Goal: Task Accomplishment & Management: Complete application form

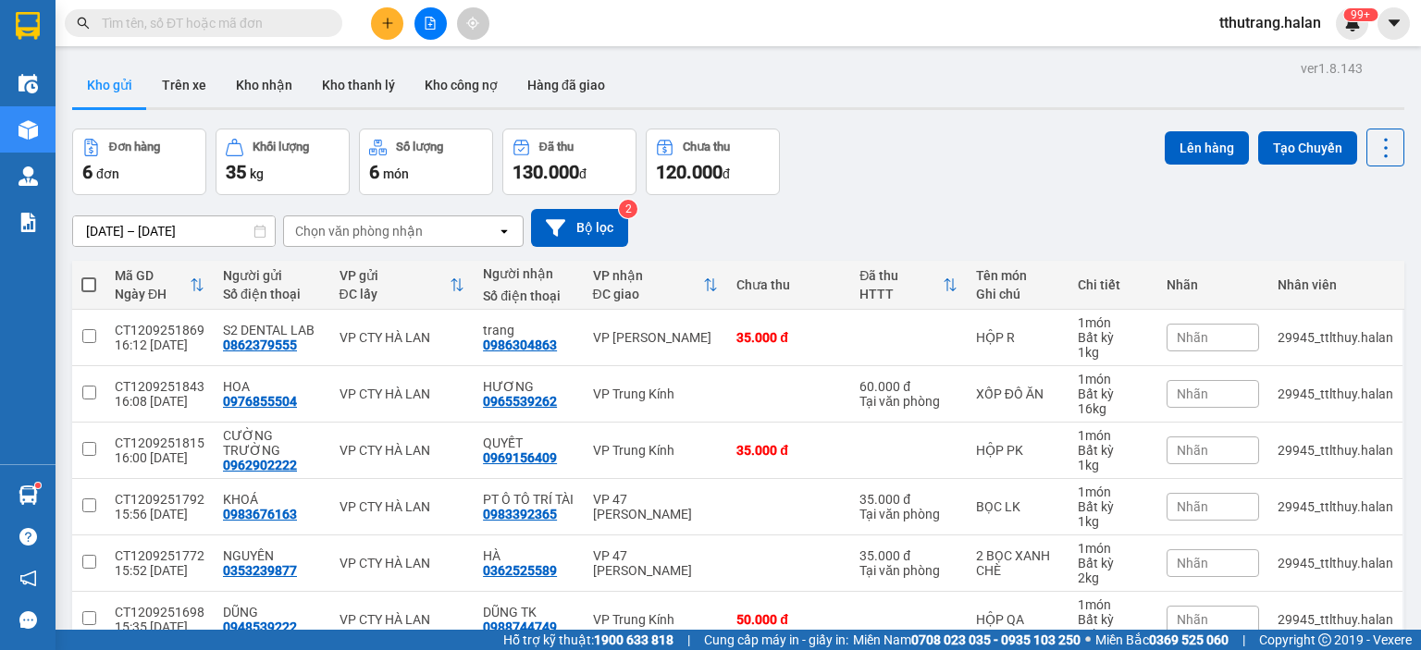
scroll to position [277, 0]
click at [1348, 32] on div "99+" at bounding box center [1352, 23] width 32 height 32
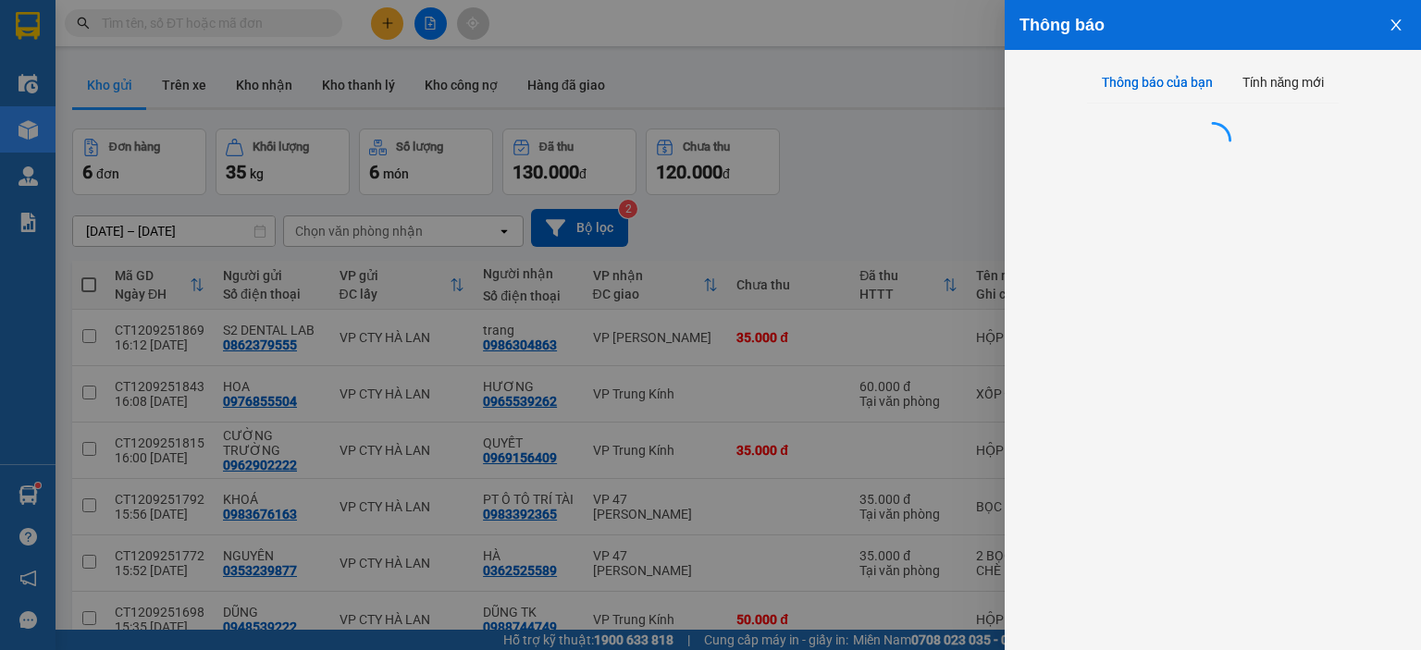
scroll to position [0, 0]
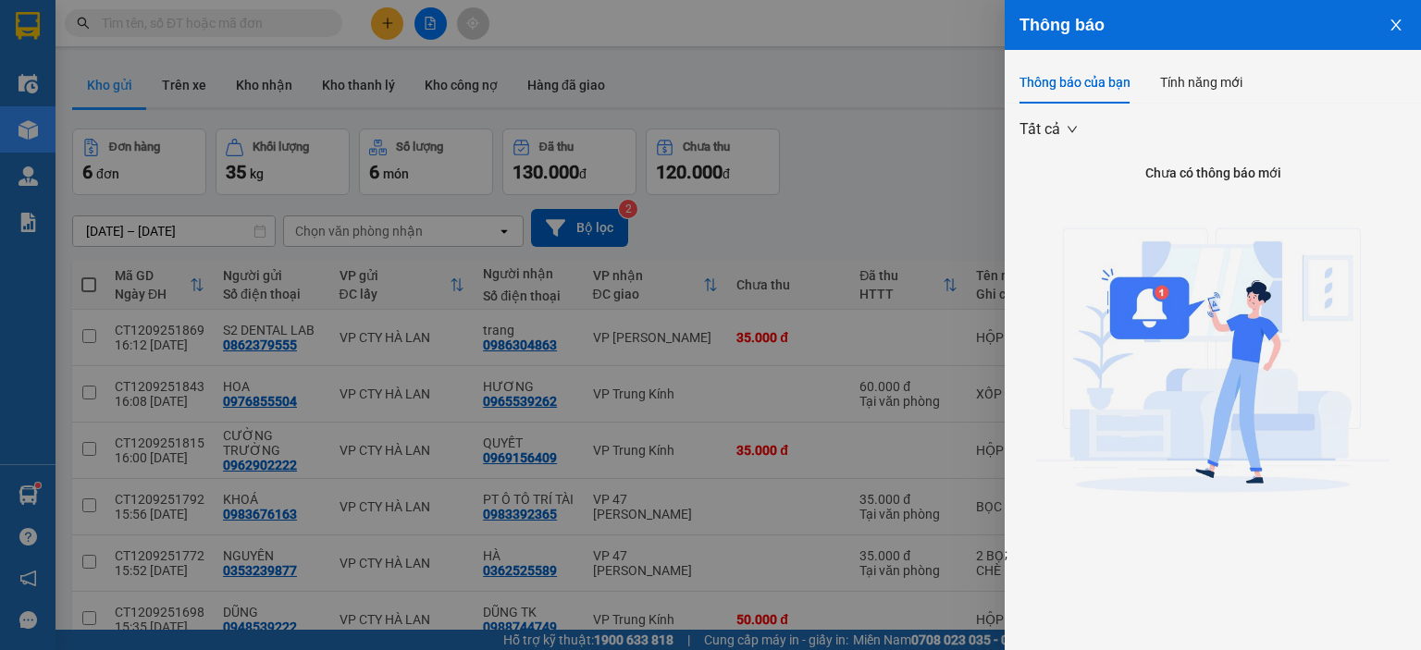
click at [724, 54] on div at bounding box center [710, 325] width 1421 height 650
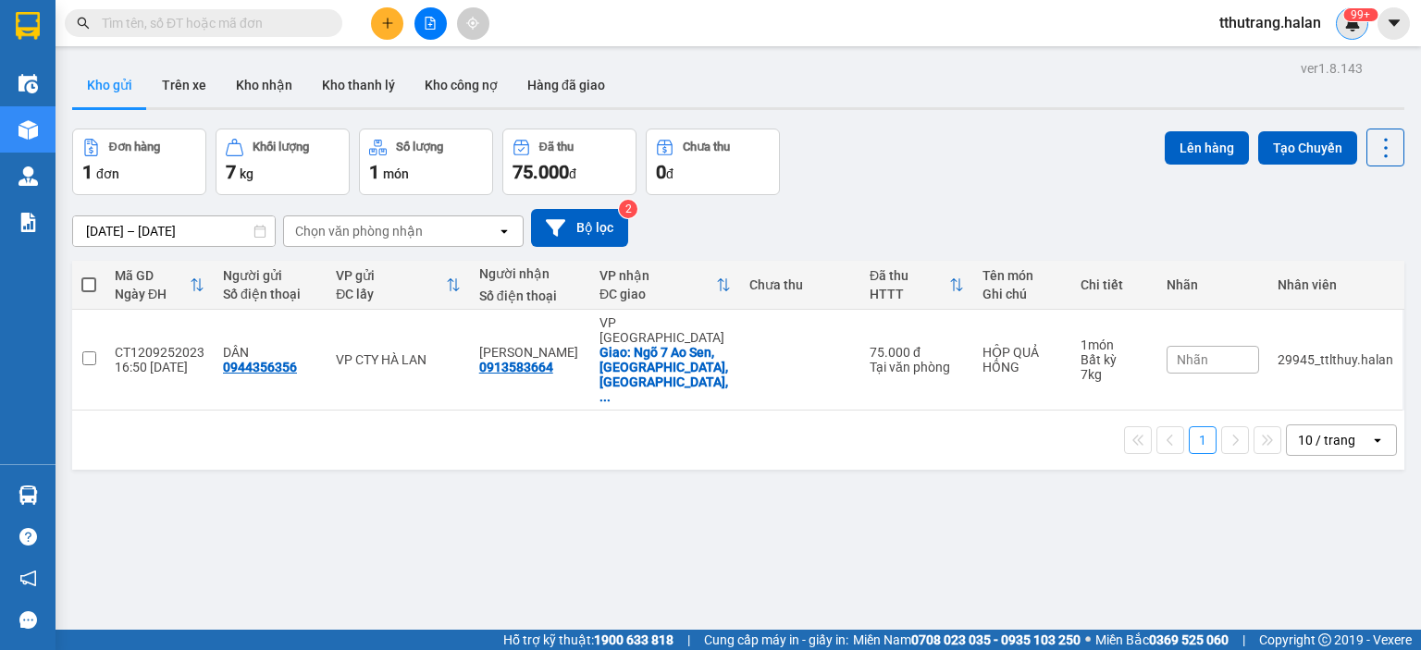
click at [1341, 30] on div "99+" at bounding box center [1352, 23] width 32 height 32
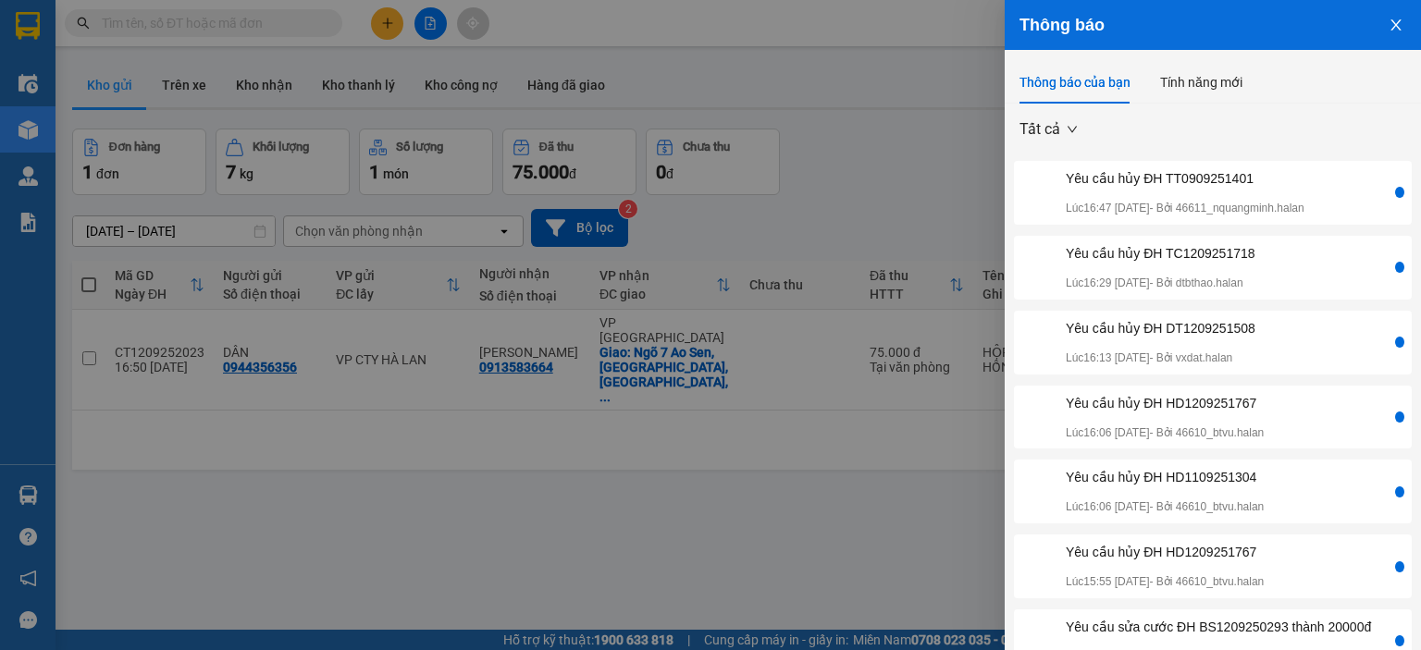
click at [1254, 195] on div "Yêu cầu hủy ĐH TT0909251401 Lúc 16:47 [DATE] - Bởi 46611_nquangminh.halan" at bounding box center [1185, 192] width 239 height 49
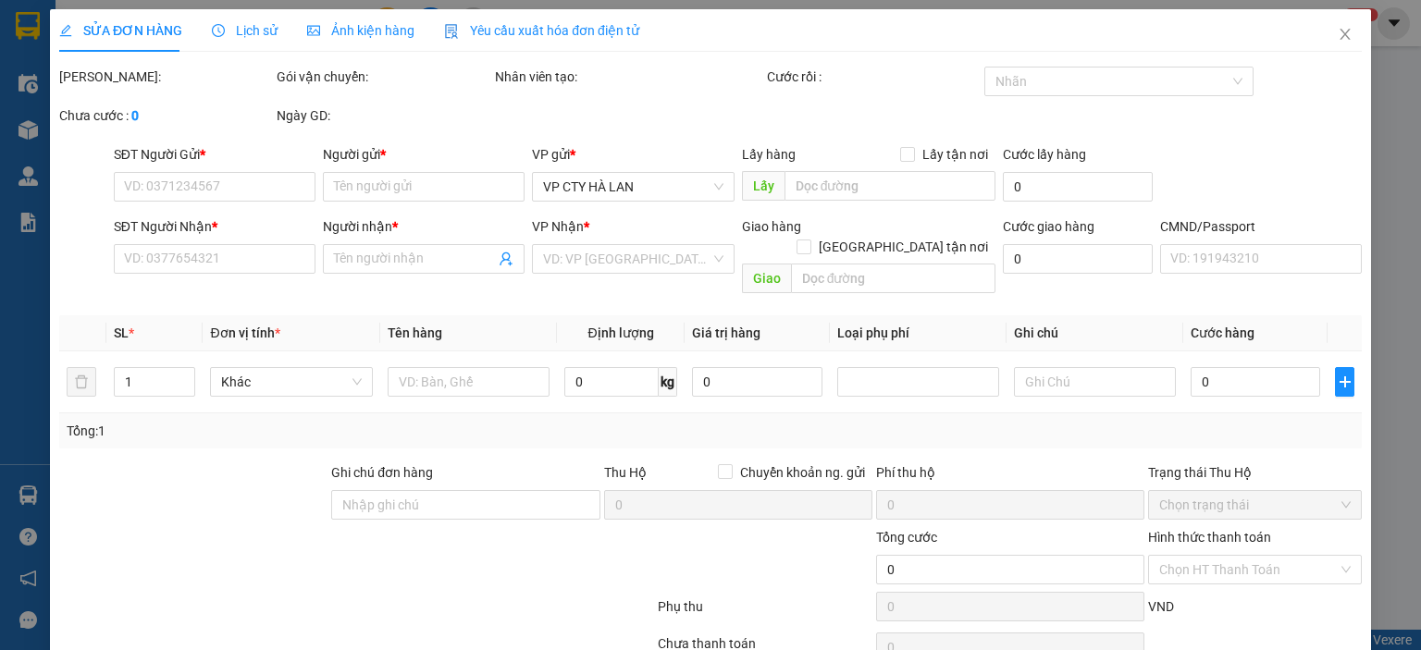
type input "0982710898"
type input "CTY [PERSON_NAME]"
type input "0347190294"
type input "ANH"
type input "105.000"
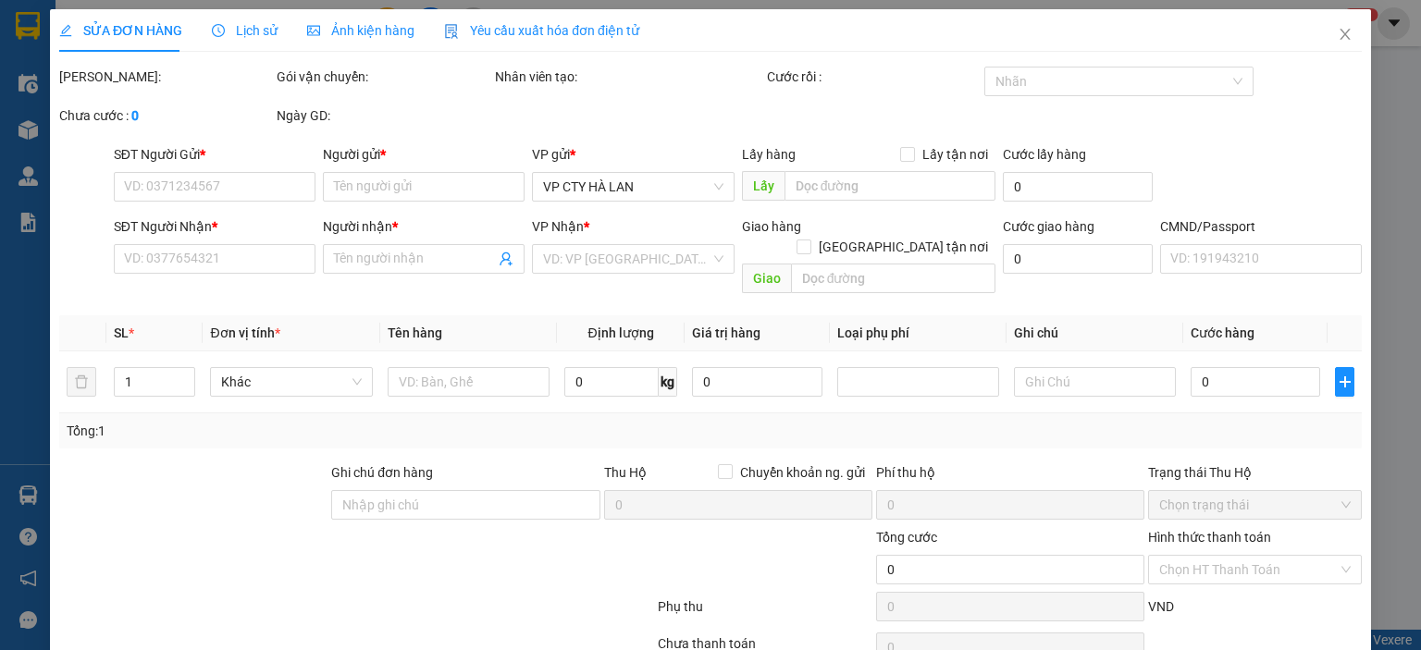
type input "105.000"
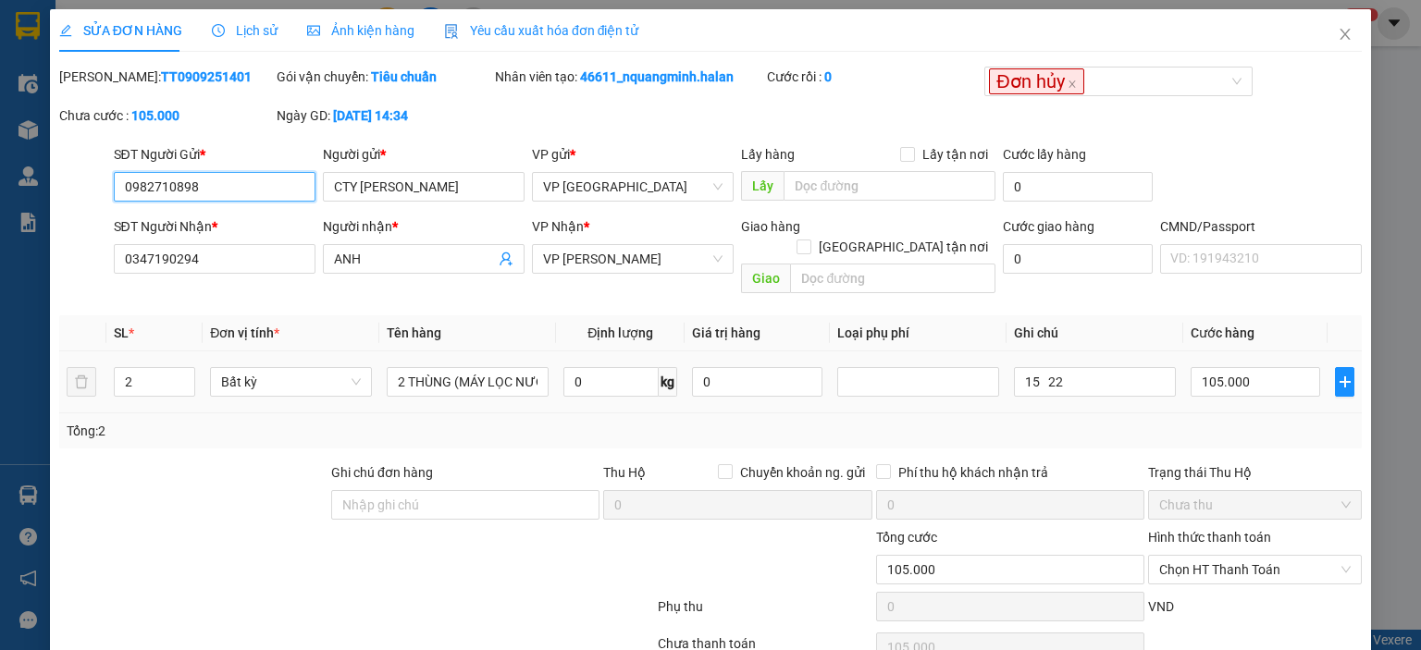
scroll to position [73, 0]
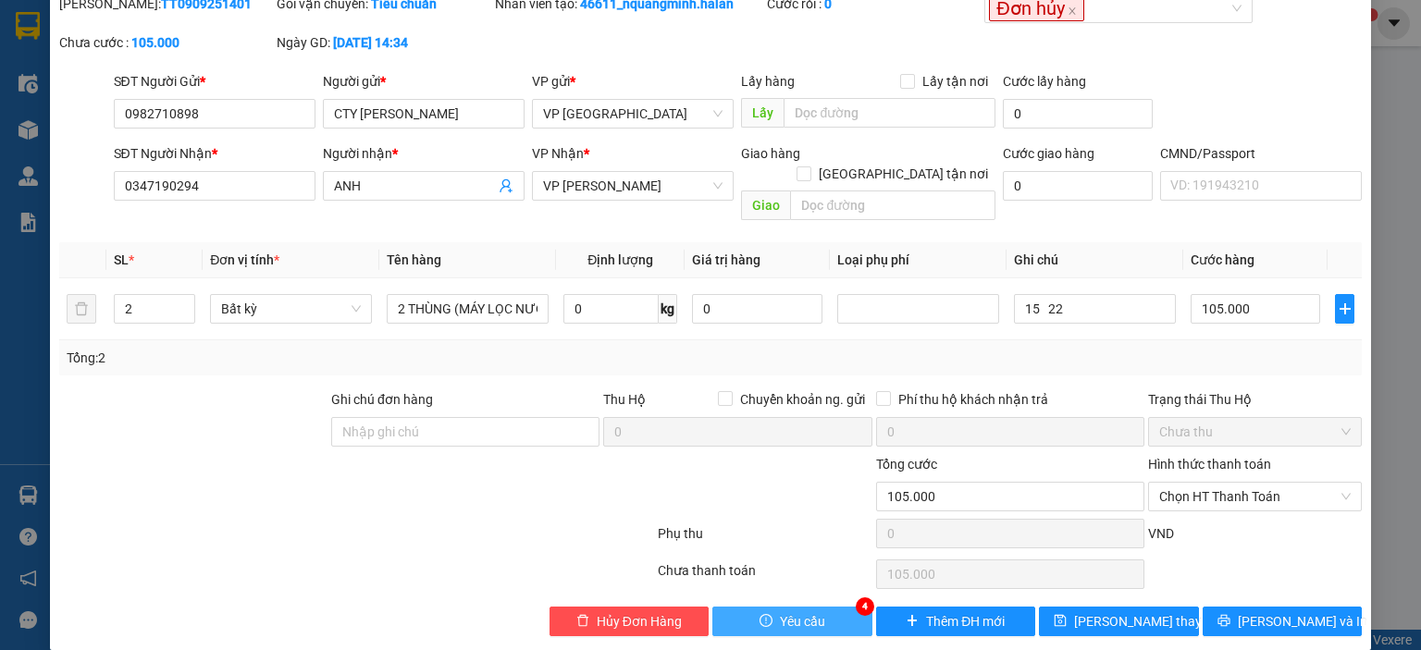
click at [780, 612] on span "Yêu cầu" at bounding box center [802, 622] width 45 height 20
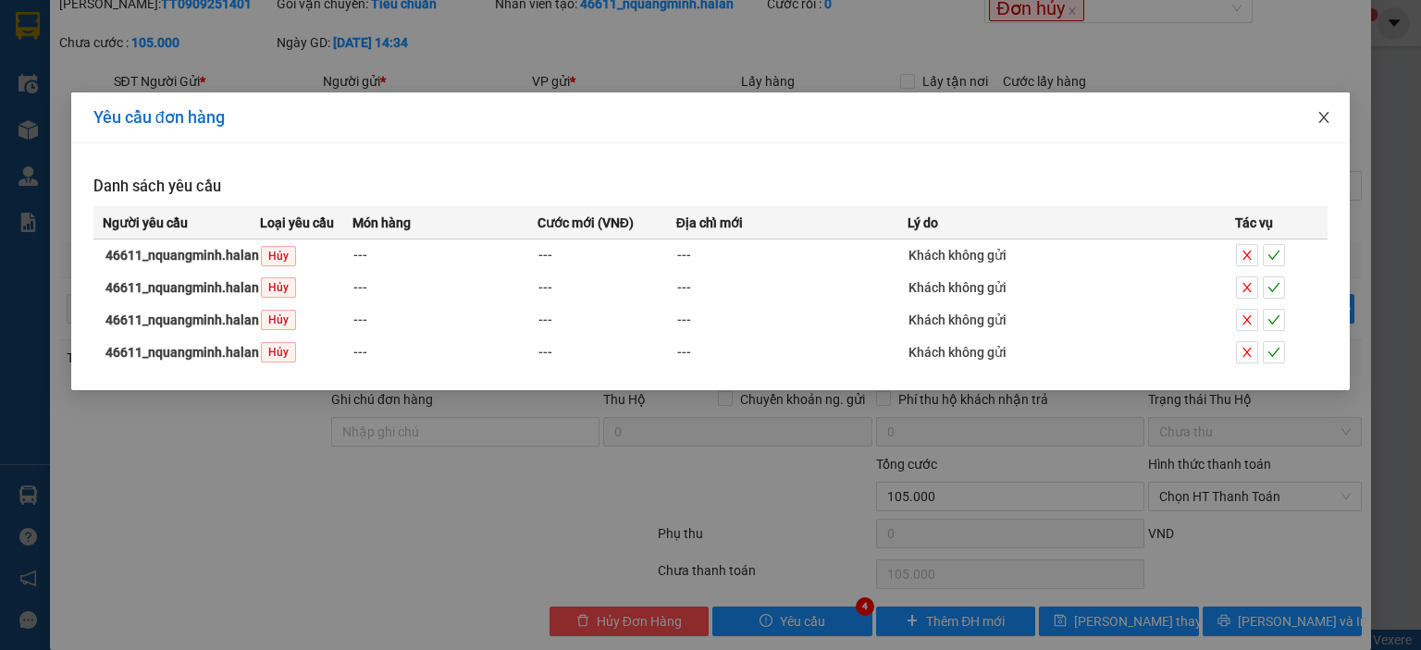
click at [1325, 113] on icon "close" at bounding box center [1324, 117] width 15 height 15
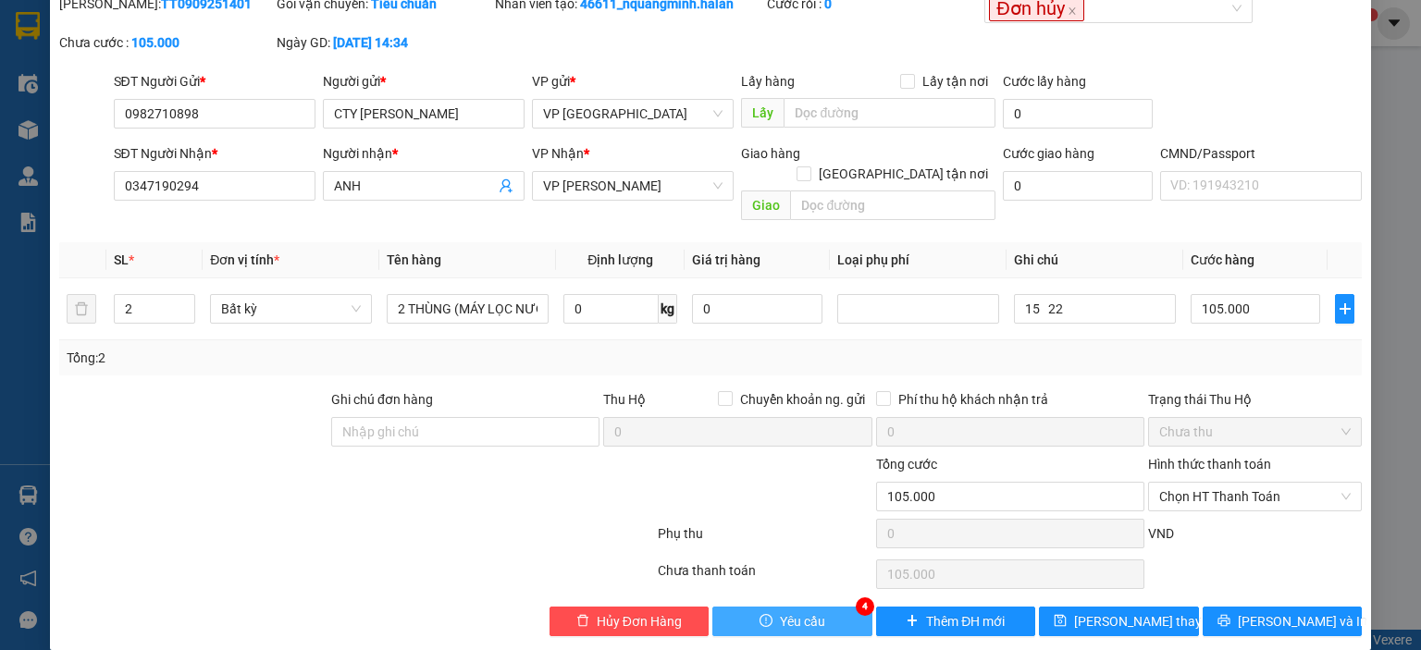
scroll to position [0, 0]
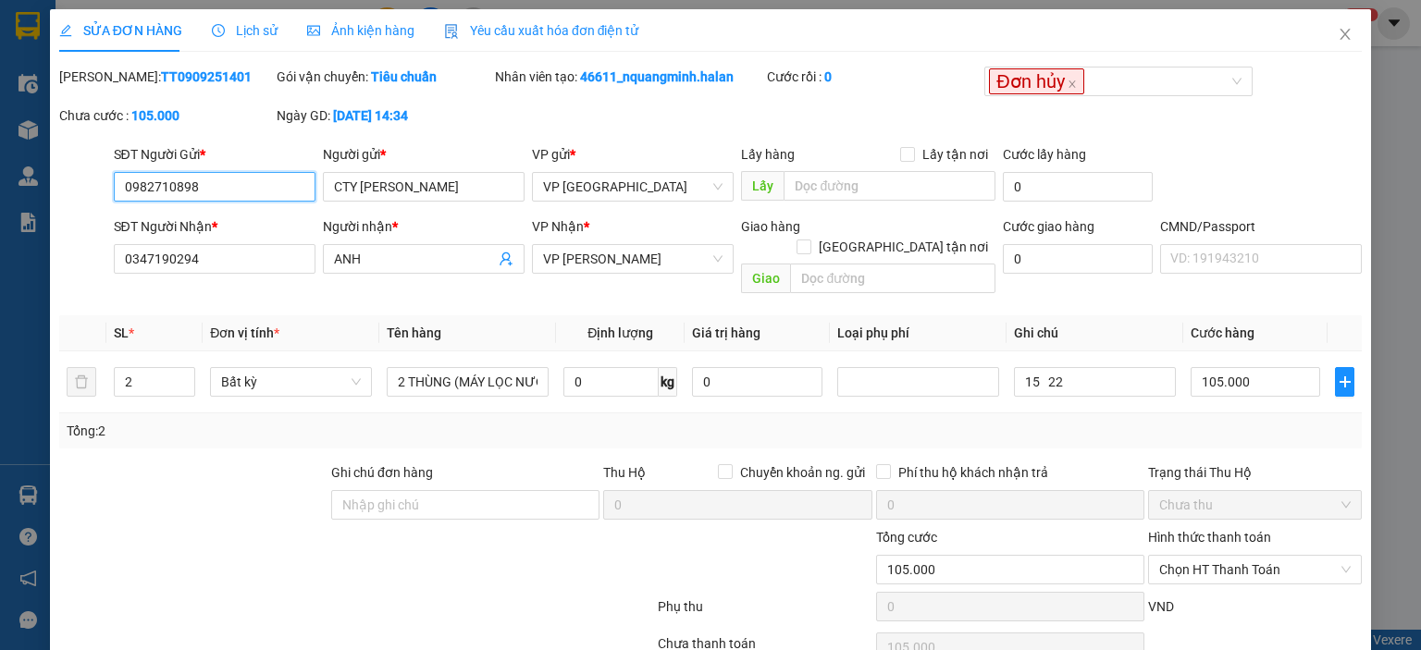
click at [264, 179] on input "0982710898" at bounding box center [215, 187] width 202 height 30
drag, startPoint x: 223, startPoint y: 73, endPoint x: 105, endPoint y: 79, distance: 117.6
click at [105, 79] on div "Mã ĐH: TT0909251401" at bounding box center [166, 77] width 214 height 20
copy b "TT0909251401"
drag, startPoint x: 734, startPoint y: 79, endPoint x: 579, endPoint y: 86, distance: 154.7
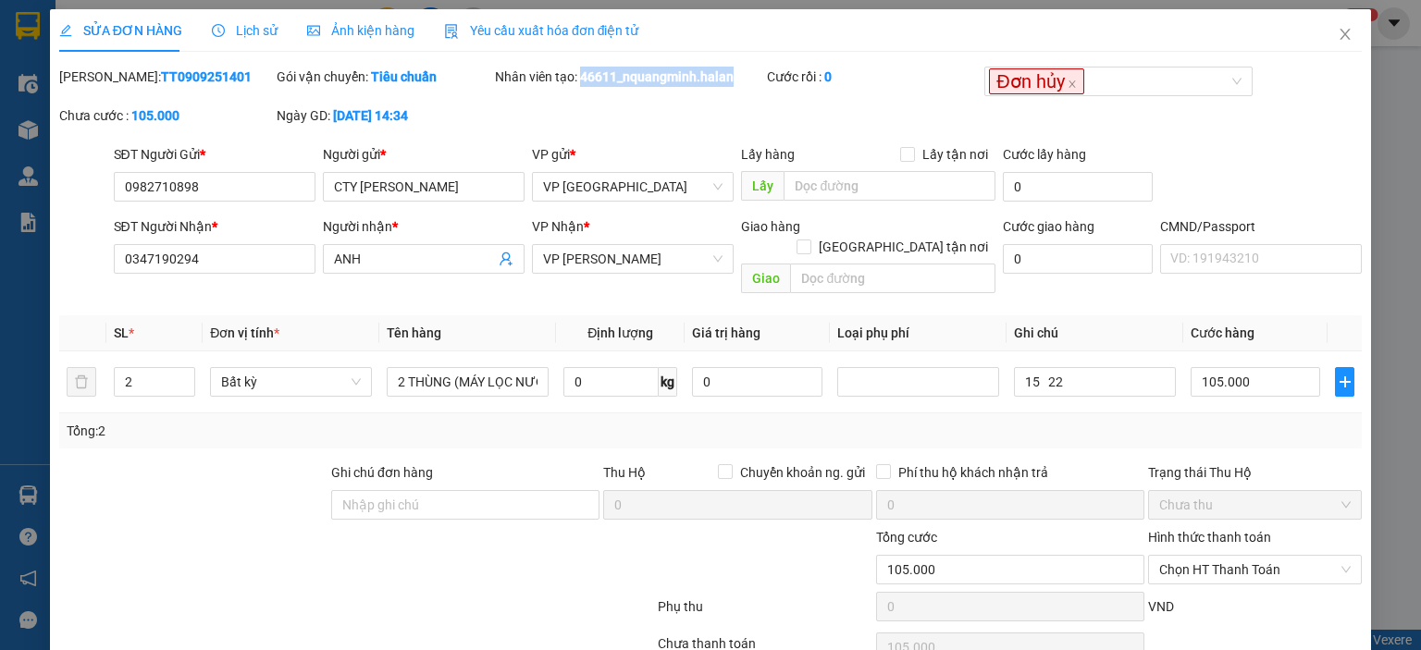
click at [579, 86] on div "Nhân viên tạo: 46611_nquangminh.halan" at bounding box center [629, 77] width 268 height 20
copy b "46611_nquangminh.halan"
click at [271, 193] on input "0982710898" at bounding box center [215, 187] width 202 height 30
drag, startPoint x: 271, startPoint y: 188, endPoint x: 110, endPoint y: 192, distance: 161.0
click at [76, 187] on div "SĐT Người Gửi * 0982710898 0982710898 Người gửi * CTY HÀ KIỀU VP gửi * VP [GEOG…" at bounding box center [710, 176] width 1306 height 65
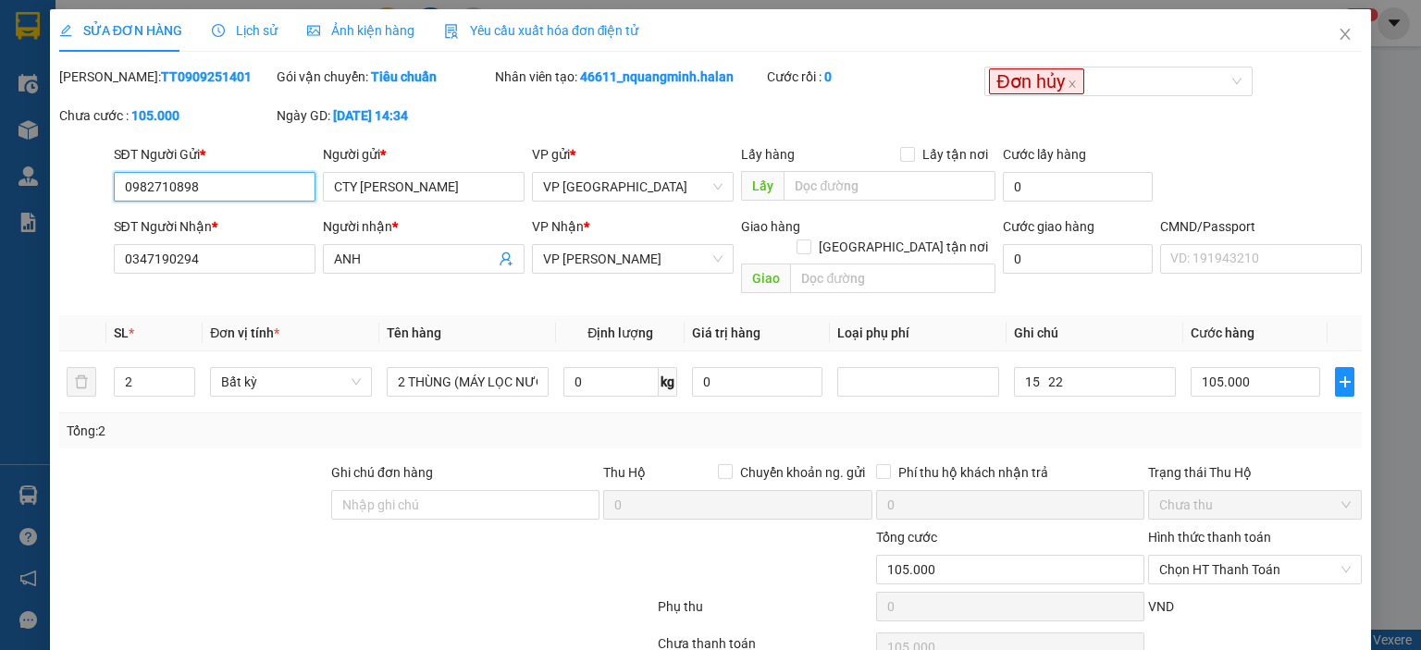
scroll to position [73, 0]
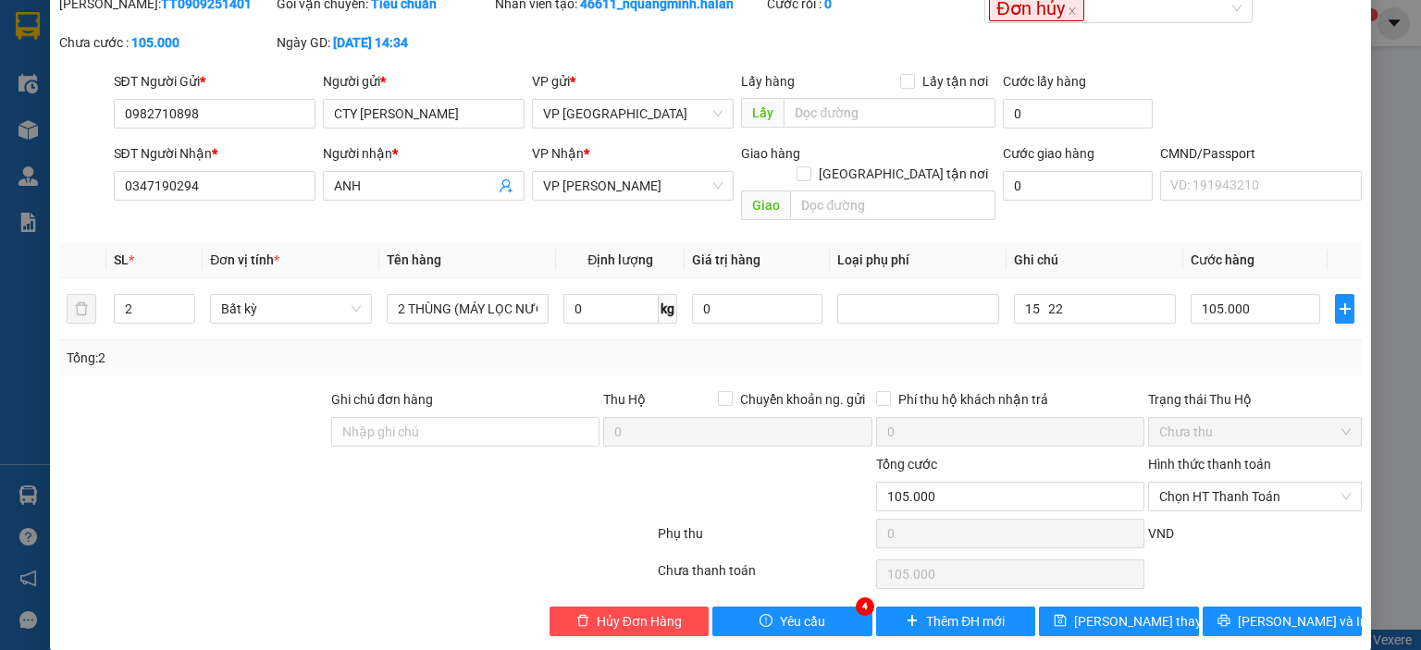
click at [792, 619] on div "SỬA ĐƠN HÀNG Lịch sử Ảnh kiện hàng Yêu cầu xuất hóa đơn điện tử Total Paid Fee …" at bounding box center [710, 293] width 1321 height 714
click at [803, 612] on span "Yêu cầu" at bounding box center [802, 622] width 45 height 20
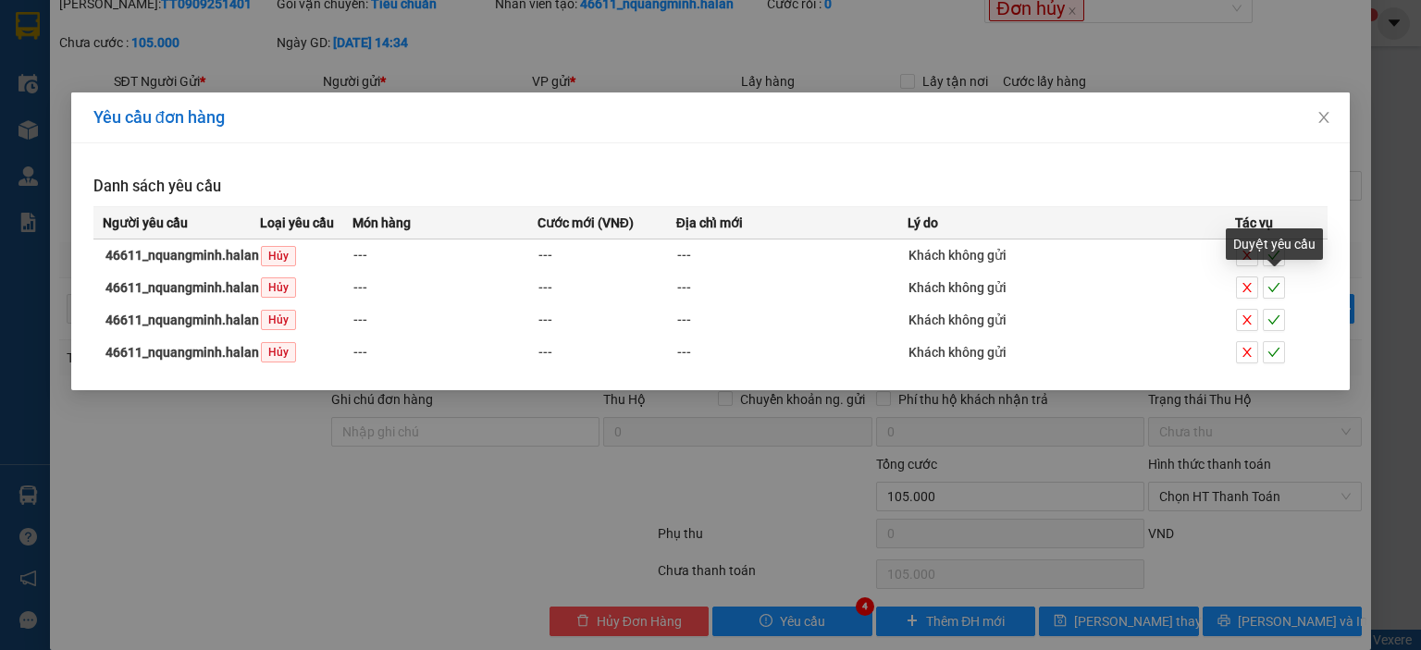
click at [1273, 259] on div "Duyệt yêu cầu" at bounding box center [1274, 244] width 97 height 31
click at [1274, 249] on div "Duyệt yêu cầu" at bounding box center [1274, 244] width 97 height 31
click at [1275, 284] on icon "check" at bounding box center [1274, 287] width 13 height 13
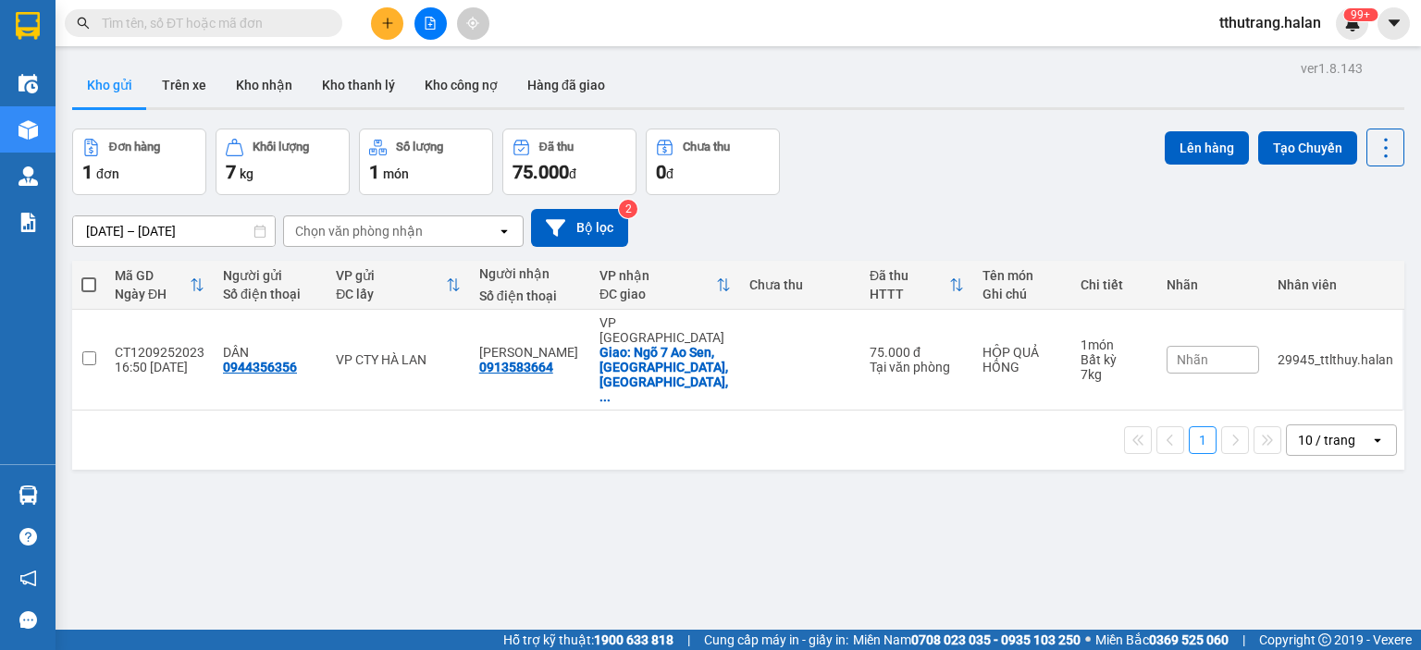
click at [251, 35] on span at bounding box center [204, 23] width 278 height 28
click at [252, 28] on input "text" at bounding box center [211, 23] width 218 height 20
paste input "DC1209251006"
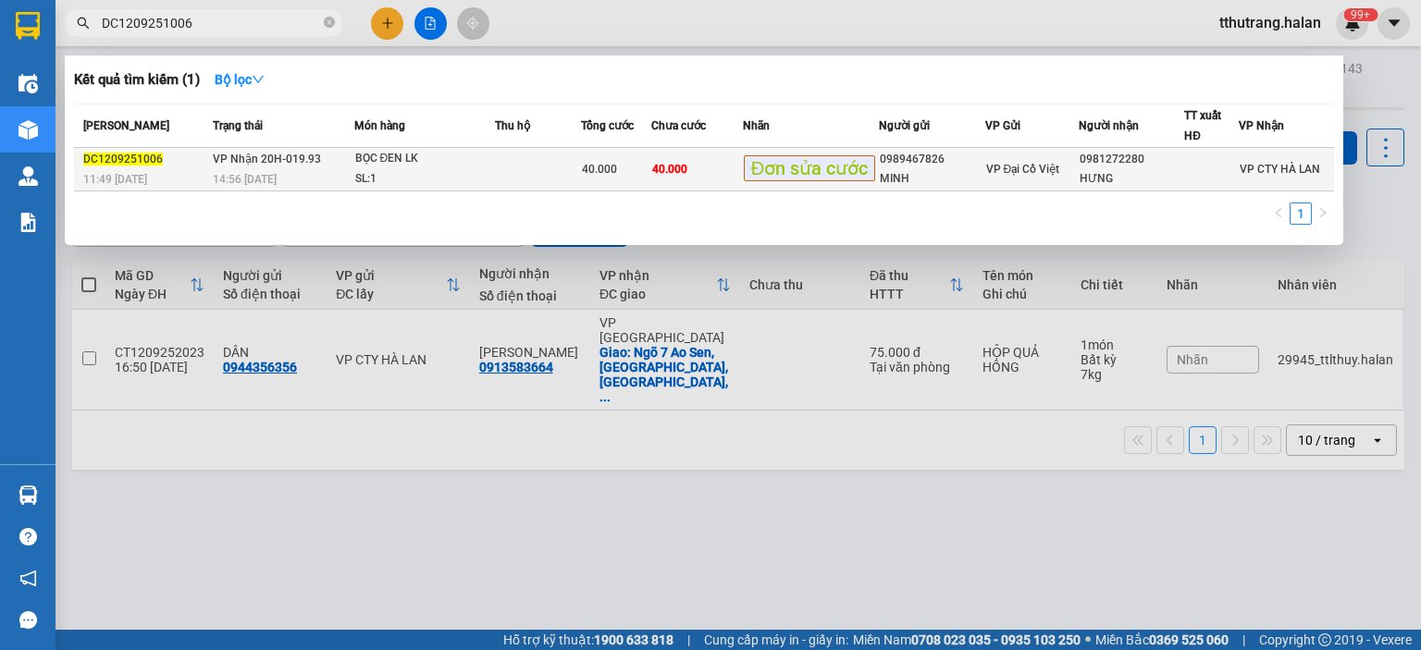
type input "DC1209251006"
click at [419, 169] on div "SL: 1" at bounding box center [424, 179] width 139 height 20
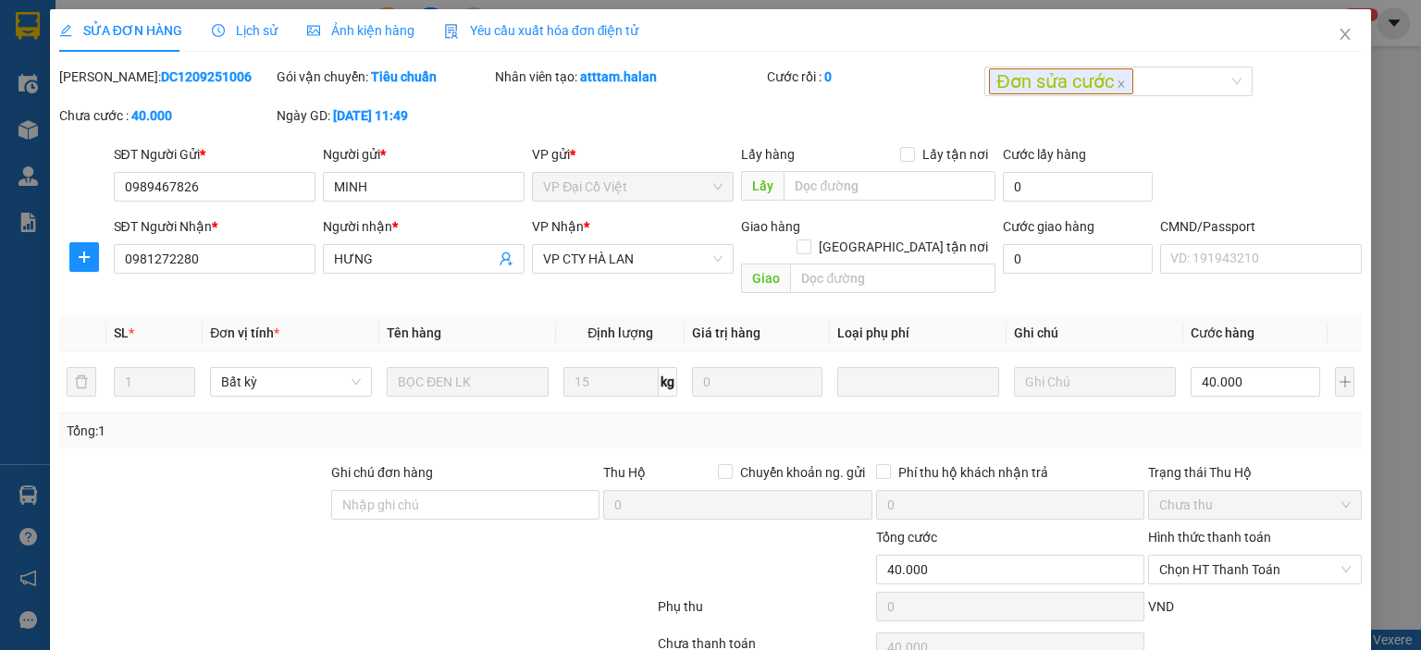
drag, startPoint x: 183, startPoint y: 95, endPoint x: 196, endPoint y: 95, distance: 13.0
click at [192, 95] on div "Mã ĐH: DC1209251006" at bounding box center [165, 86] width 217 height 39
drag, startPoint x: 163, startPoint y: 79, endPoint x: 107, endPoint y: 79, distance: 55.5
click at [107, 79] on div "Mã ĐH: DC1209251006" at bounding box center [166, 77] width 214 height 20
copy b "DC1209251006"
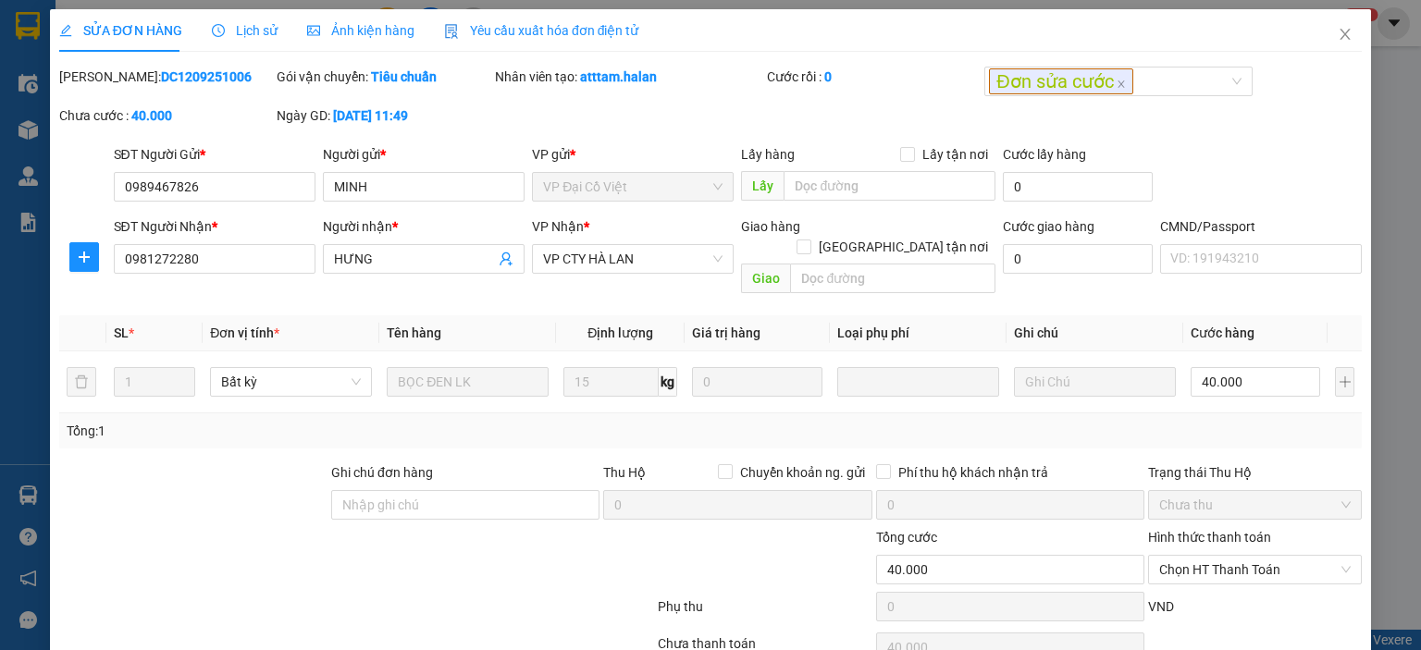
copy b "DC1209251006"
click at [227, 203] on div "SĐT Người Gửi * 0989467826" at bounding box center [215, 176] width 202 height 65
drag, startPoint x: 234, startPoint y: 195, endPoint x: 249, endPoint y: 190, distance: 15.8
click at [238, 194] on input "0989467826" at bounding box center [215, 187] width 202 height 30
drag, startPoint x: 249, startPoint y: 190, endPoint x: 117, endPoint y: 192, distance: 131.4
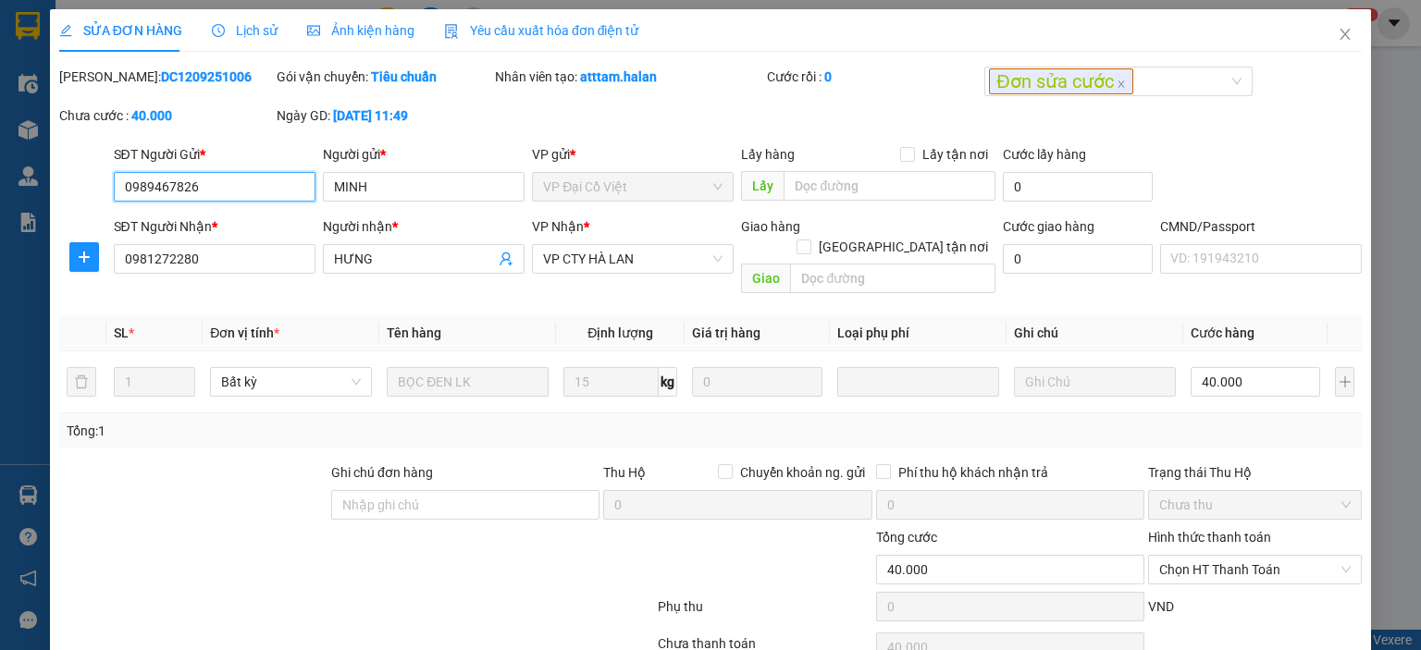
click at [117, 192] on input "0989467826" at bounding box center [215, 187] width 202 height 30
drag, startPoint x: 670, startPoint y: 68, endPoint x: 577, endPoint y: 77, distance: 92.9
click at [577, 77] on div "Nhân viên tạo: atttam.halan" at bounding box center [629, 77] width 268 height 20
copy b "atttam.halan"
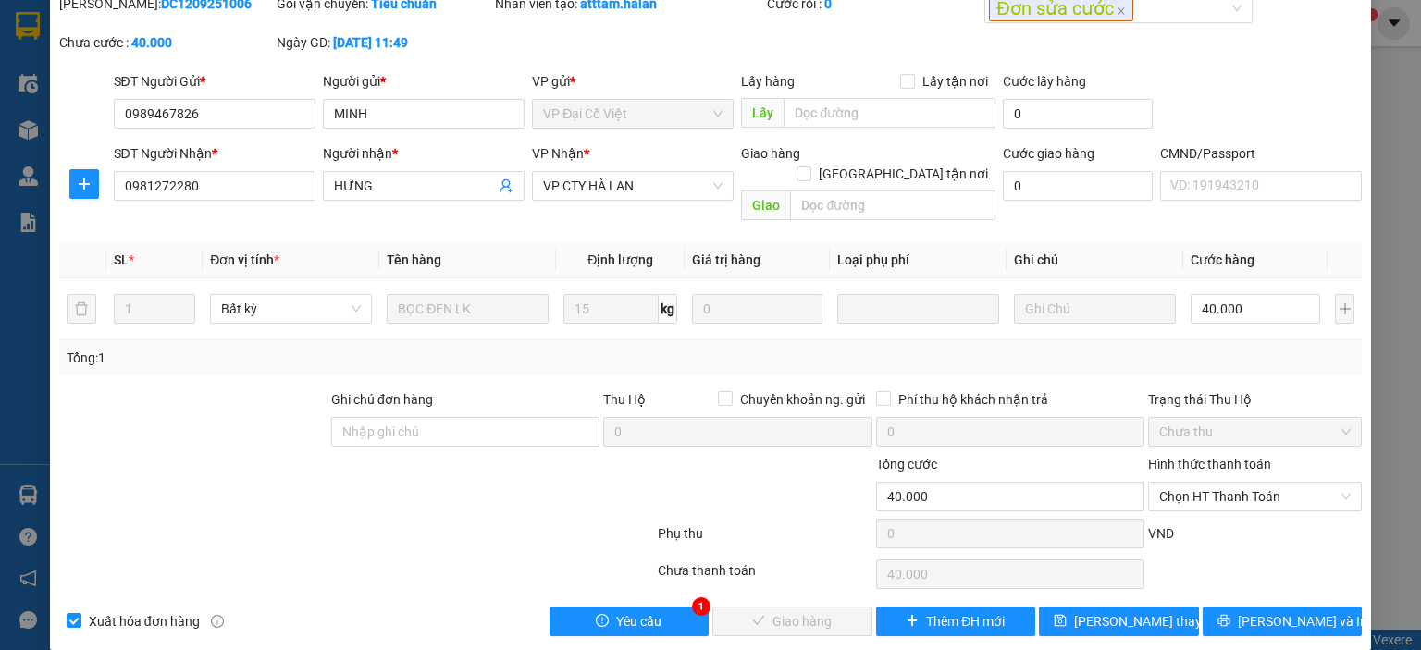
click at [674, 583] on div "Total Paid Fee 0 Total UnPaid Fee 40.000 Cash Collection Total Fee Mã ĐH: DC120…" at bounding box center [710, 315] width 1303 height 643
click at [662, 607] on button "Yêu cầu" at bounding box center [630, 622] width 160 height 30
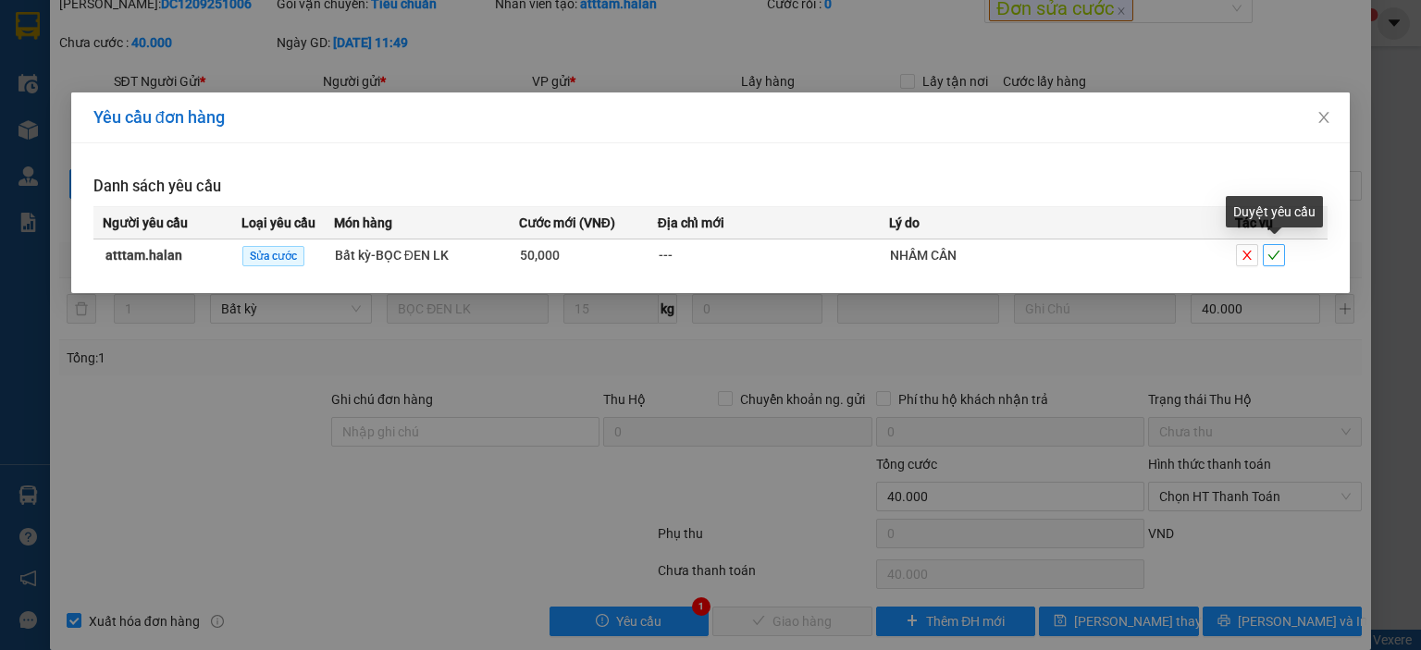
click at [1273, 256] on icon "check" at bounding box center [1274, 255] width 13 height 13
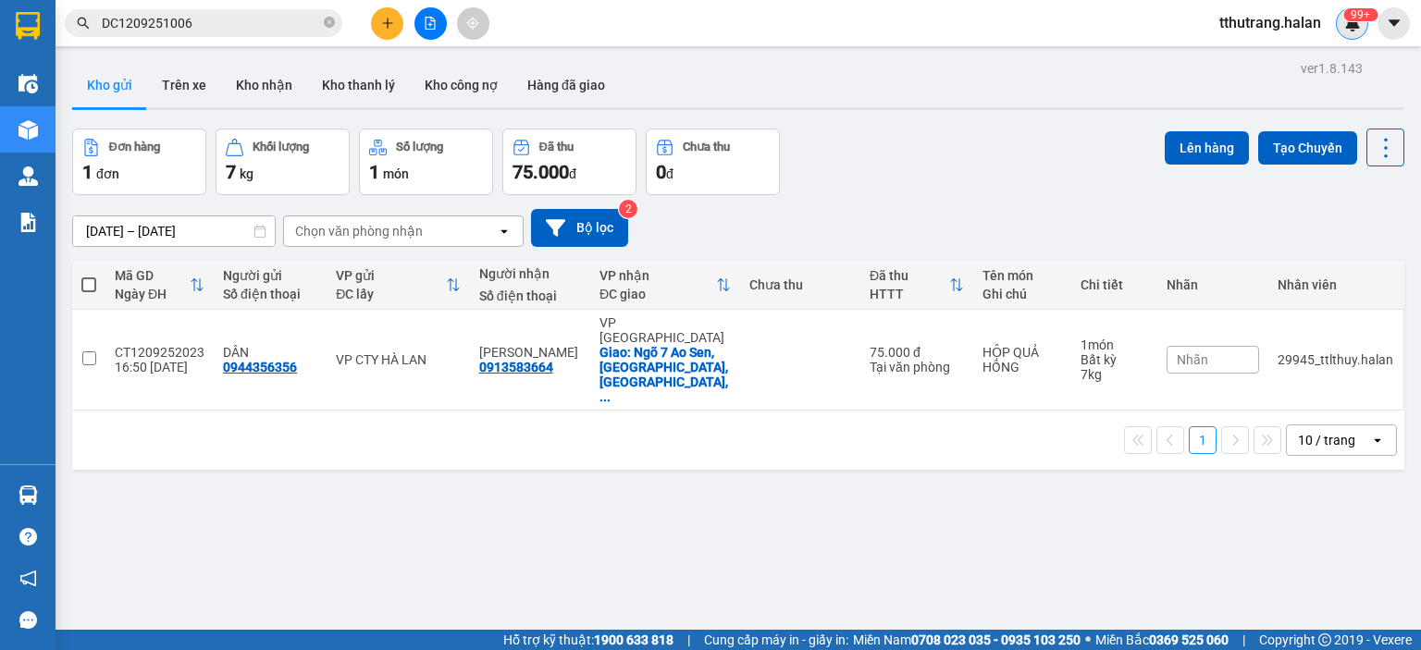
click at [1369, 28] on div "tthutrang.halan 99+" at bounding box center [1313, 23] width 216 height 32
click at [1350, 24] on img at bounding box center [1352, 23] width 17 height 17
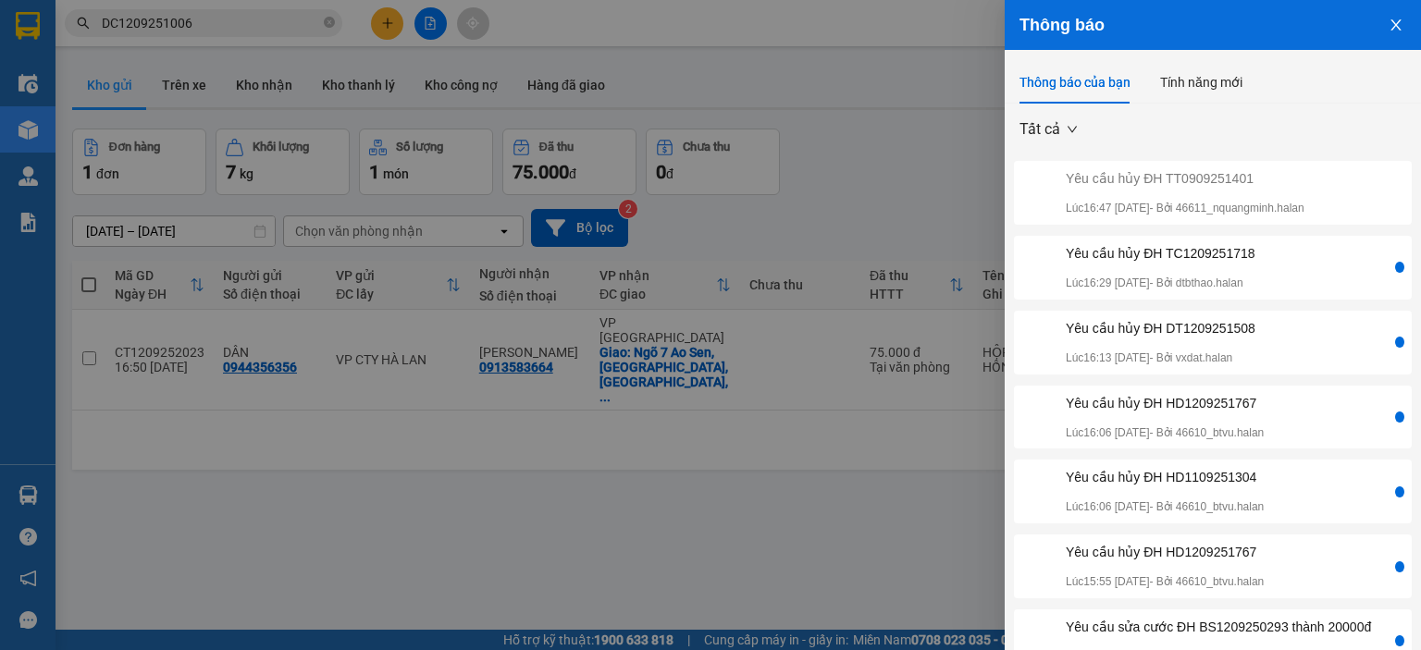
click at [1255, 253] on div "Yêu cầu hủy ĐH TC1209251718" at bounding box center [1161, 253] width 190 height 20
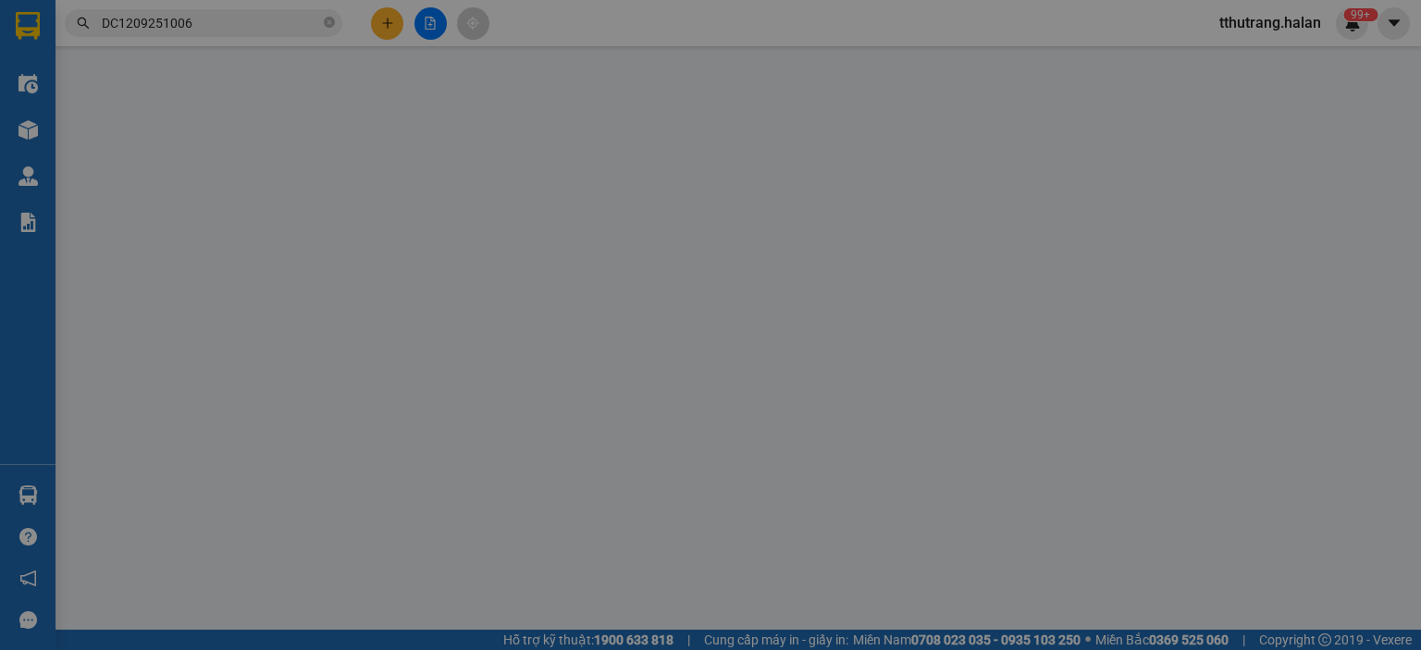
type input "0344270918"
type input "NGHĨA MẪU XN"
type input "0339823199"
type input "HÀ"
type input "35.000"
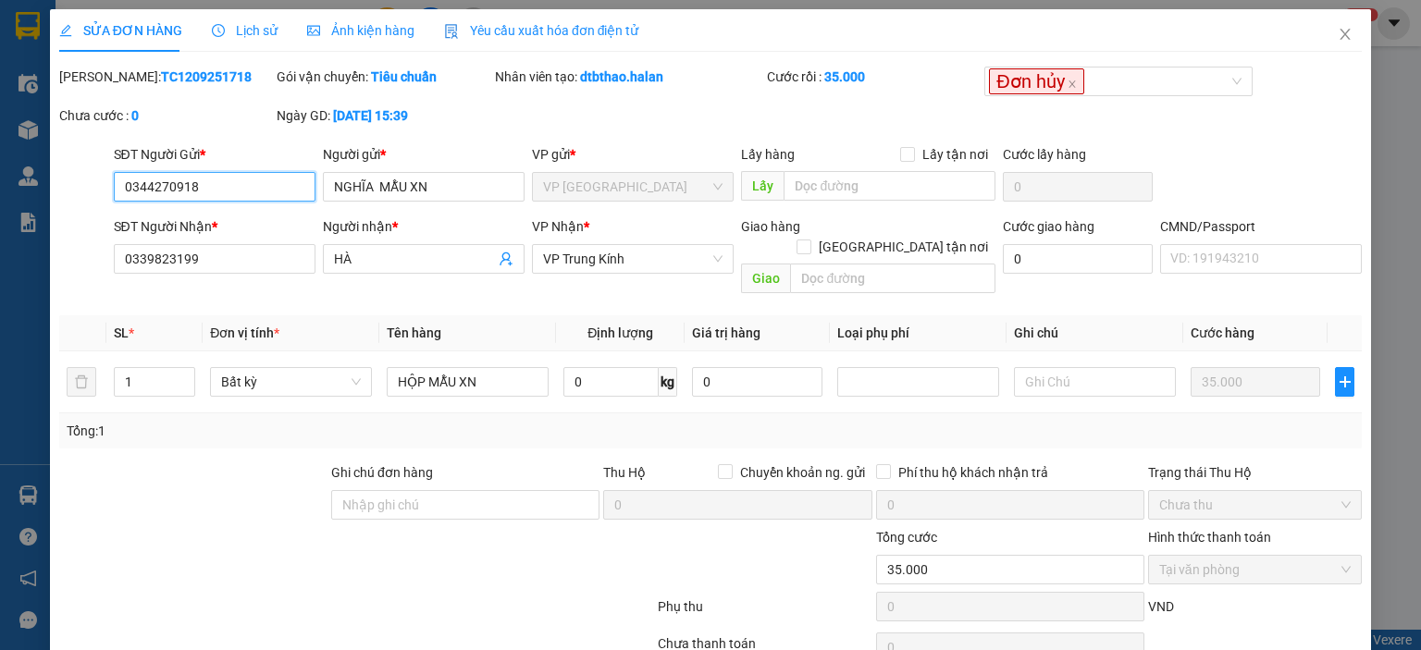
scroll to position [73, 0]
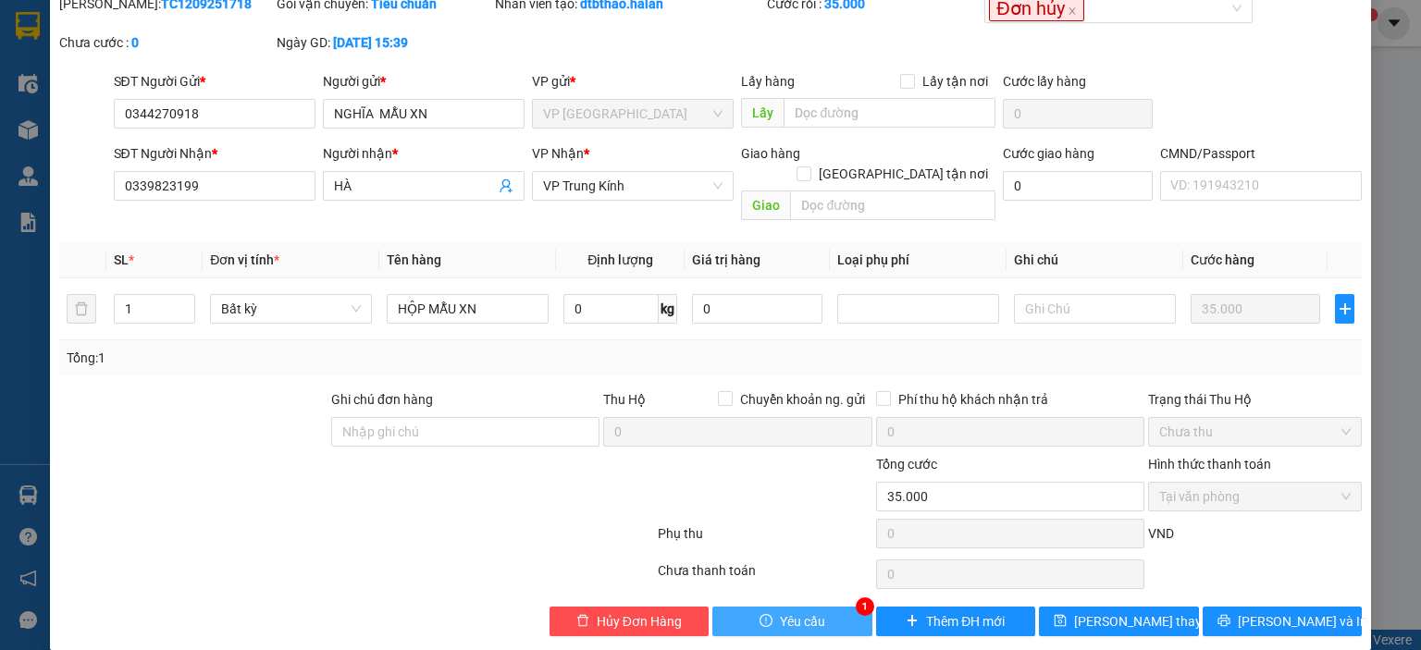
click at [780, 612] on span "Yêu cầu" at bounding box center [802, 622] width 45 height 20
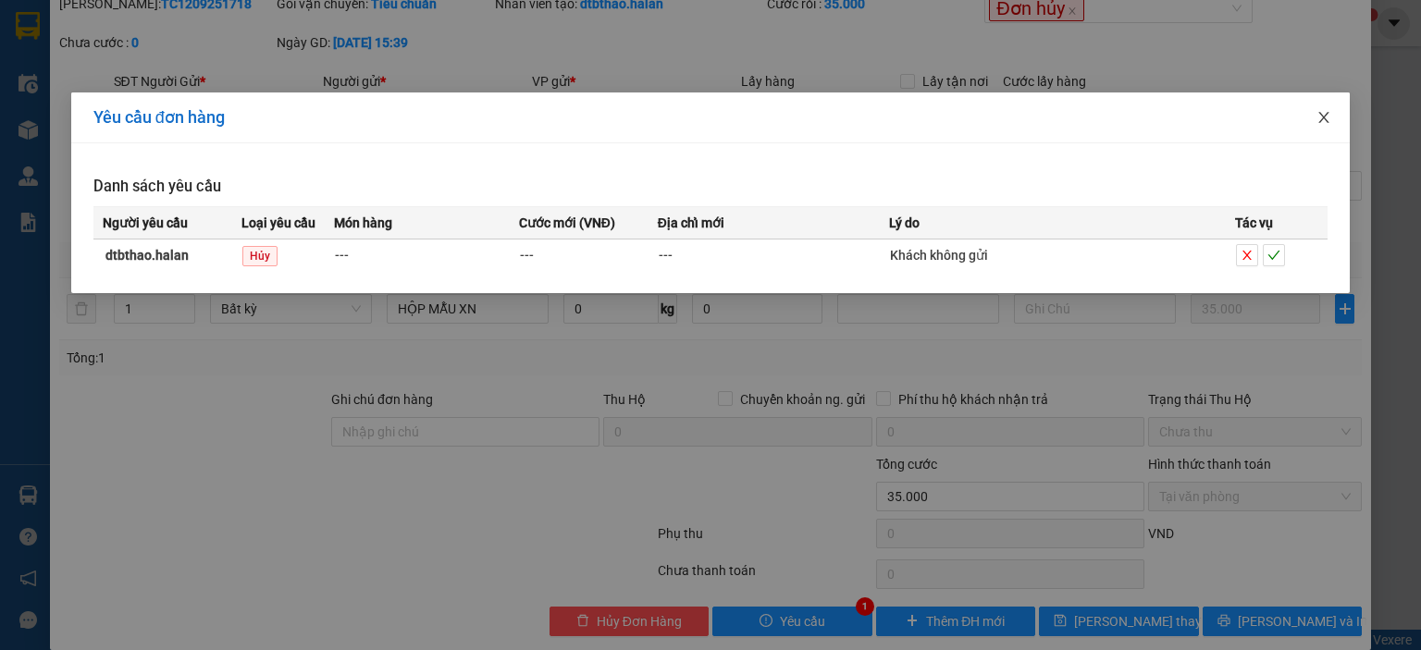
click at [1329, 113] on span "Close" at bounding box center [1324, 119] width 52 height 52
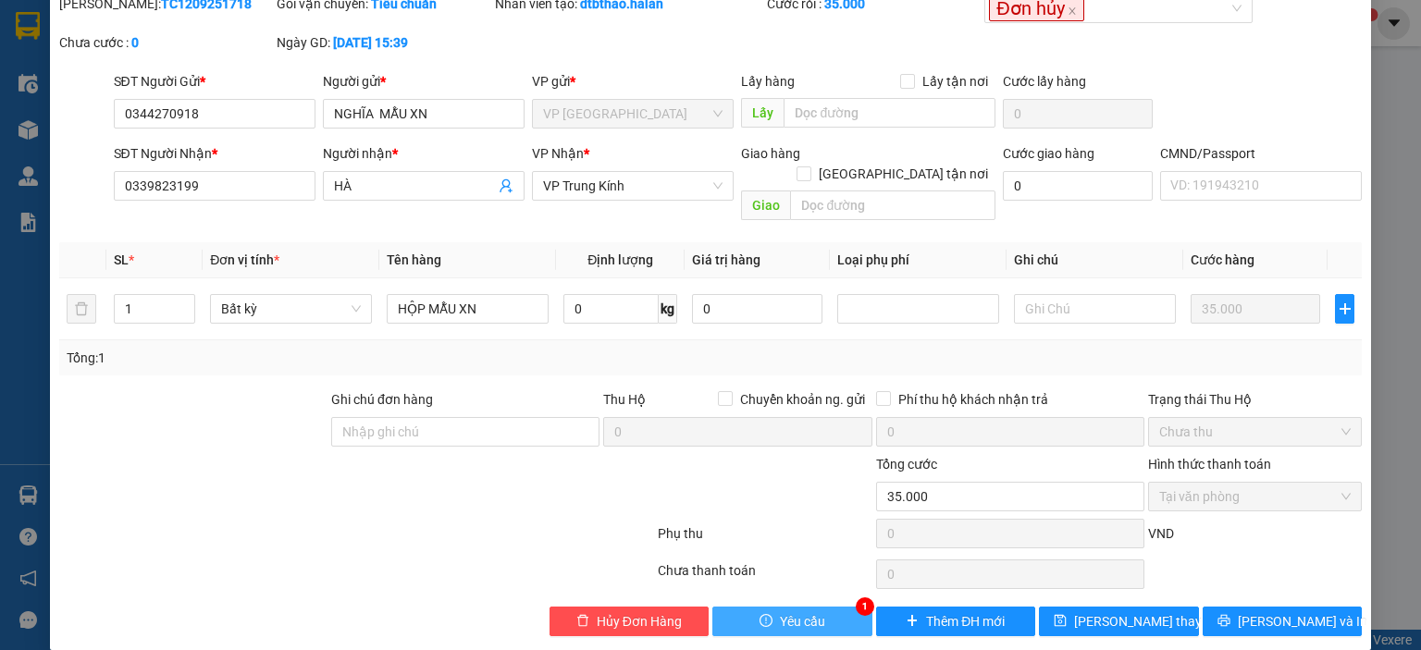
scroll to position [0, 0]
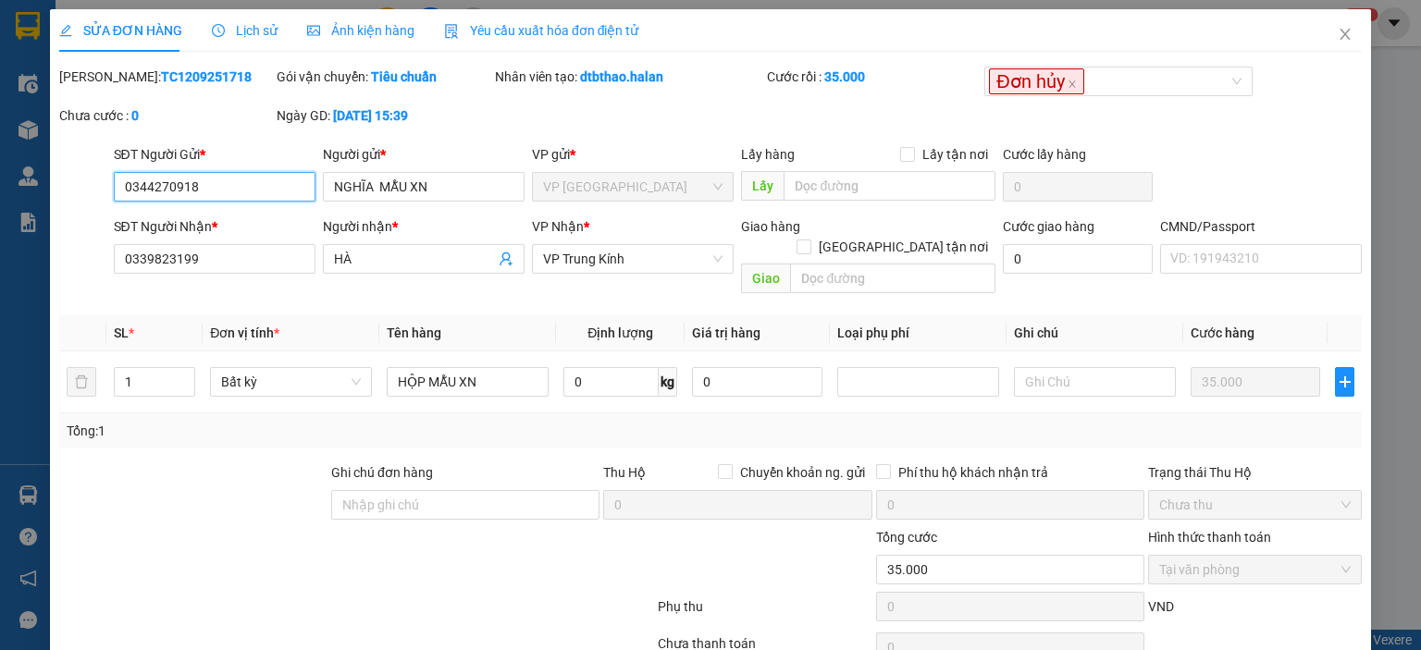
click at [244, 180] on input "0344270918" at bounding box center [215, 187] width 202 height 30
drag, startPoint x: 259, startPoint y: 180, endPoint x: 0, endPoint y: 195, distance: 259.5
click at [0, 202] on div "SỬA ĐƠN HÀNG Lịch sử Ảnh kiện hàng Yêu cầu xuất hóa đơn điện tử Total Paid Fee …" at bounding box center [710, 325] width 1421 height 650
click at [1341, 39] on icon "close" at bounding box center [1346, 34] width 10 height 11
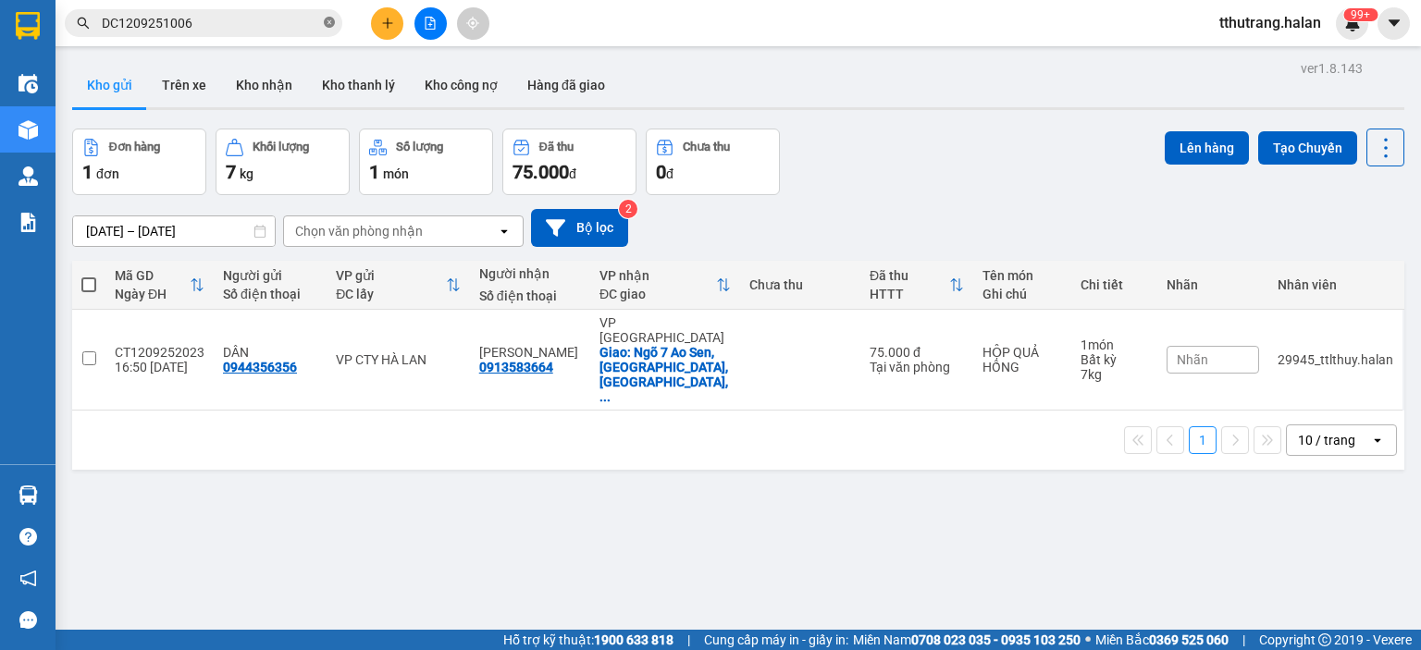
drag, startPoint x: 330, startPoint y: 26, endPoint x: 228, endPoint y: 26, distance: 102.7
click at [328, 26] on icon "close-circle" at bounding box center [329, 22] width 11 height 11
click at [227, 26] on input "text" at bounding box center [211, 23] width 218 height 20
paste input "0344270918"
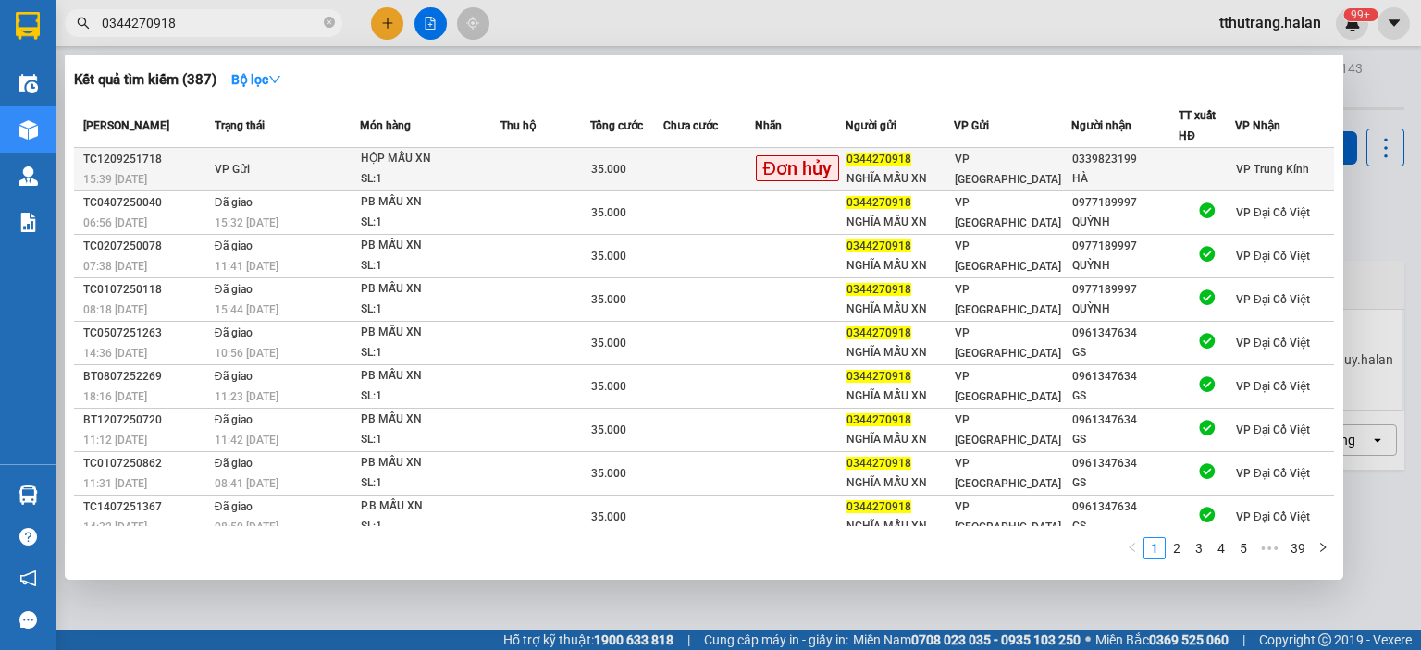
type input "0344270918"
click at [561, 166] on td at bounding box center [546, 169] width 90 height 43
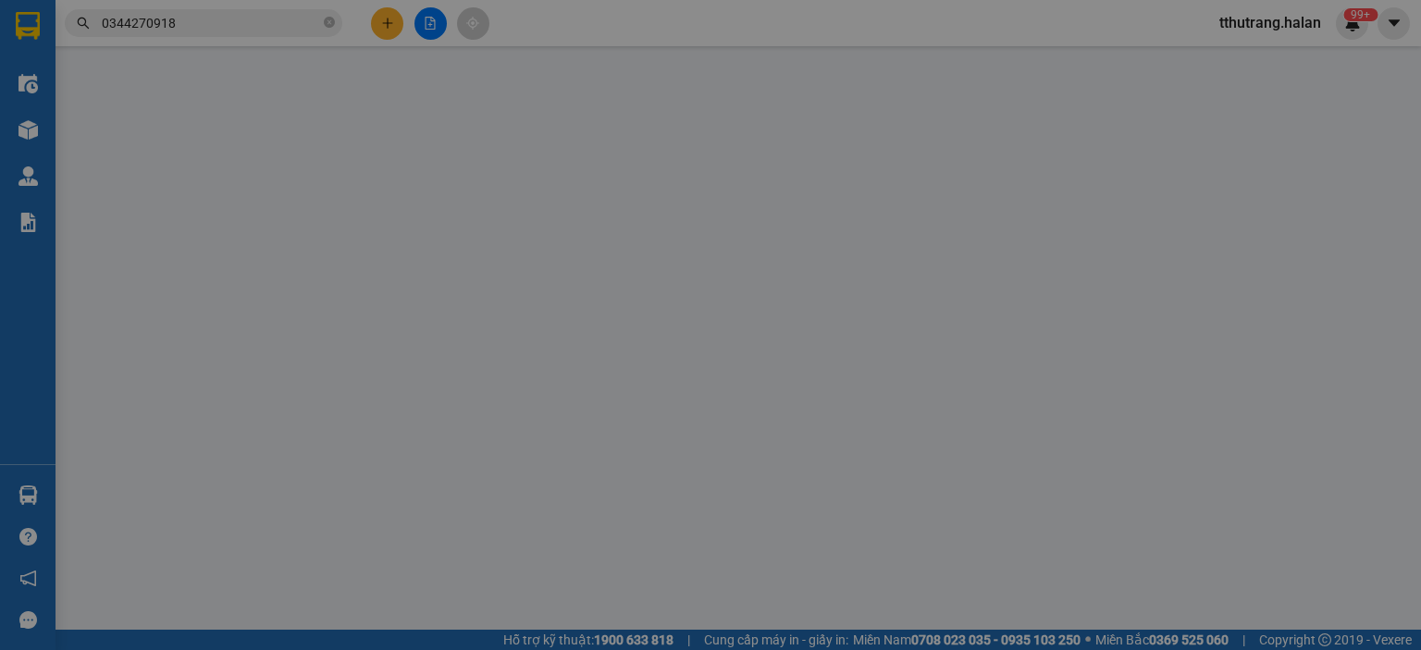
type input "0344270918"
type input "NGHĨA MẪU XN"
type input "0339823199"
type input "HÀ"
type input "35.000"
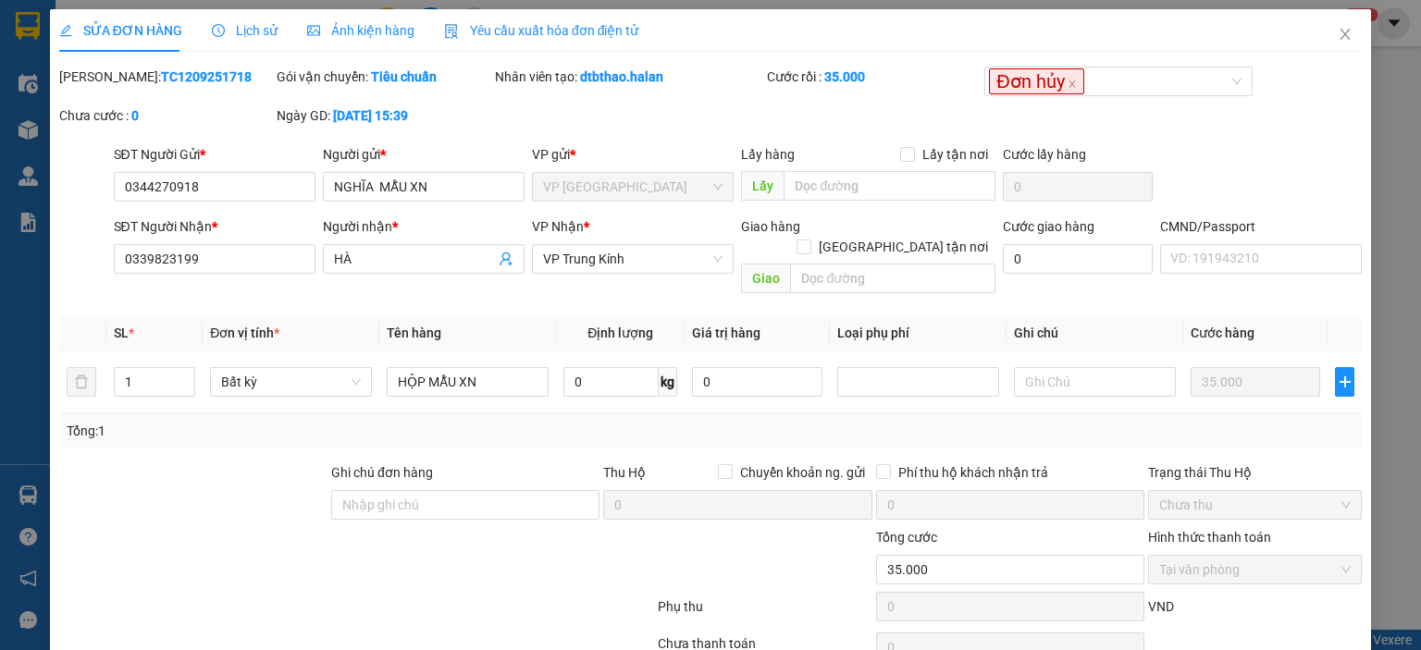
drag, startPoint x: 199, startPoint y: 80, endPoint x: 105, endPoint y: 80, distance: 93.4
click at [105, 80] on div "[PERSON_NAME]: TC1209251718" at bounding box center [166, 77] width 214 height 20
copy b "TC1209251718"
click at [239, 181] on input "0344270918" at bounding box center [215, 187] width 202 height 30
drag, startPoint x: 118, startPoint y: 207, endPoint x: 97, endPoint y: 223, distance: 26.5
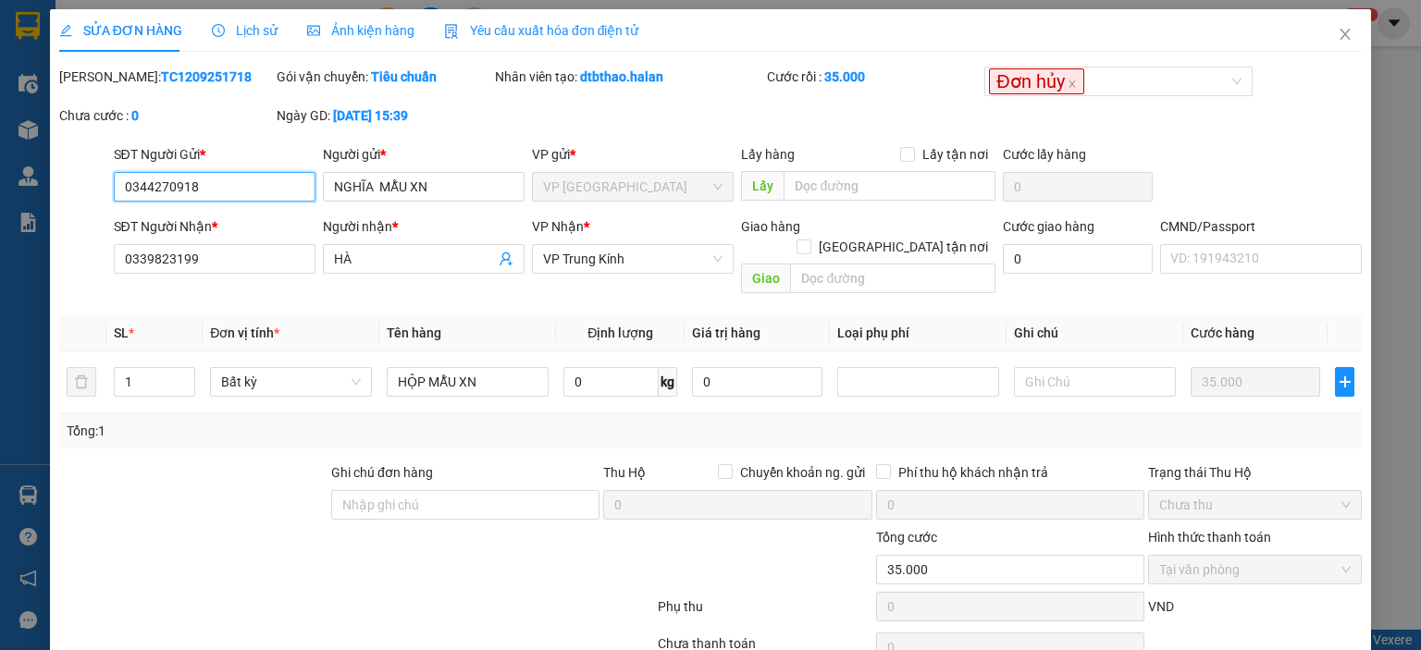
click at [89, 214] on form "SĐT Người Gửi * 0344270918 0344270918 Người gửi * NGHĨA MẪU XN VP gửi * VP [GEO…" at bounding box center [710, 222] width 1303 height 157
click at [431, 187] on input "NGHĨA MẪU XN" at bounding box center [424, 187] width 202 height 30
drag, startPoint x: 455, startPoint y: 184, endPoint x: 298, endPoint y: 210, distance: 159.4
click at [299, 204] on div "SĐT Người Gửi * 0344270918 Người gửi * NGHĨA MẪU XN NGHĨA MẪU XN VP gửi * VP Tr…" at bounding box center [738, 176] width 1256 height 65
drag, startPoint x: 681, startPoint y: 85, endPoint x: 577, endPoint y: 88, distance: 103.7
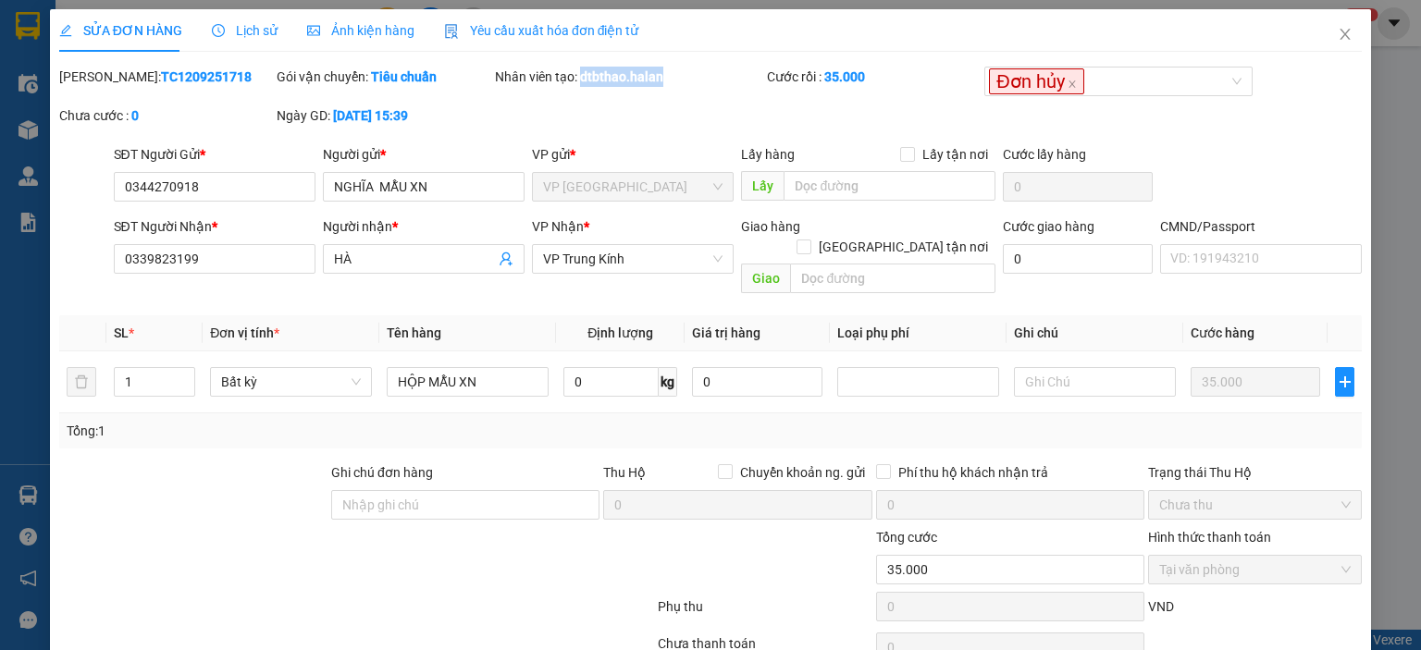
click at [577, 88] on div "Nhân viên tạo: dtbthao.halan" at bounding box center [629, 86] width 272 height 39
copy b "dtbthao.halan"
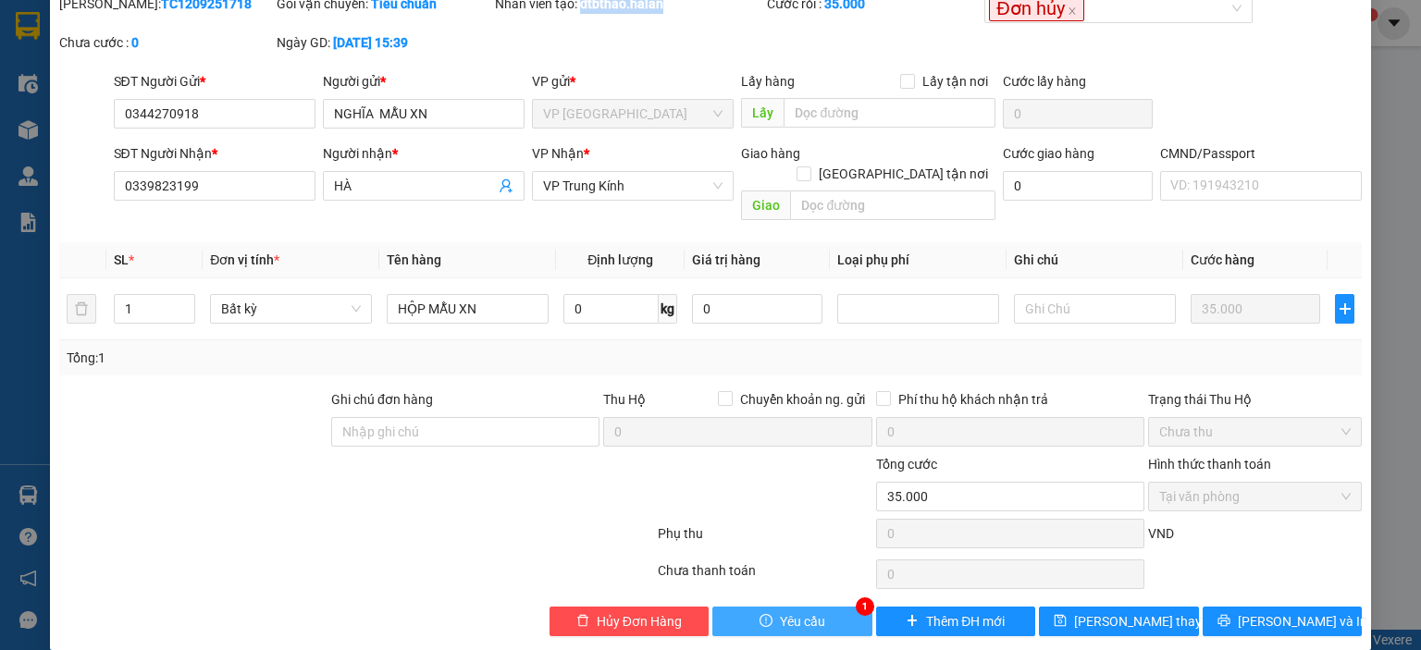
click at [747, 607] on button "Yêu cầu" at bounding box center [792, 622] width 160 height 30
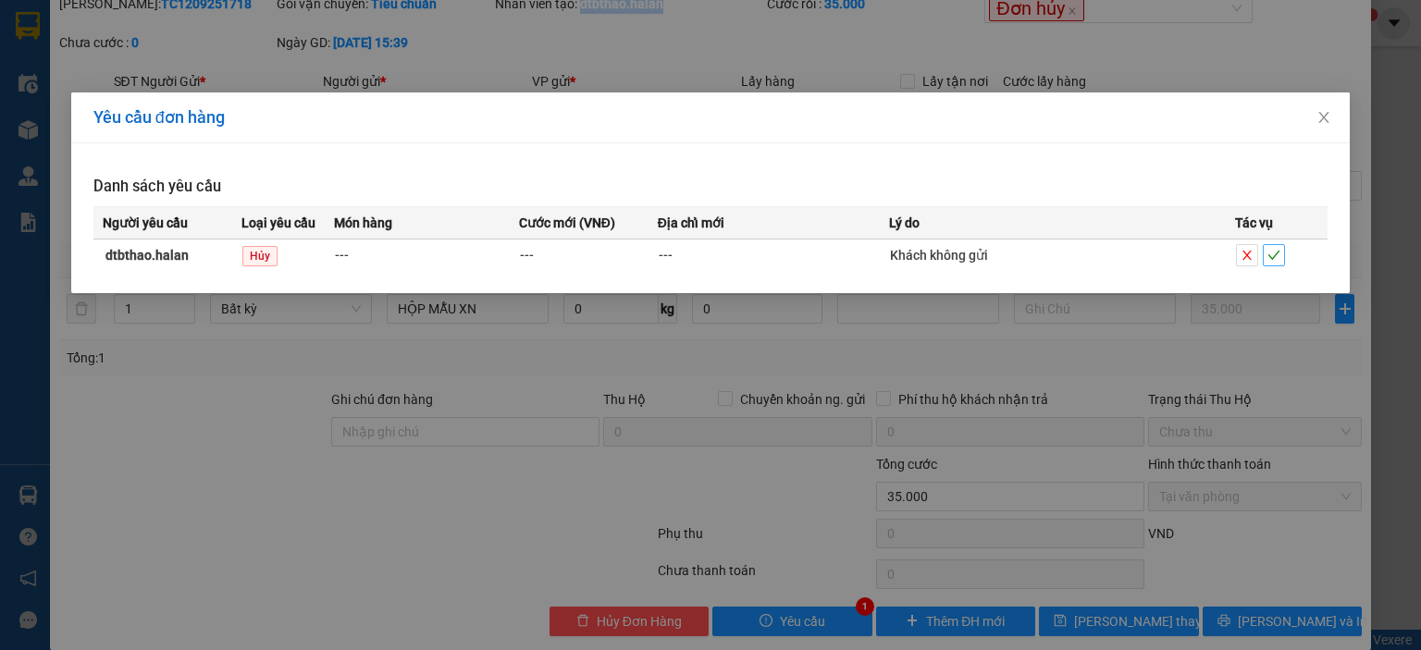
click at [1268, 256] on icon "check" at bounding box center [1274, 255] width 13 height 13
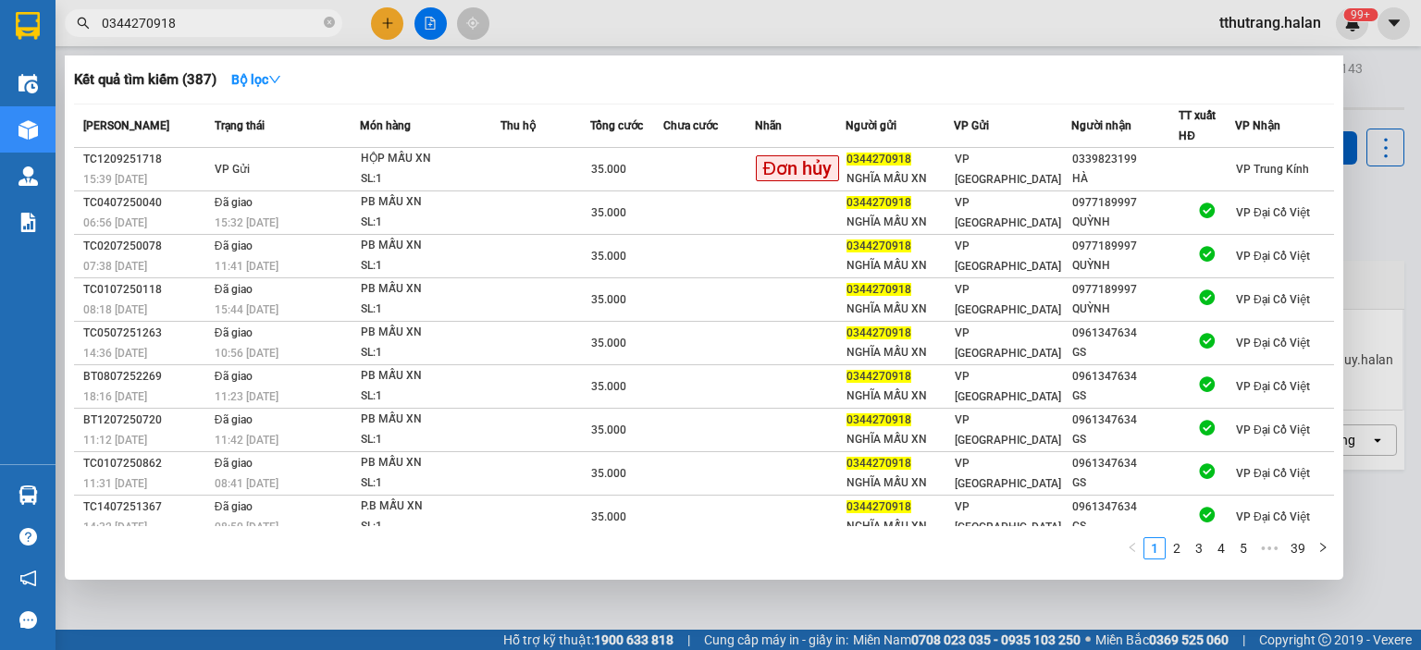
drag, startPoint x: 322, startPoint y: 23, endPoint x: 352, endPoint y: 56, distance: 44.6
click at [322, 23] on span "0344270918" at bounding box center [204, 23] width 278 height 28
click at [373, 649] on div at bounding box center [710, 325] width 1421 height 650
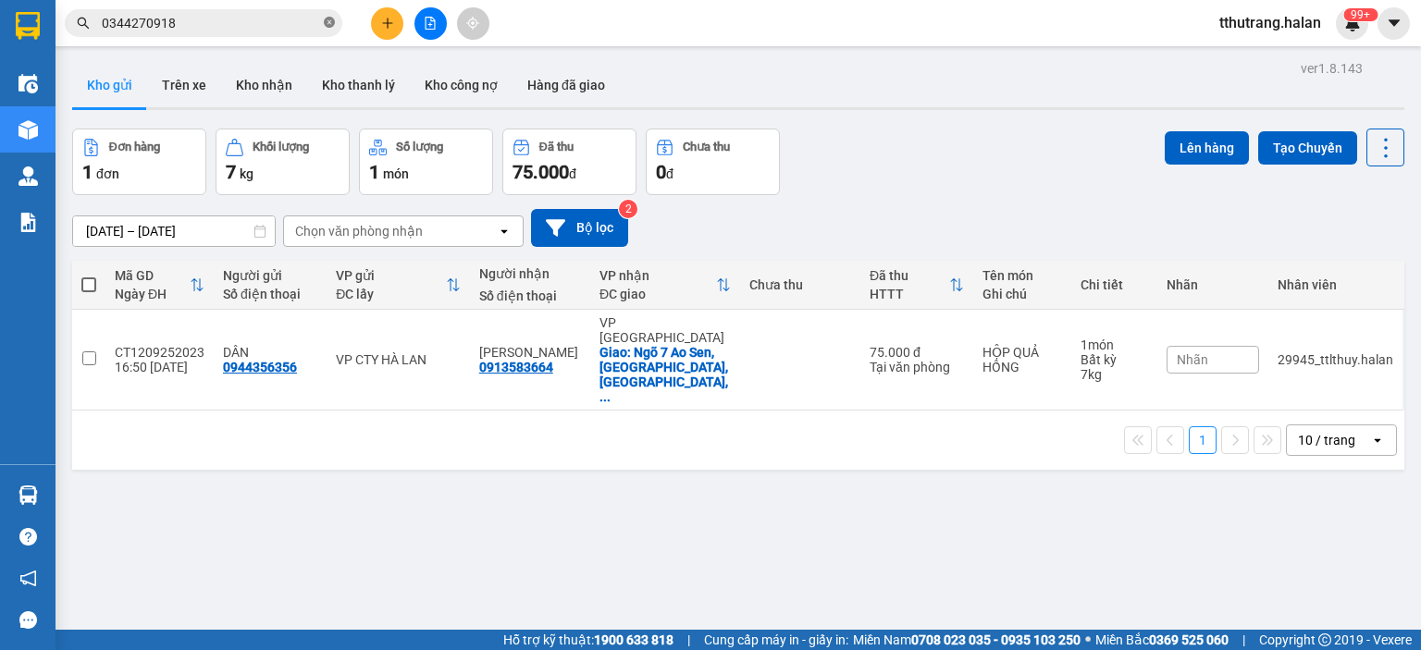
click at [328, 15] on span at bounding box center [329, 24] width 11 height 18
paste input "TKC1209251487"
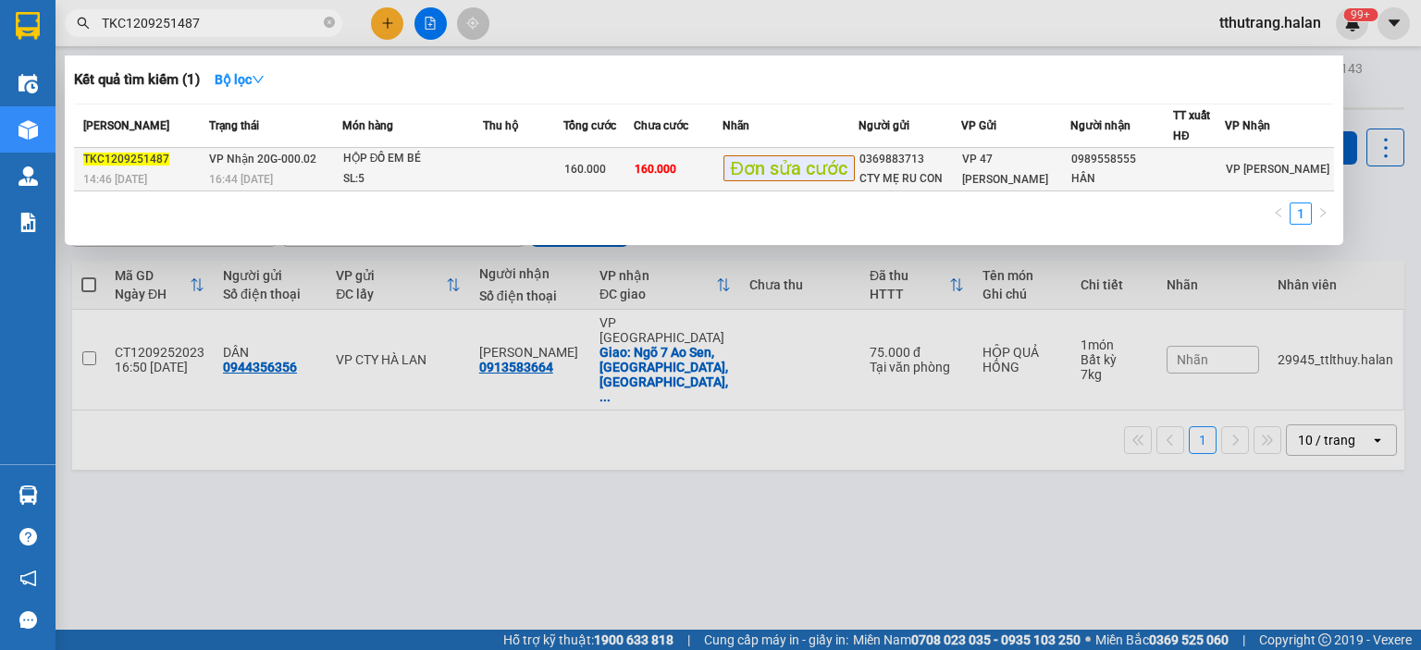
type input "TKC1209251487"
click at [461, 169] on div "SL: 5" at bounding box center [412, 179] width 139 height 20
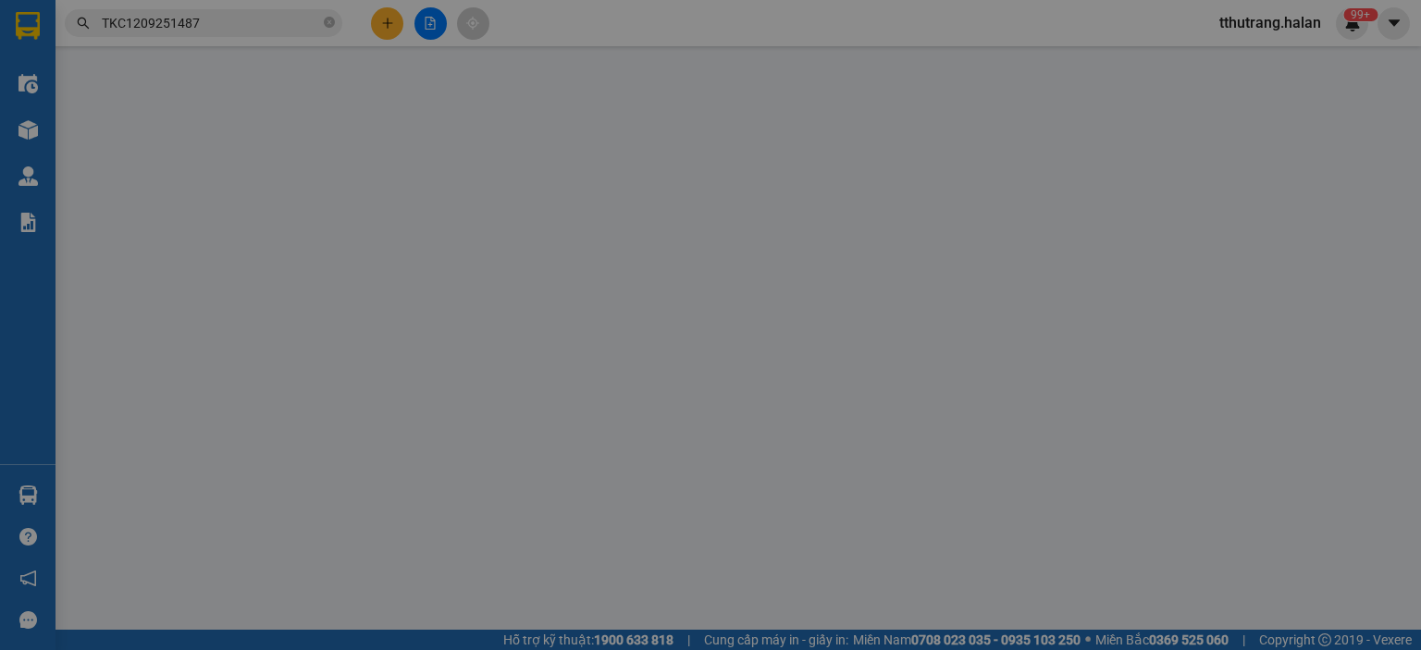
type input "0369883713"
type input "CTY MẸ RU CON"
type input "0989558555"
type input "HÂN"
type input "160.000"
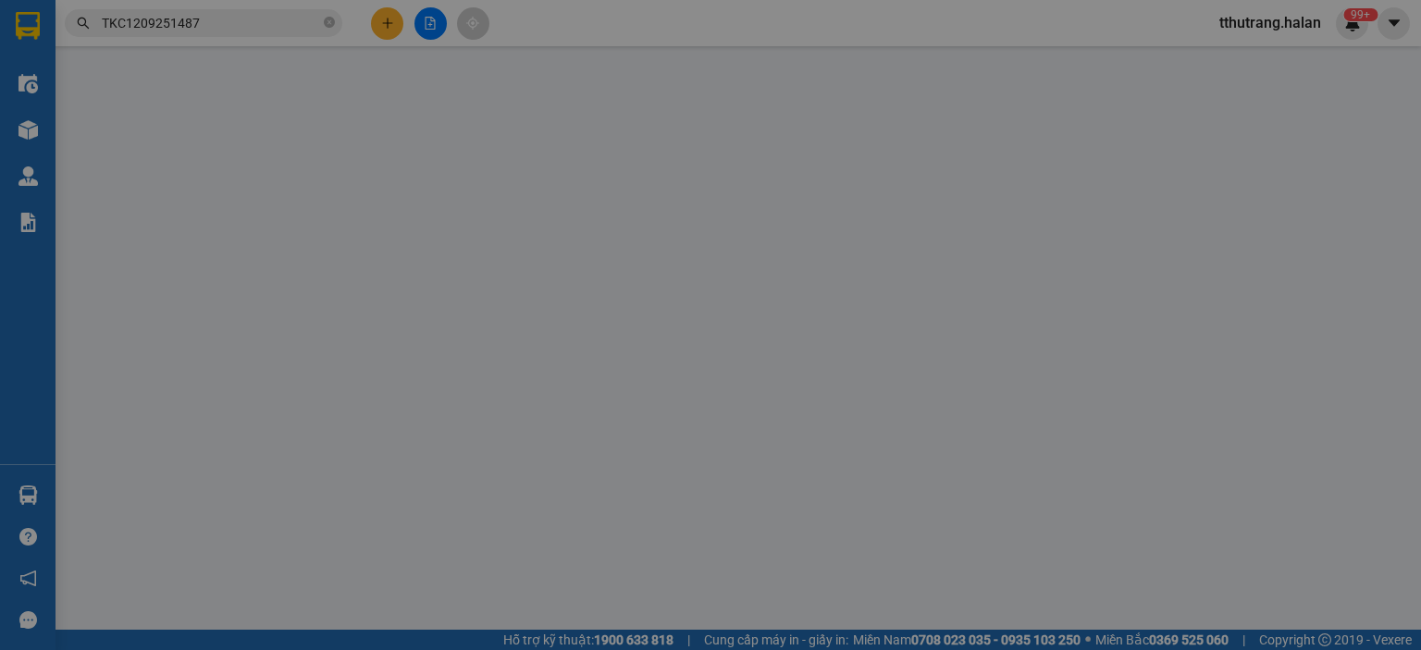
type input "160.000"
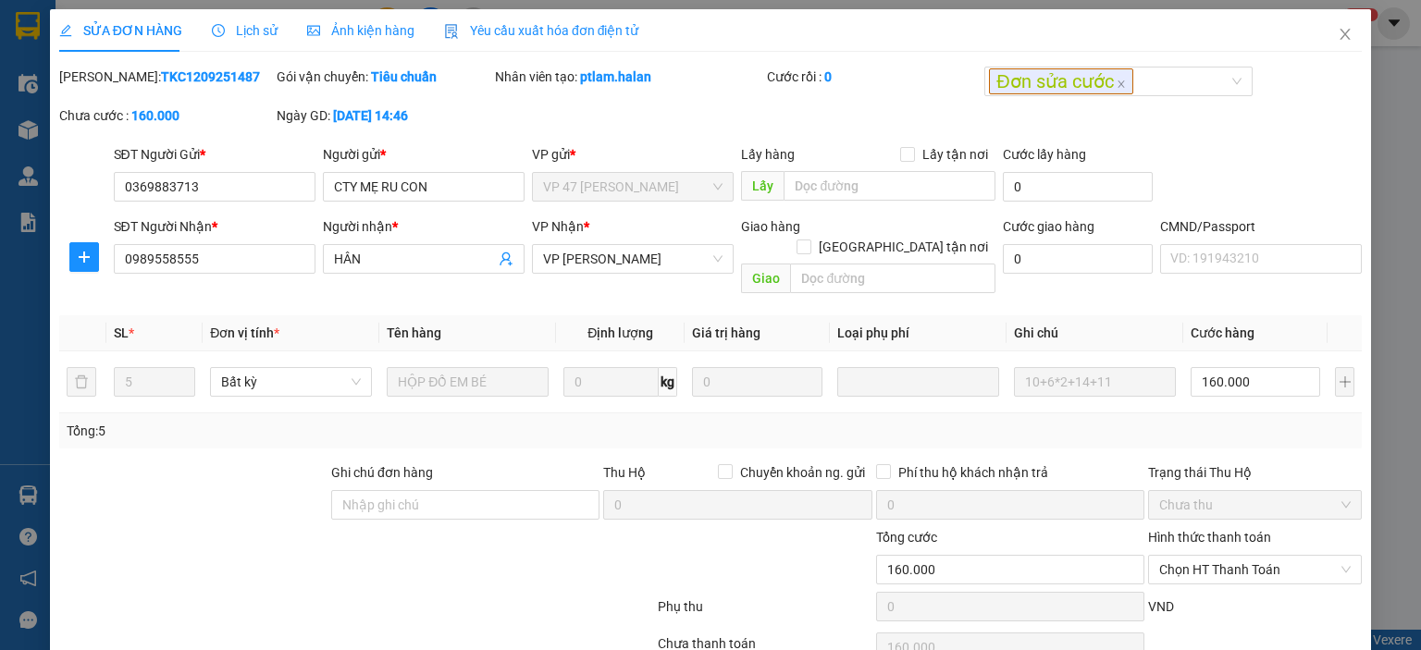
drag, startPoint x: 211, startPoint y: 74, endPoint x: 106, endPoint y: 84, distance: 105.0
click at [106, 84] on div "Mã ĐH: TKC1209251487" at bounding box center [166, 77] width 214 height 20
copy b "TKC1209251487"
click at [245, 189] on input "0369883713" at bounding box center [215, 187] width 202 height 30
drag, startPoint x: 249, startPoint y: 187, endPoint x: 58, endPoint y: 188, distance: 190.6
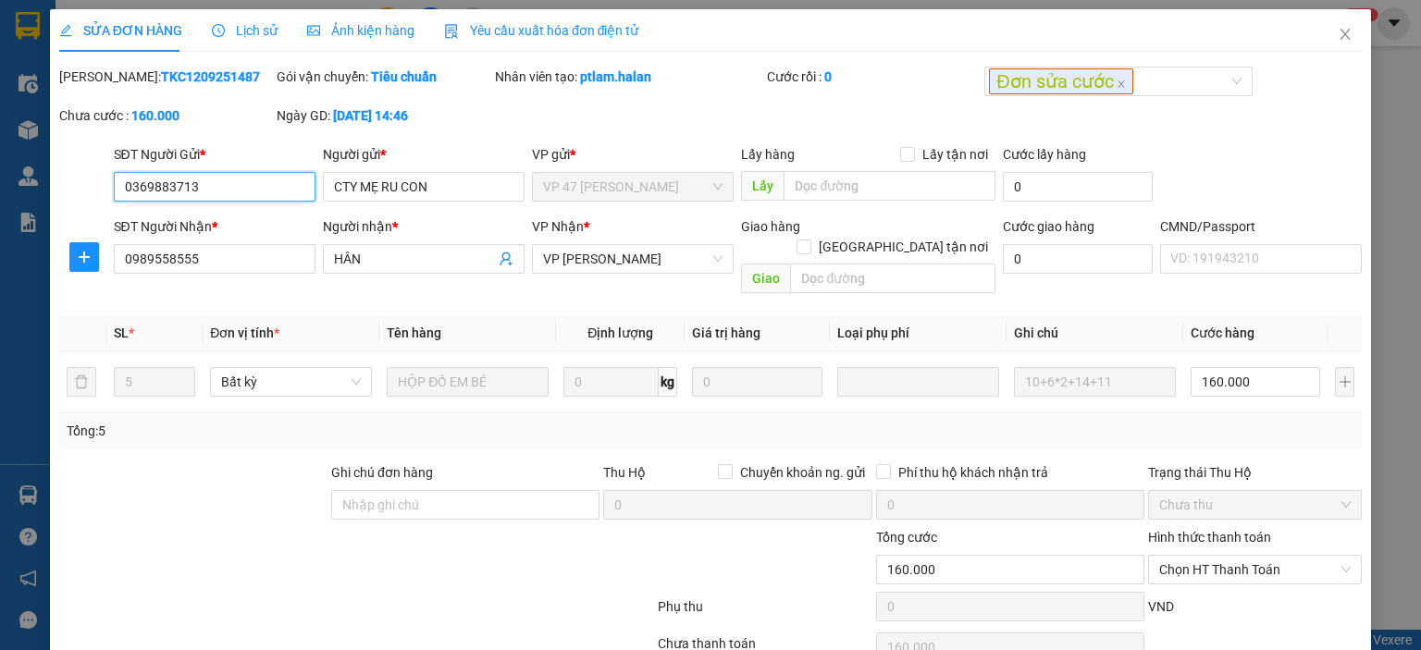
click at [81, 201] on div "SĐT Người Gửi * 0369883713 0369883713 Người gửi * CTY MẸ RU CON VP gửi * VP 47 …" at bounding box center [710, 176] width 1306 height 65
drag, startPoint x: 607, startPoint y: 81, endPoint x: 576, endPoint y: 83, distance: 30.6
click at [576, 83] on div "Nhân viên tạo: ptlam.halan" at bounding box center [629, 77] width 268 height 20
copy b "ptlam.halan"
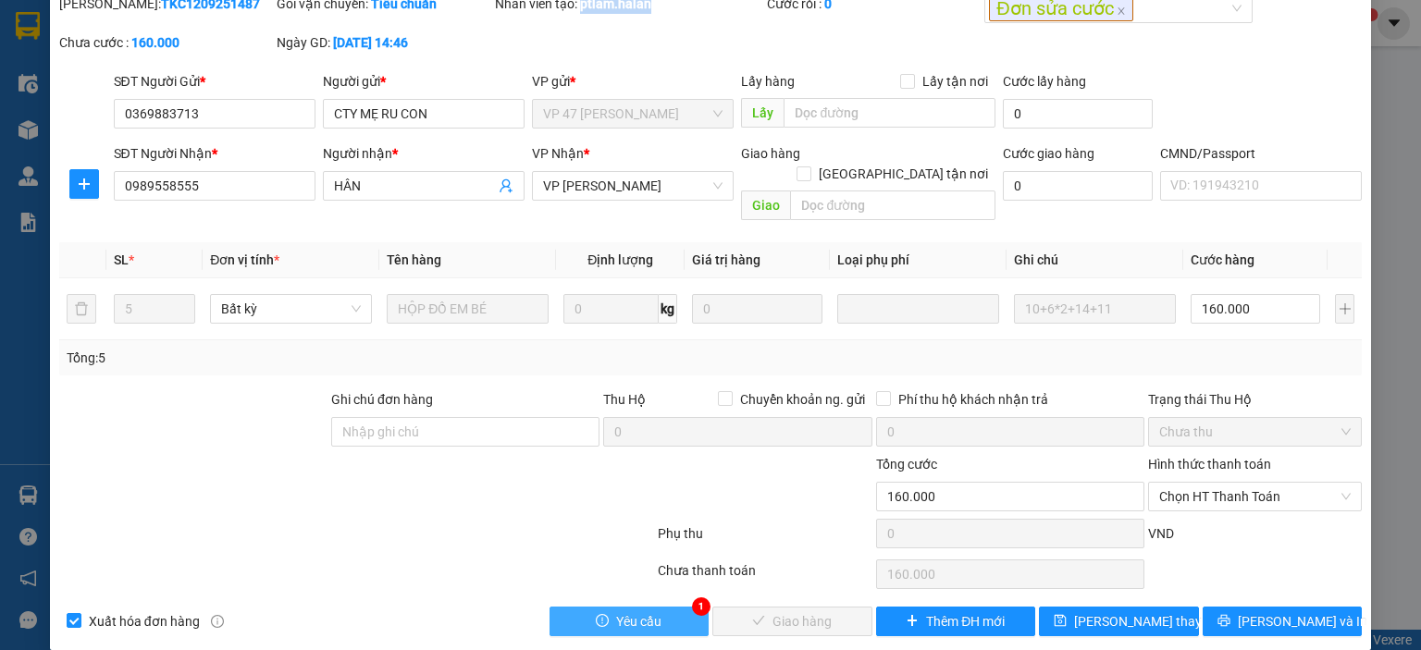
click at [666, 607] on button "Yêu cầu" at bounding box center [630, 622] width 160 height 30
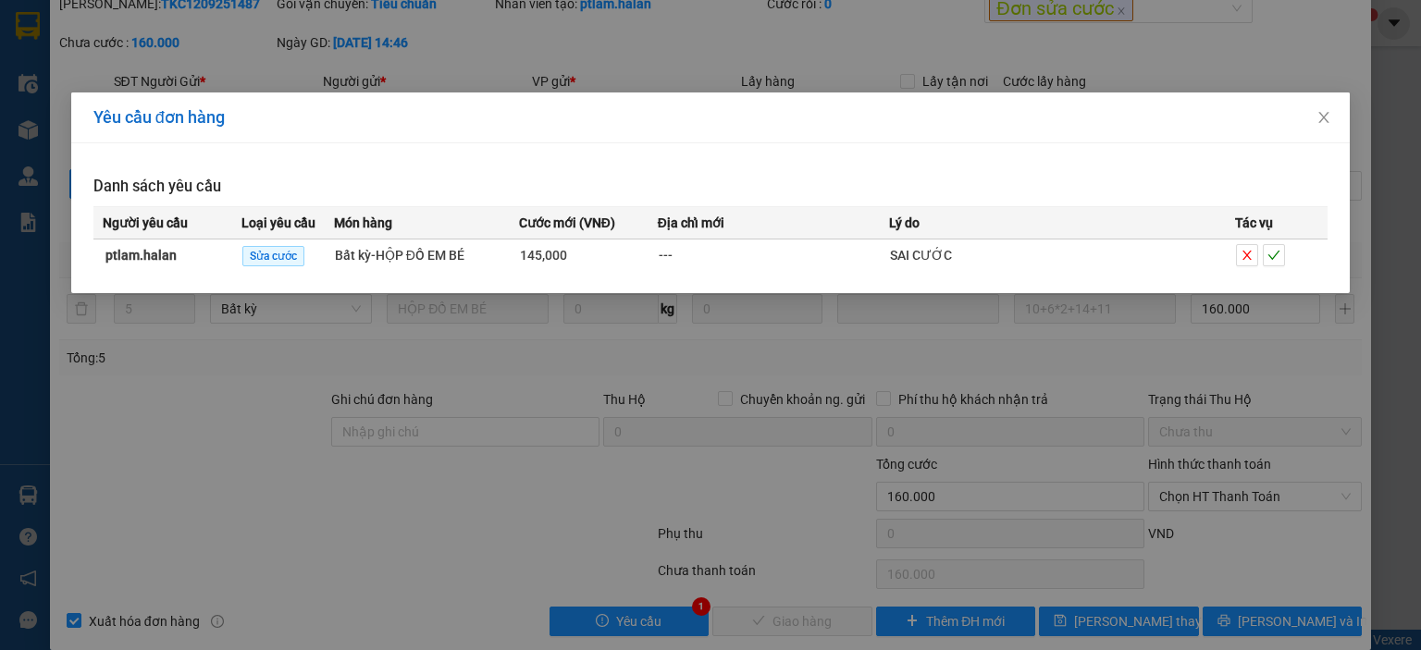
click at [713, 410] on div "Yêu cầu đơn hàng Danh sách yêu cầu Người yêu cầu Loại yêu cầu Món hàng Cước mới…" at bounding box center [710, 325] width 1421 height 650
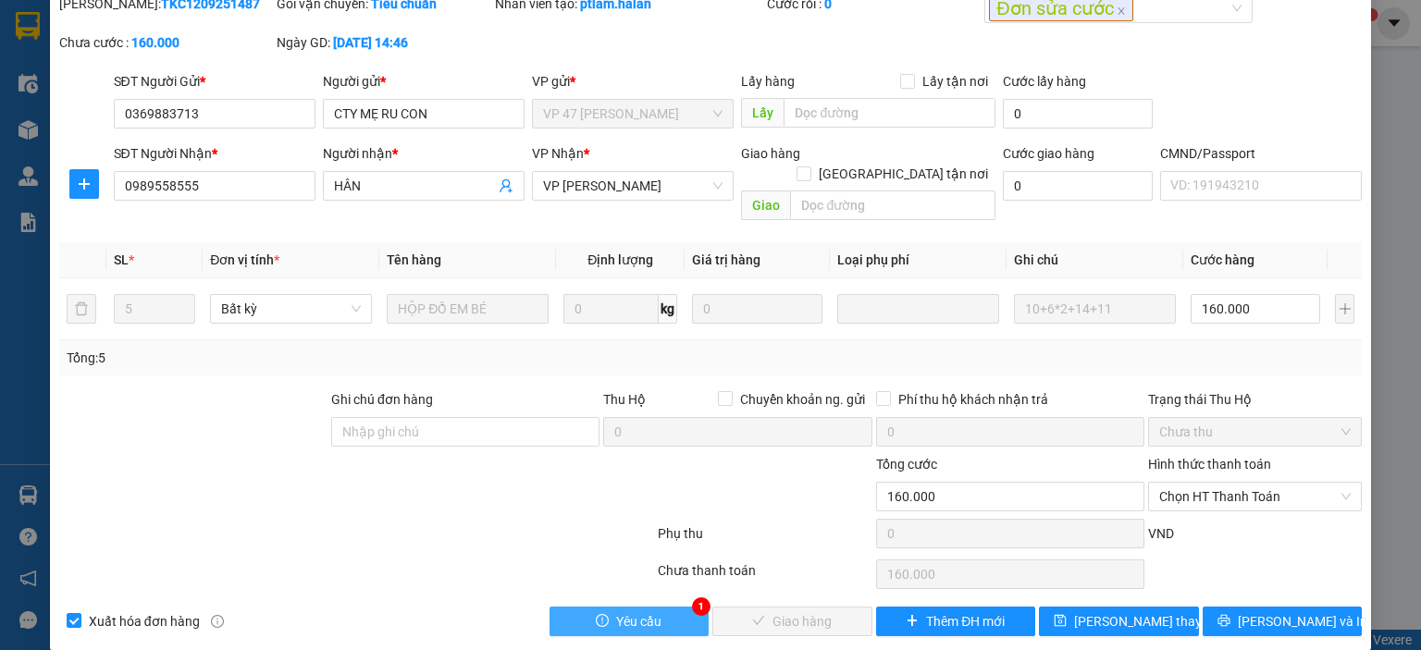
click at [610, 607] on button "Yêu cầu" at bounding box center [630, 622] width 160 height 30
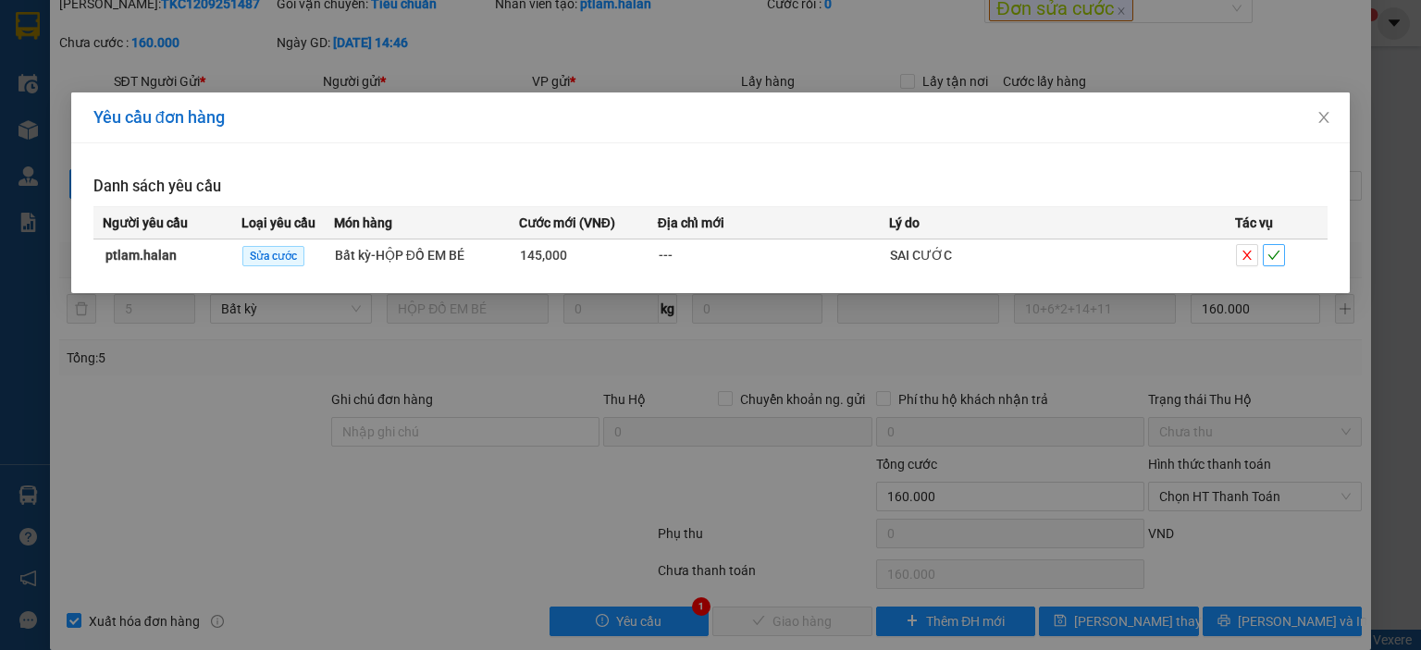
click at [1279, 251] on icon "check" at bounding box center [1274, 255] width 13 height 13
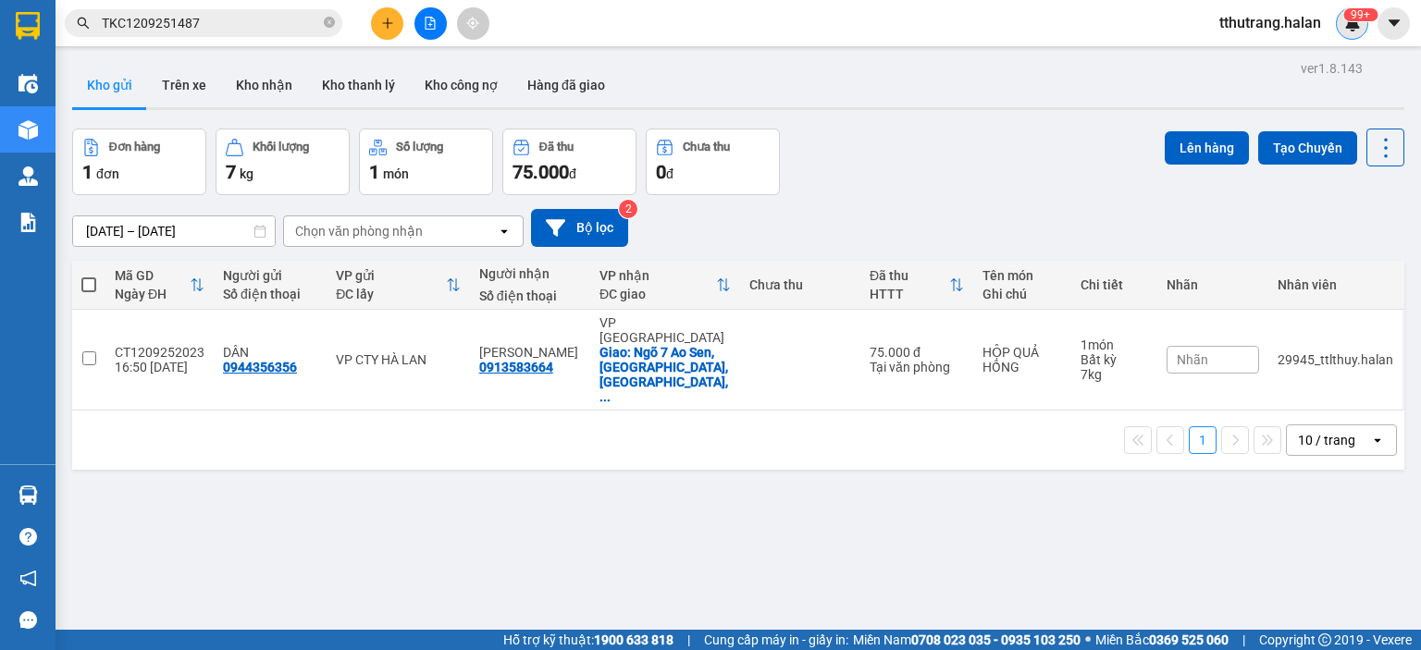
click at [1354, 11] on sup "99+" at bounding box center [1360, 14] width 34 height 13
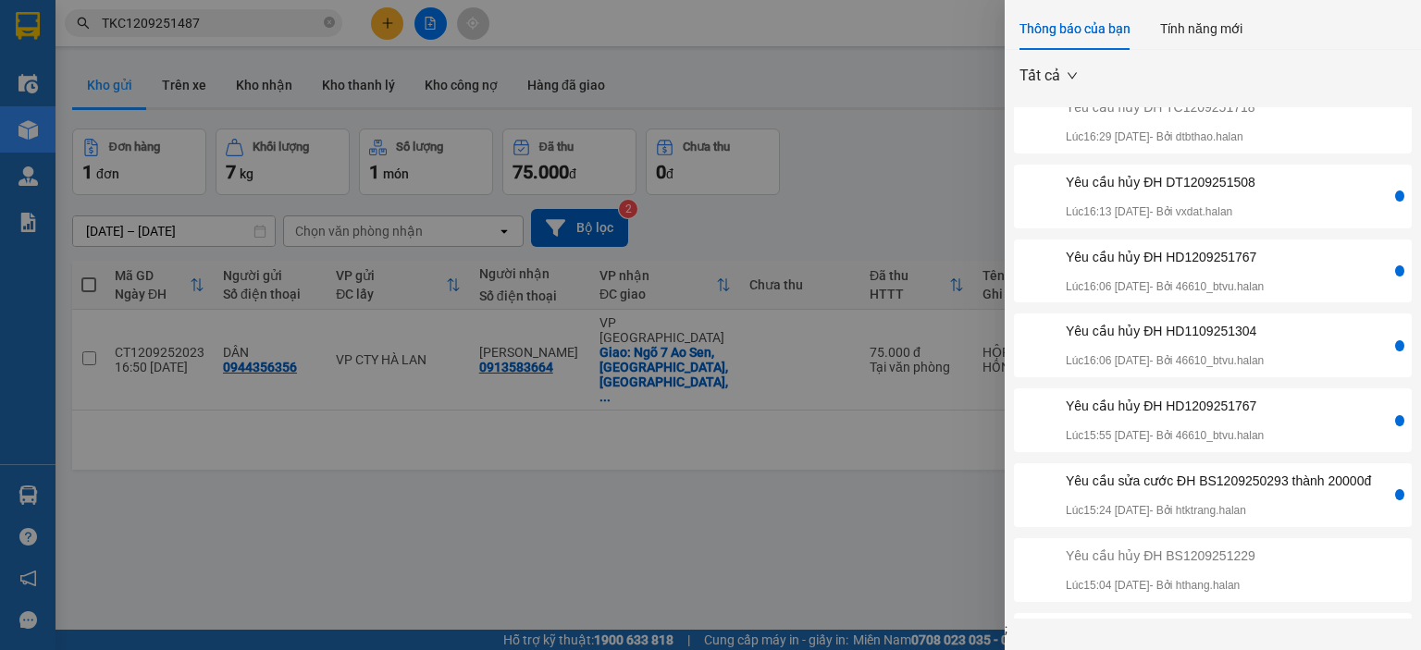
scroll to position [255, 0]
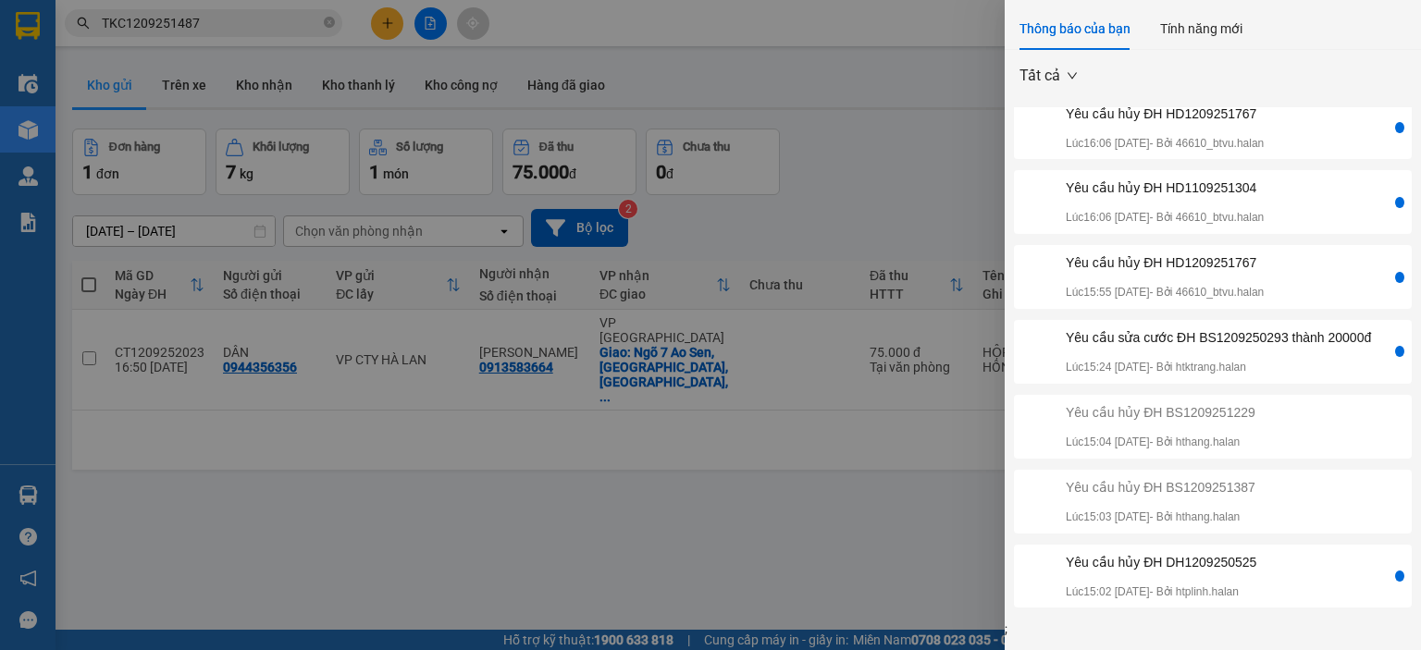
click at [1218, 340] on div "Yêu cầu sửa cước ĐH BS1209250293 thành 20000đ" at bounding box center [1218, 338] width 305 height 20
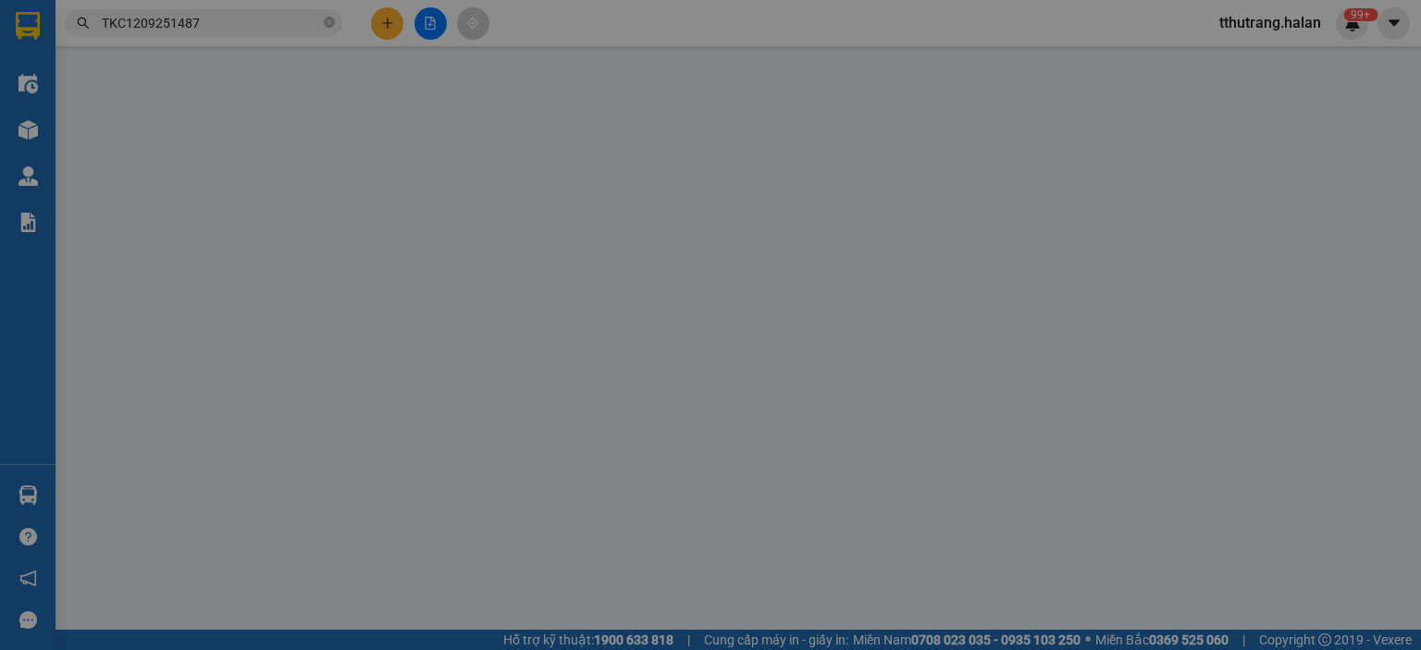
type input "0904264123"
type input "PHƯỢNG"
type input "0399332495"
type input "THIỆP"
type input "35.000"
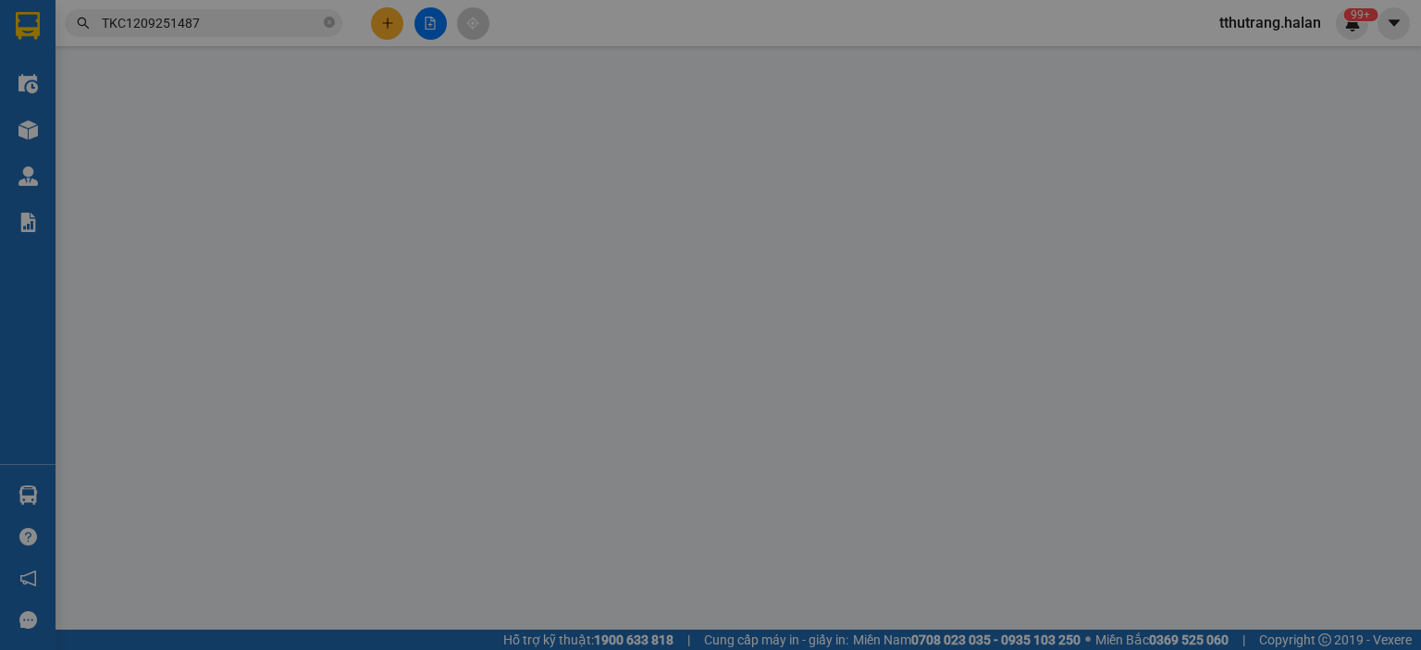
type input "35.000"
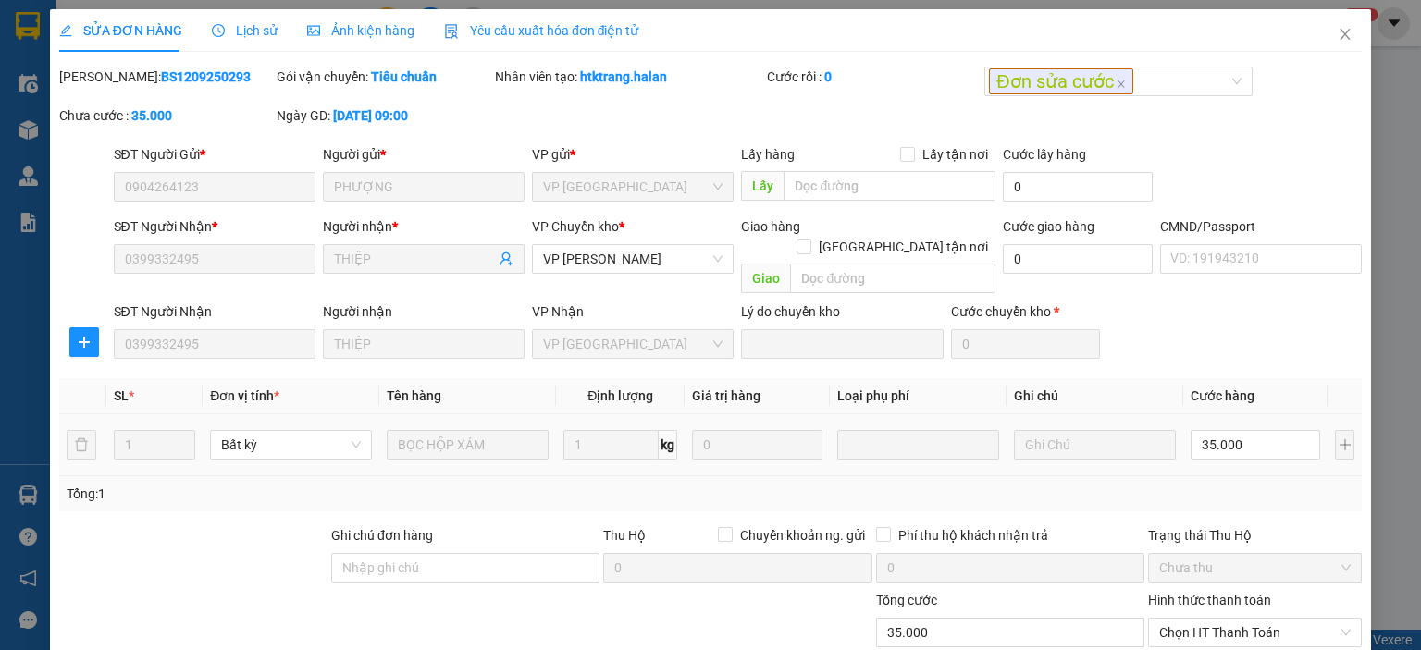
scroll to position [136, 0]
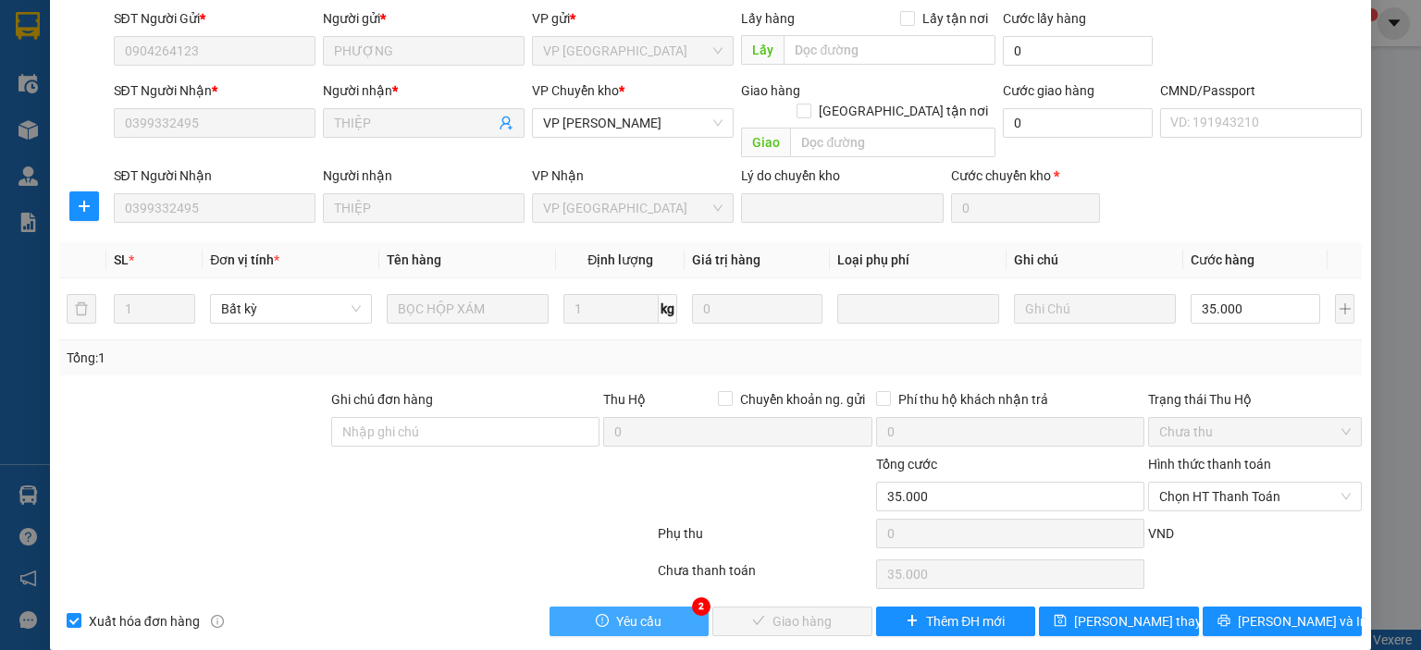
click at [641, 612] on span "Yêu cầu" at bounding box center [638, 622] width 45 height 20
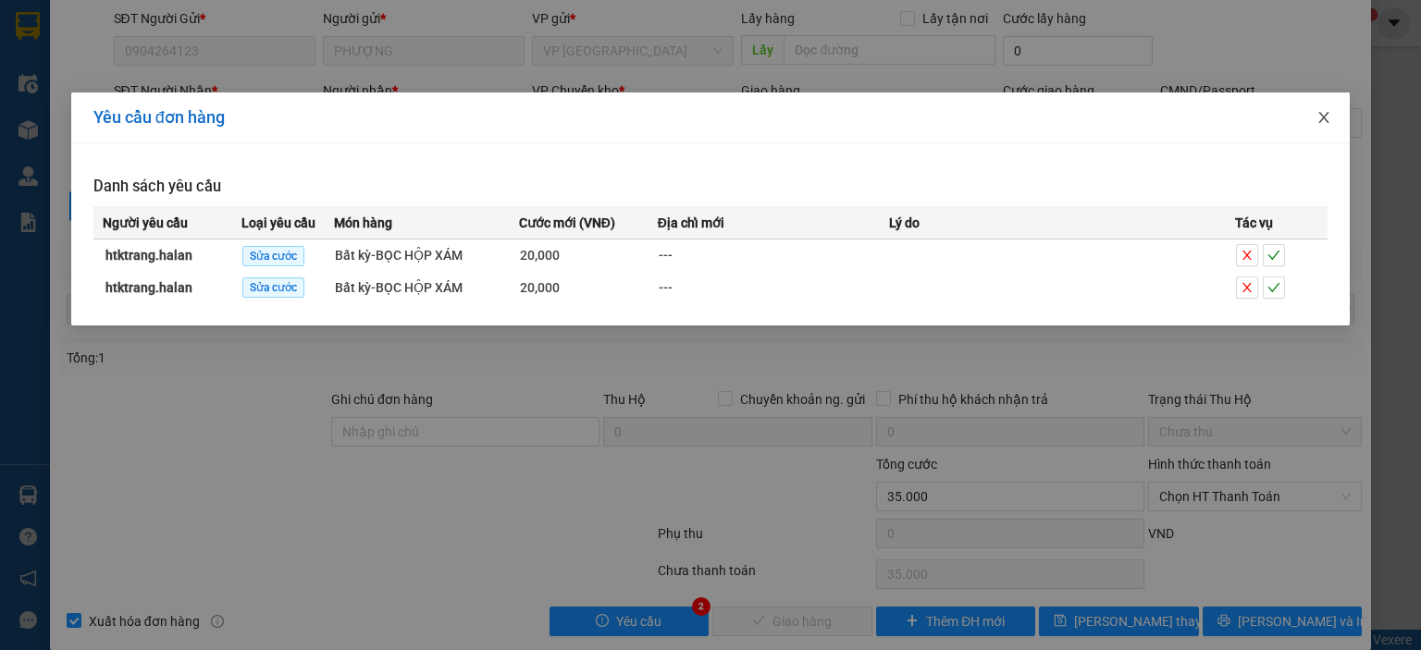
click at [1317, 122] on icon "close" at bounding box center [1324, 117] width 15 height 15
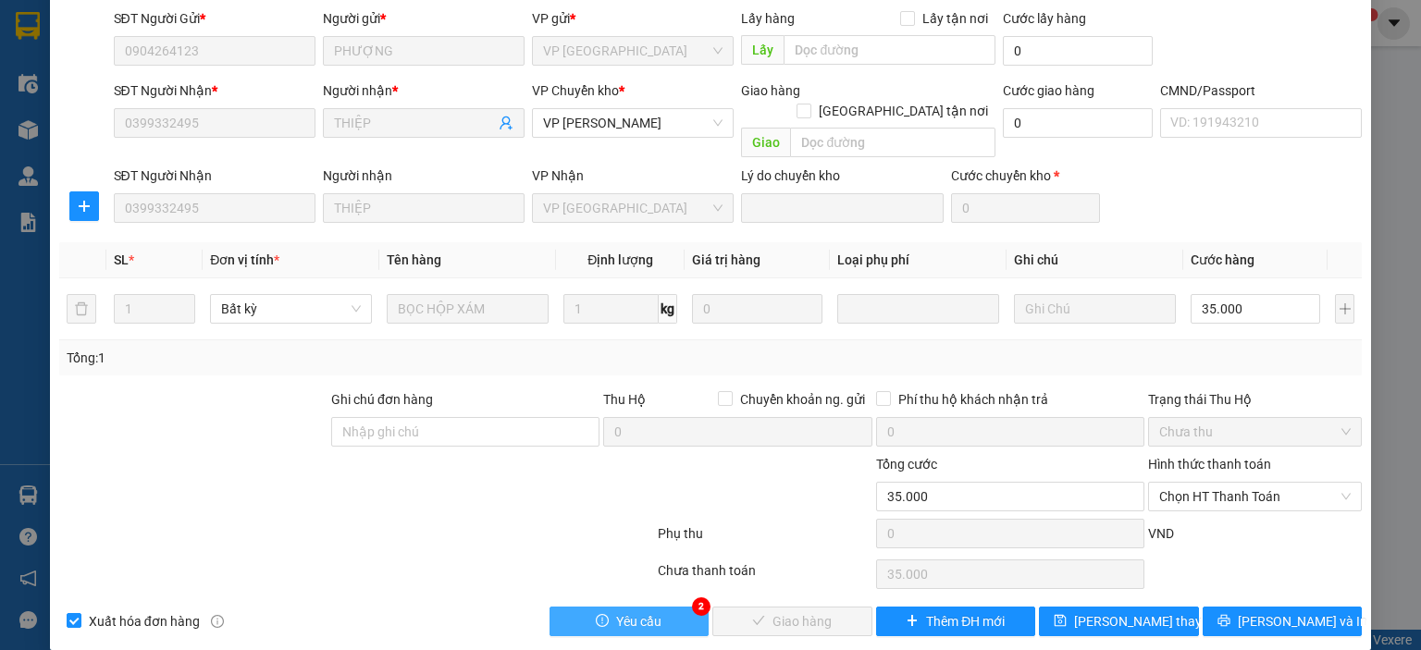
scroll to position [0, 0]
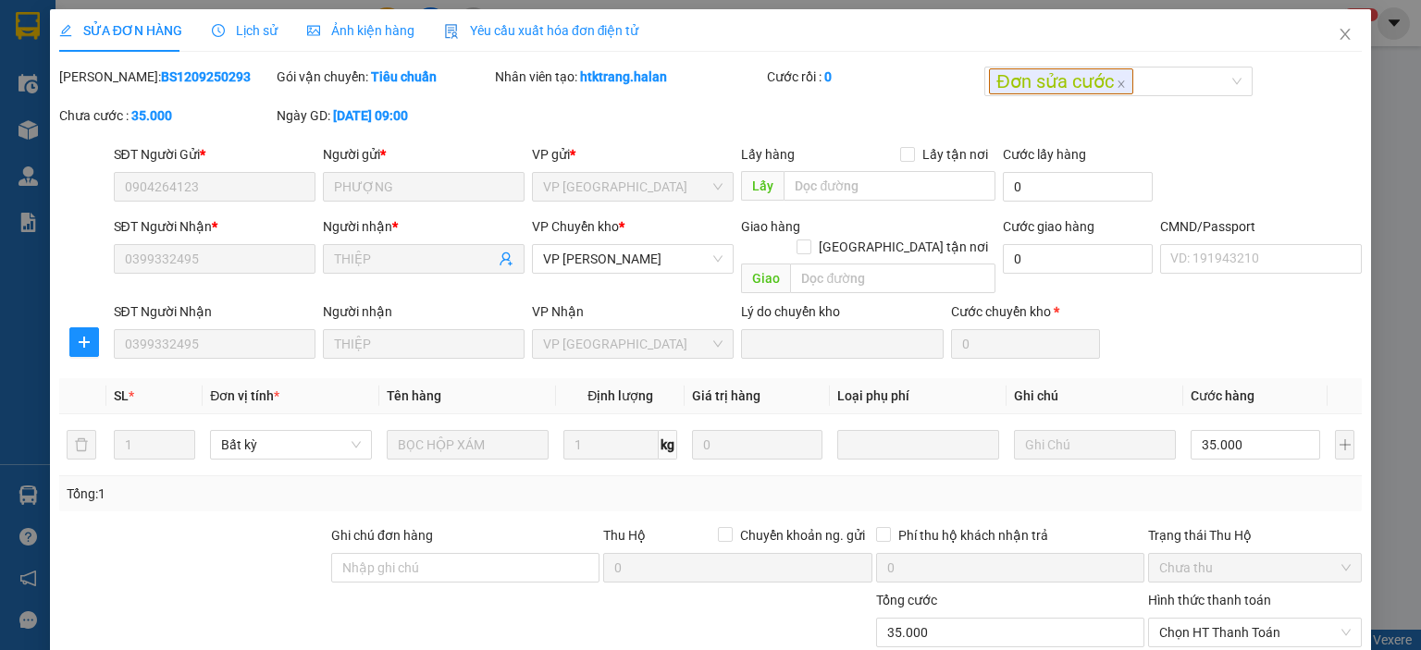
drag, startPoint x: 226, startPoint y: 66, endPoint x: 107, endPoint y: 77, distance: 118.9
click at [107, 77] on div "SỬA ĐƠN HÀNG Lịch sử Ảnh kiện hàng Yêu cầu xuất hóa đơn điện tử Total Paid Fee …" at bounding box center [710, 390] width 1303 height 763
copy b "BS1209250293"
drag, startPoint x: 697, startPoint y: 88, endPoint x: 574, endPoint y: 84, distance: 123.1
click at [574, 84] on div "Nhân viên tạo: htktrang.halan" at bounding box center [629, 86] width 272 height 39
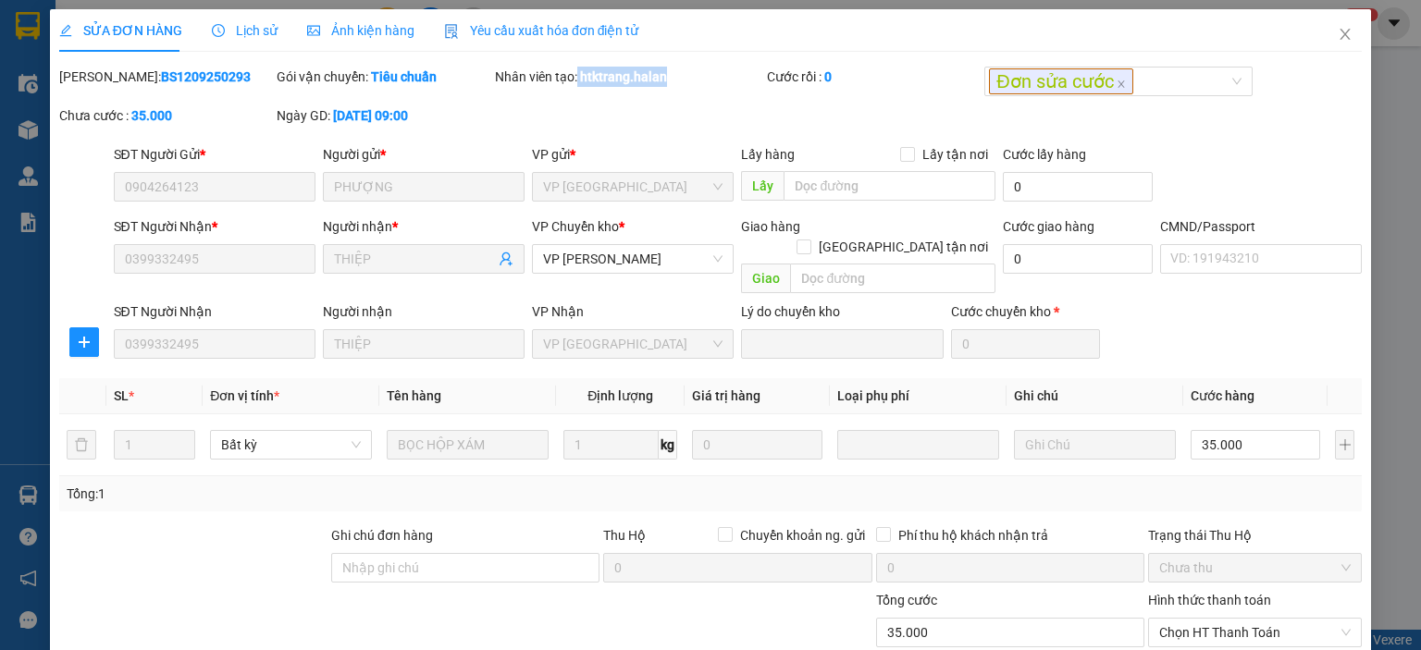
scroll to position [136, 0]
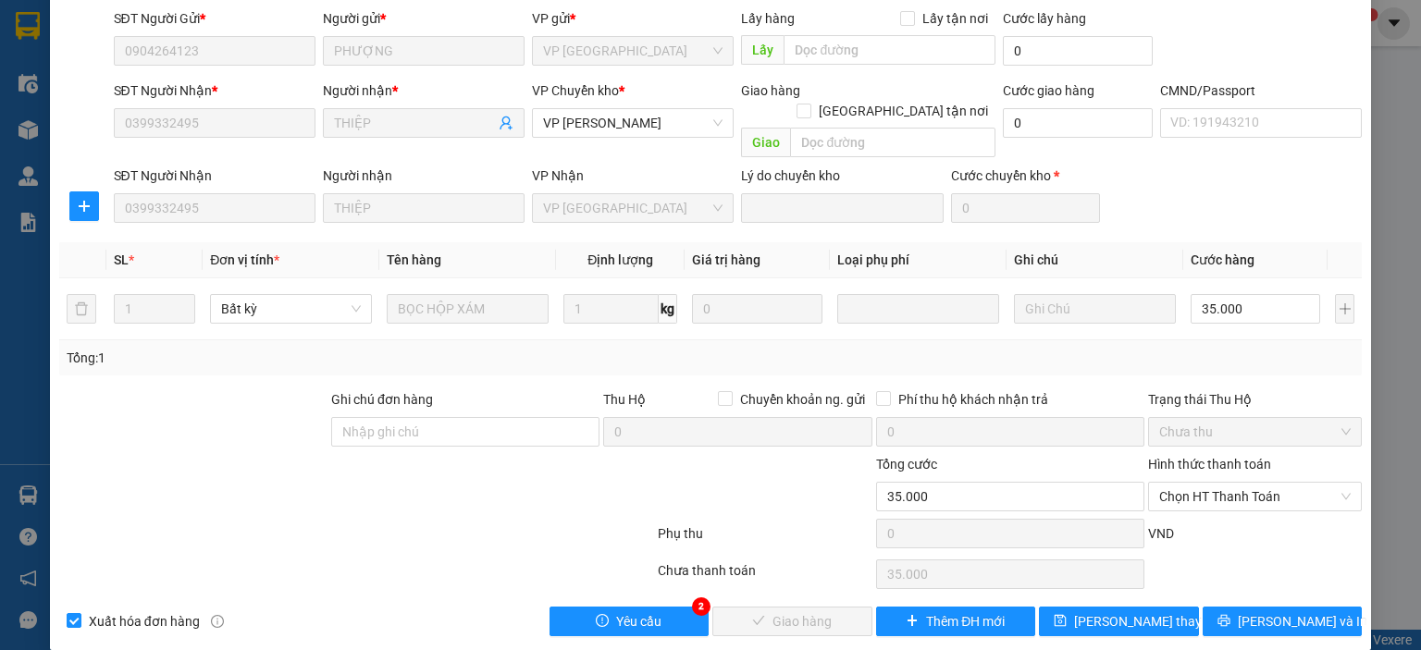
click at [671, 614] on div "SỬA ĐƠN HÀNG Lịch sử Ảnh kiện hàng Yêu cầu xuất hóa đơn điện tử Total Paid Fee …" at bounding box center [710, 261] width 1321 height 777
click at [668, 607] on button "Yêu cầu" at bounding box center [630, 622] width 160 height 30
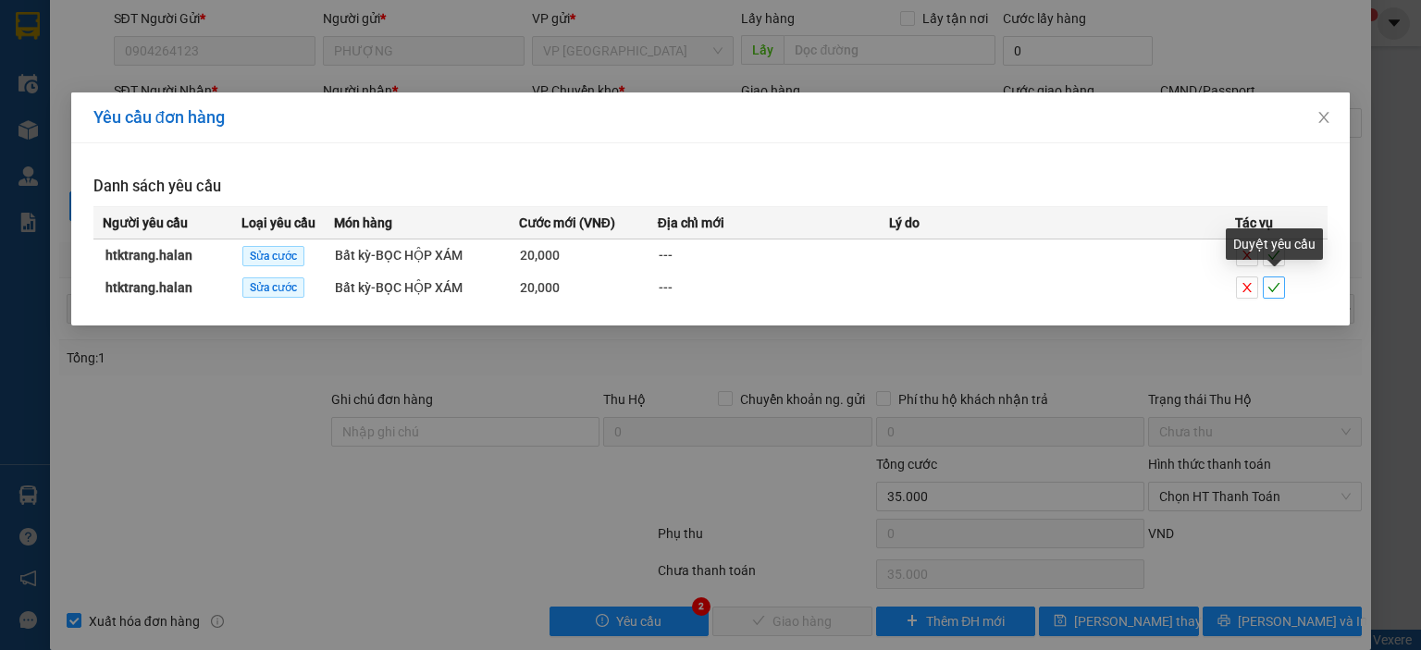
click at [1278, 289] on icon "check" at bounding box center [1274, 287] width 13 height 13
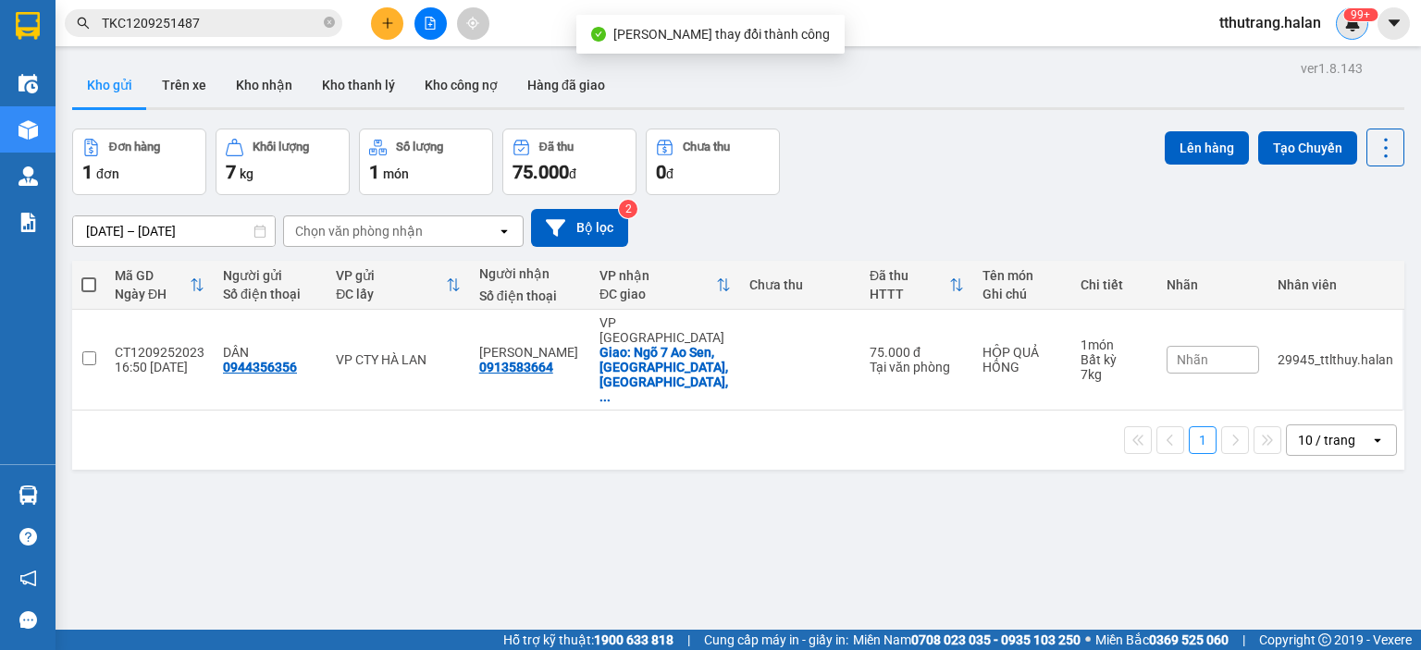
click at [1344, 25] on img at bounding box center [1352, 23] width 17 height 17
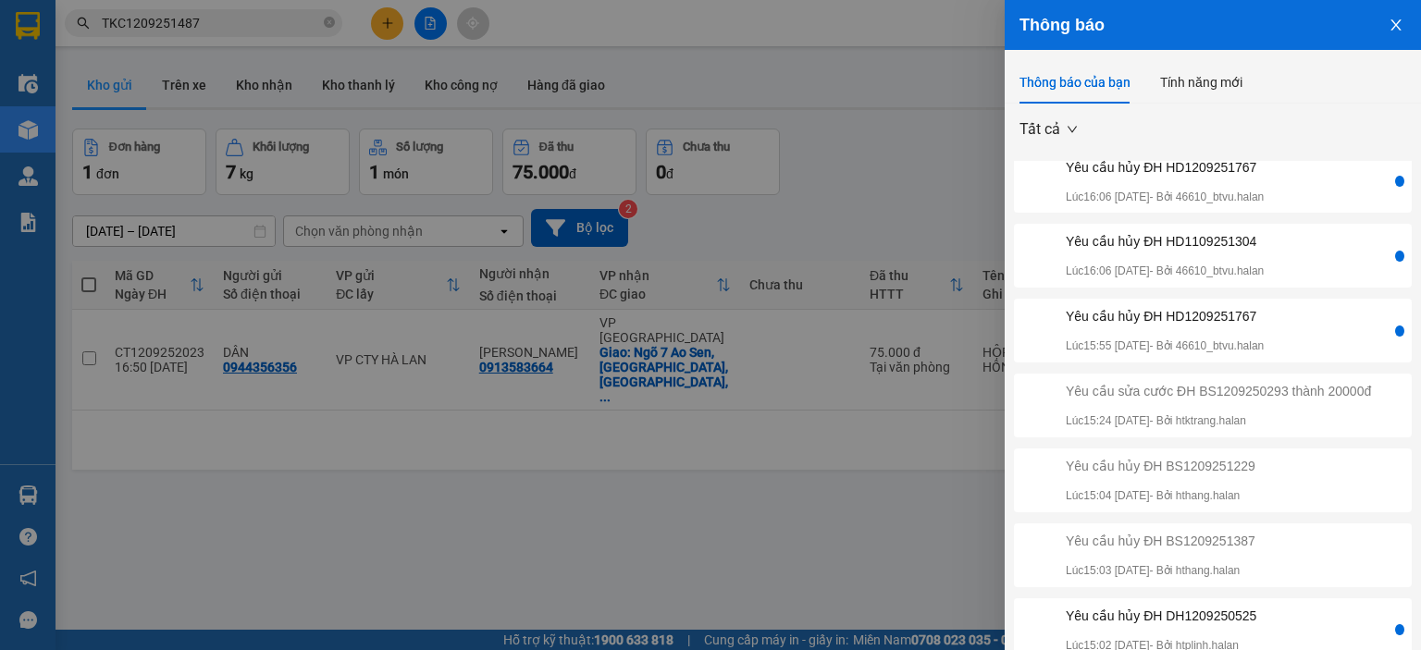
scroll to position [54, 0]
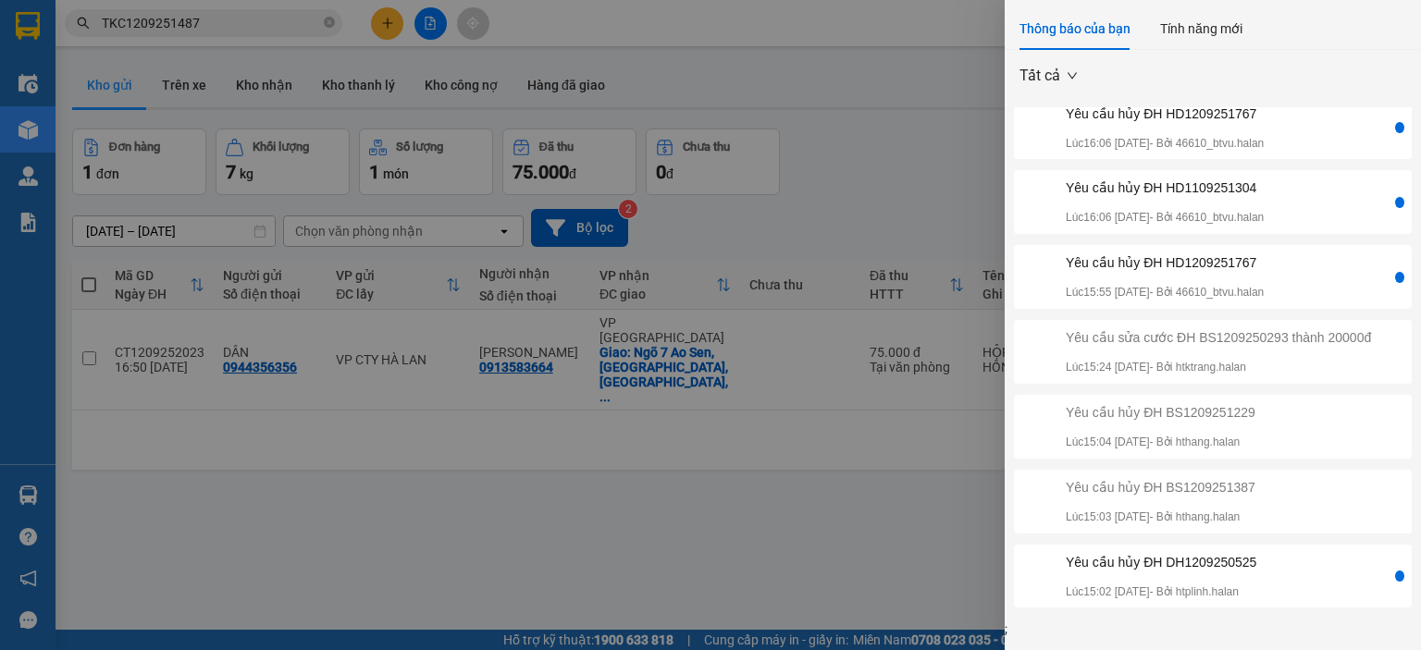
click at [1247, 559] on div "Yêu cầu hủy ĐH DH1209250525" at bounding box center [1161, 562] width 191 height 20
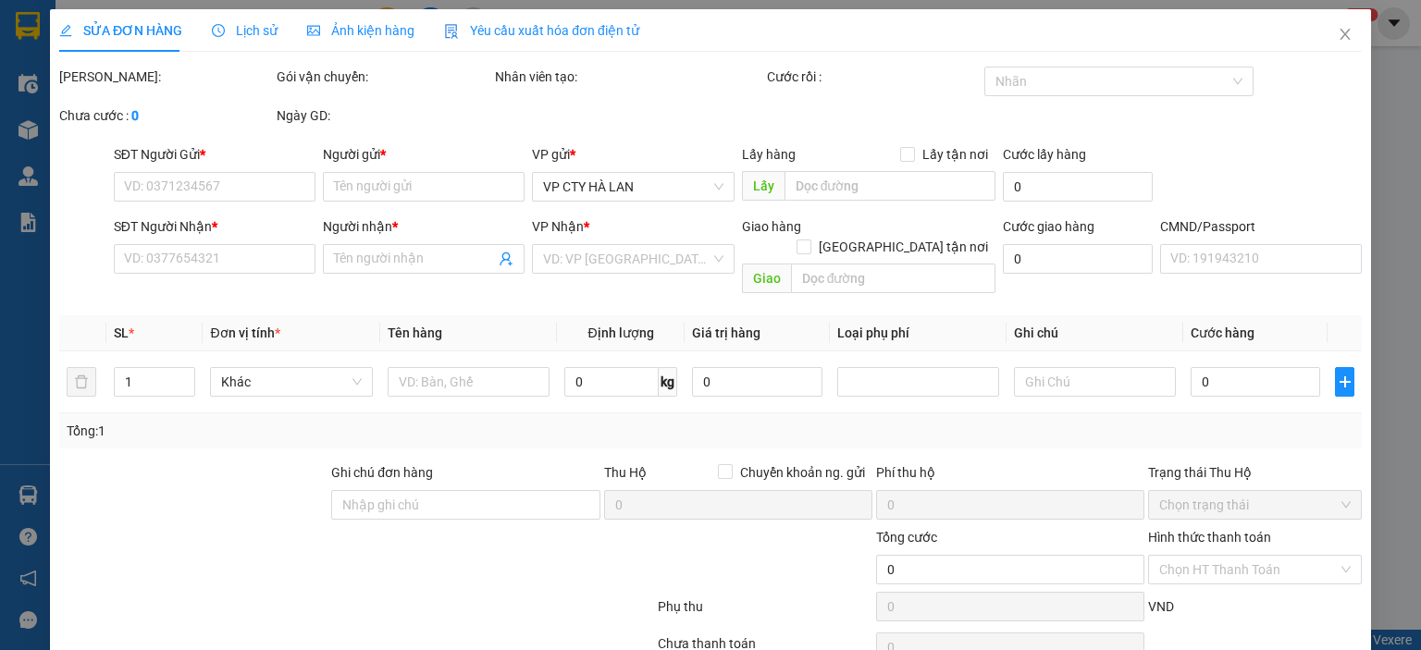
type input "0989279864"
type input "TÙNG đ,hóa"
type input "0902639886"
type input "dương"
type input "40.000"
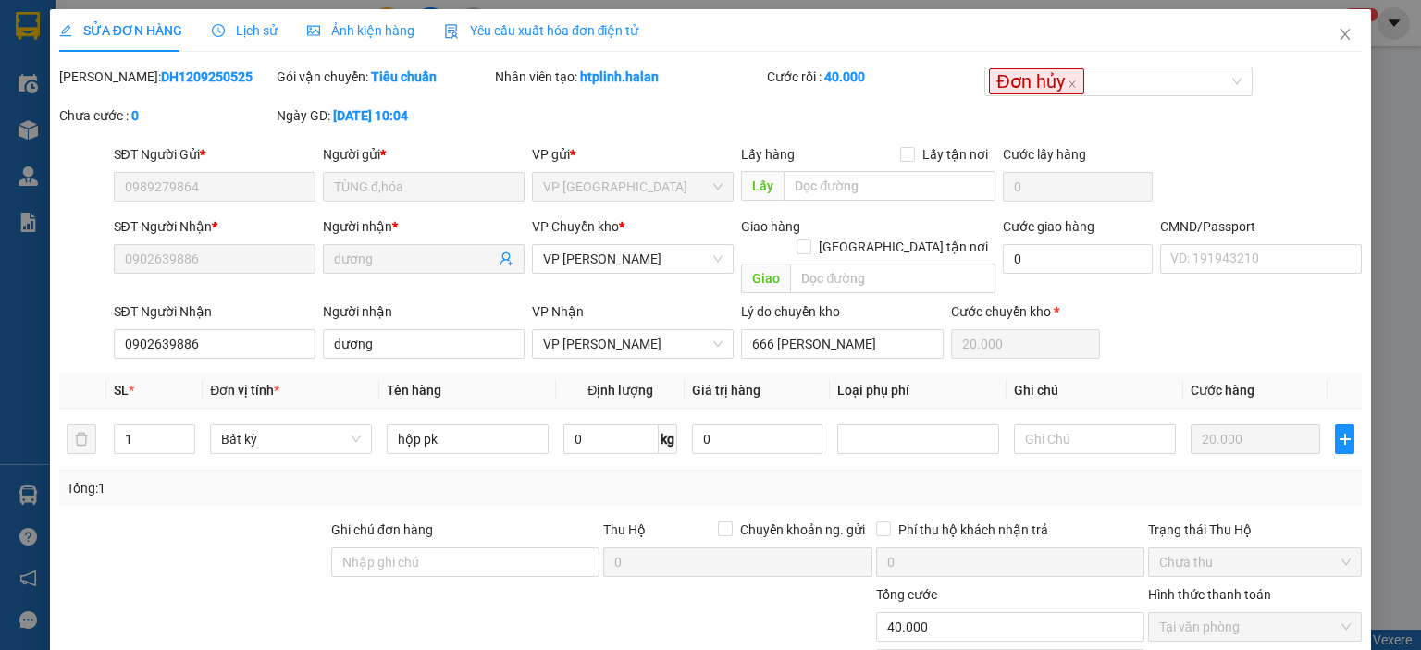
scroll to position [130, 0]
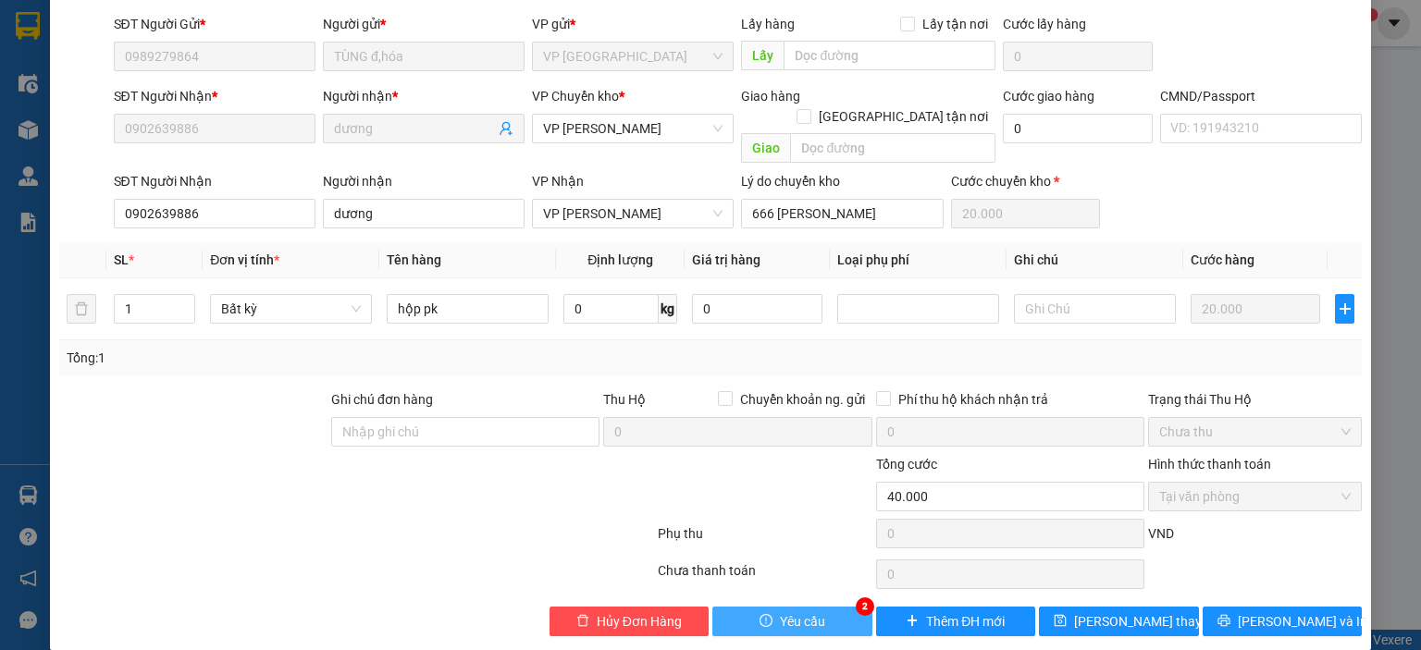
click at [788, 612] on span "Yêu cầu" at bounding box center [802, 622] width 45 height 20
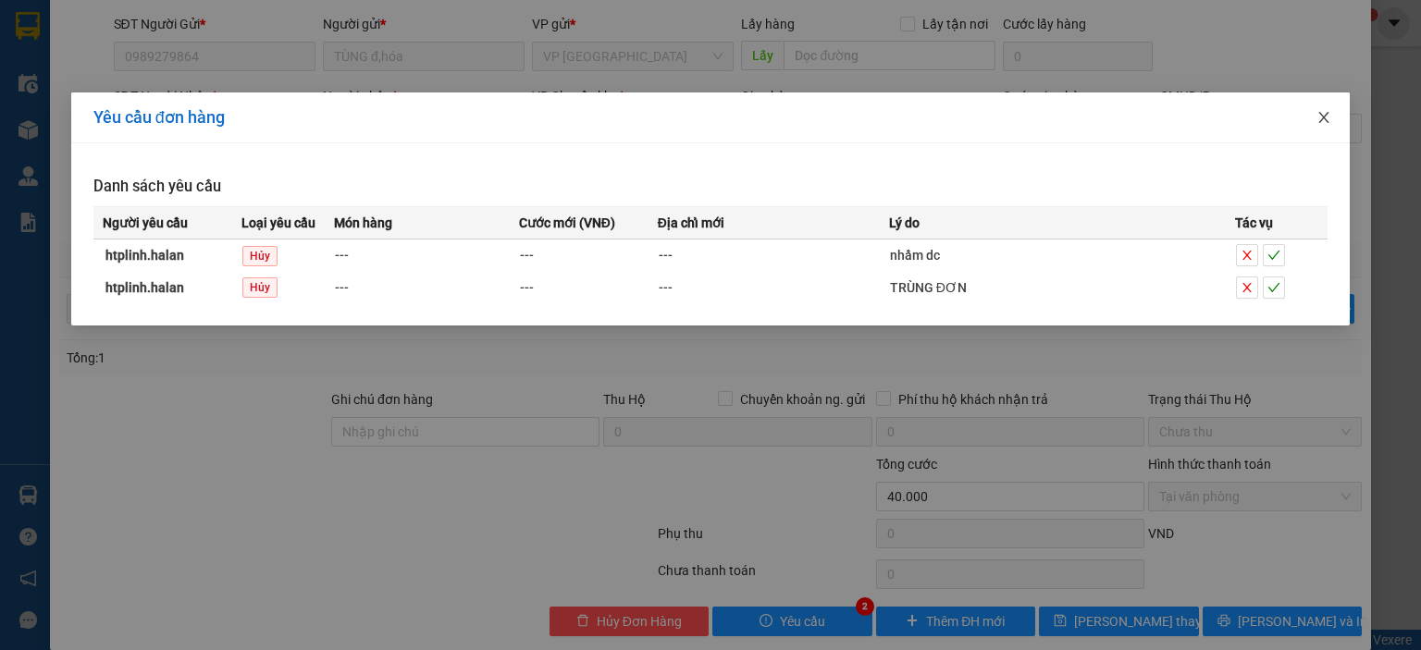
click at [1319, 117] on icon "close" at bounding box center [1324, 117] width 15 height 15
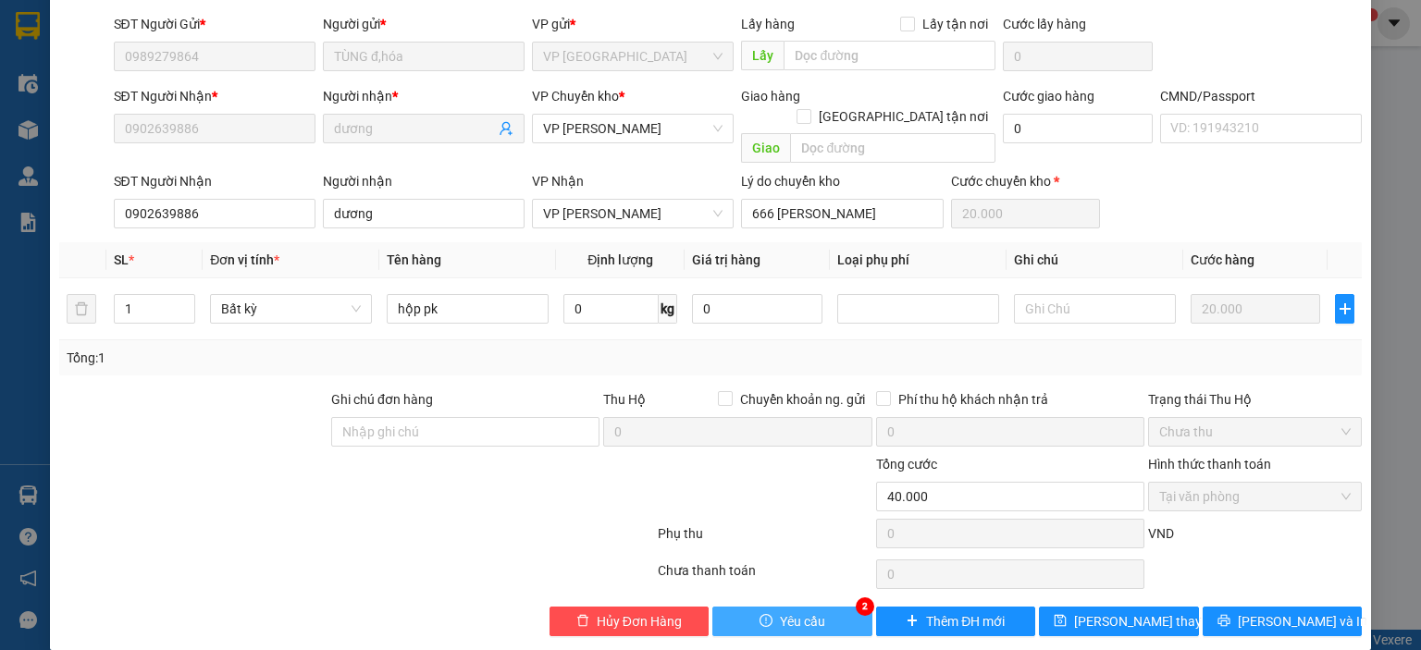
scroll to position [0, 0]
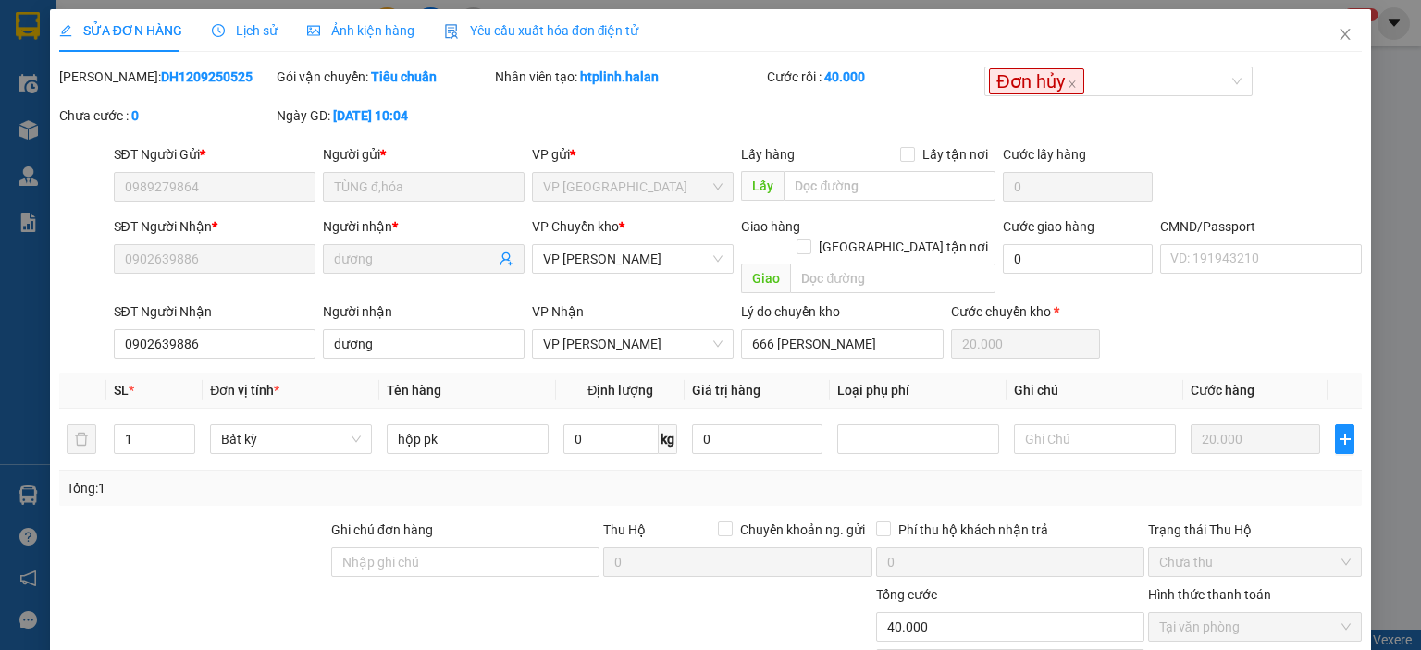
drag, startPoint x: 216, startPoint y: 82, endPoint x: 107, endPoint y: 79, distance: 108.3
click at [107, 79] on div "Mã ĐH: DH1209250525" at bounding box center [166, 77] width 214 height 20
drag, startPoint x: 662, startPoint y: 80, endPoint x: 575, endPoint y: 83, distance: 87.0
click at [575, 83] on div "Nhân viên tạo: htplinh.halan" at bounding box center [629, 77] width 268 height 20
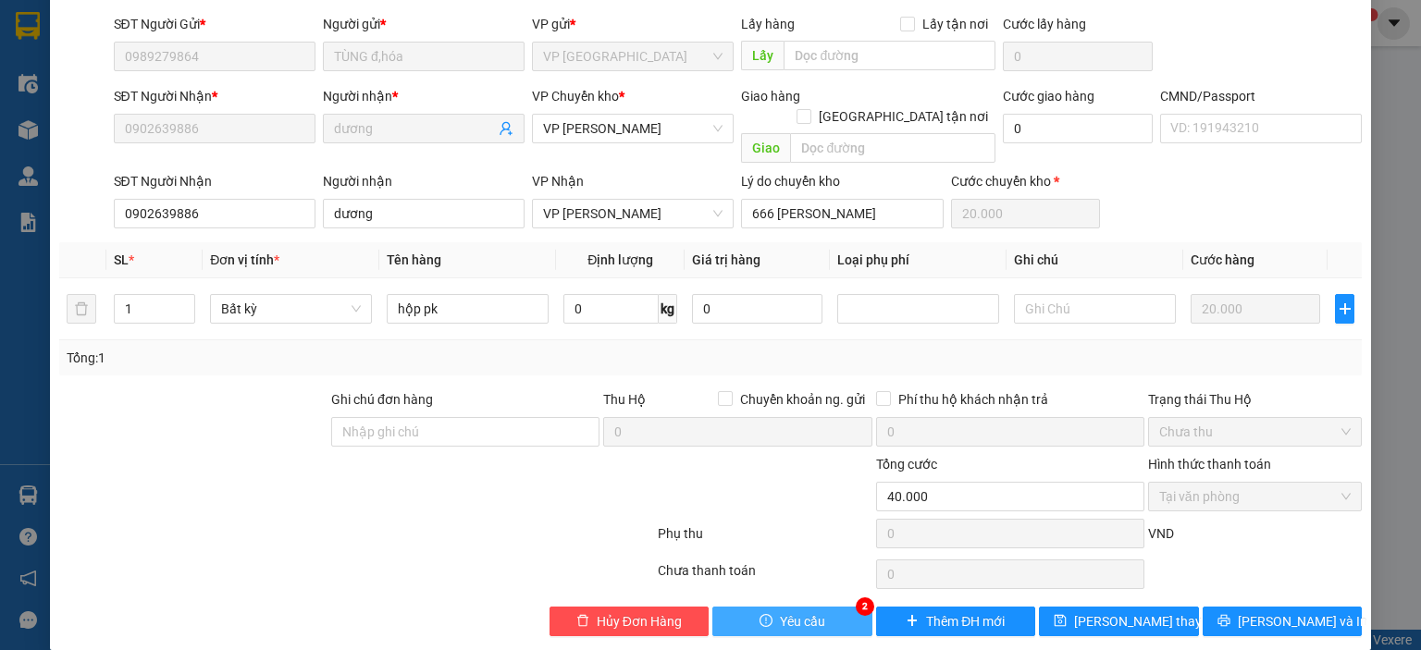
click at [791, 607] on button "Yêu cầu" at bounding box center [792, 622] width 160 height 30
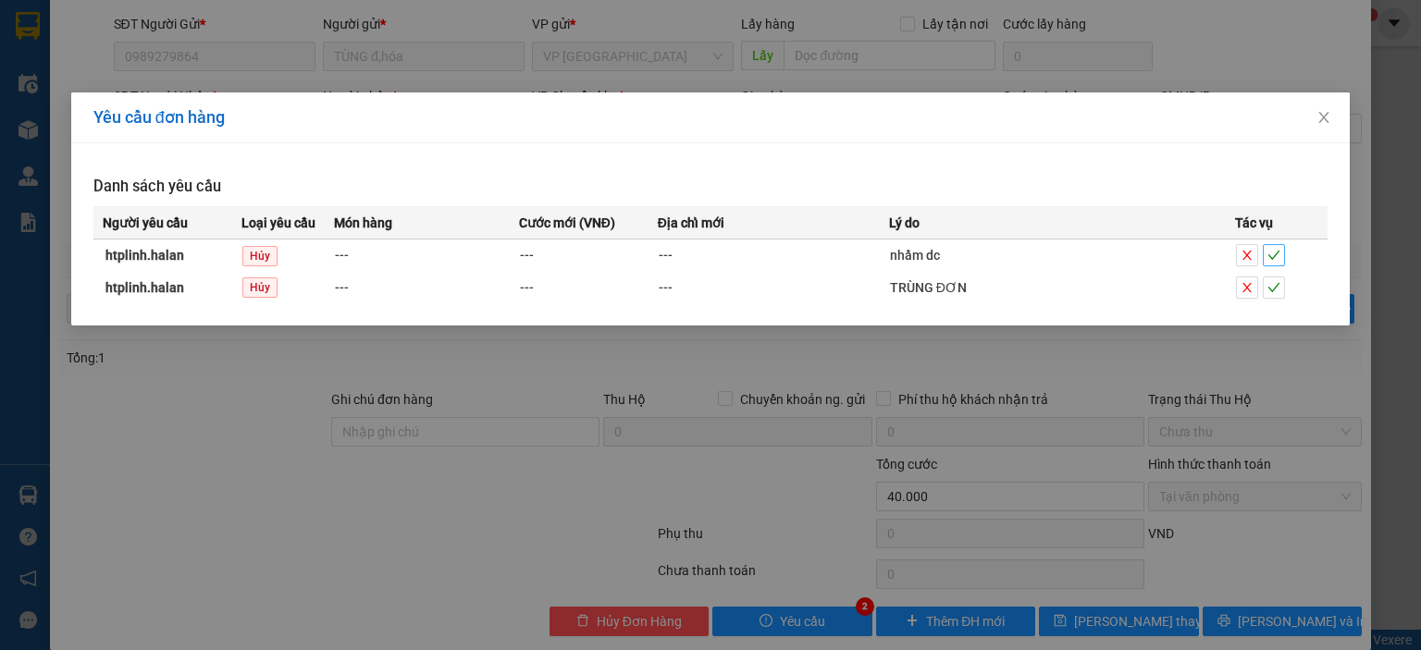
click at [1270, 249] on icon "check" at bounding box center [1274, 255] width 13 height 13
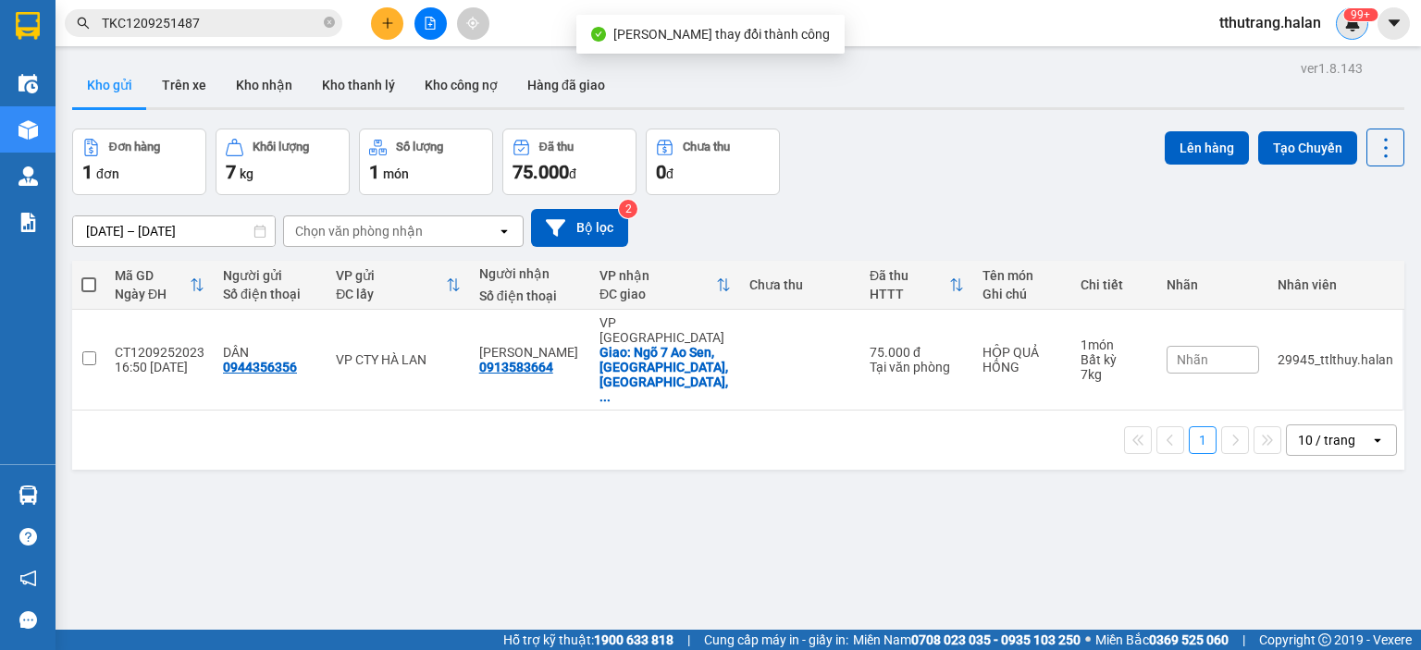
click at [1347, 22] on img at bounding box center [1352, 23] width 17 height 17
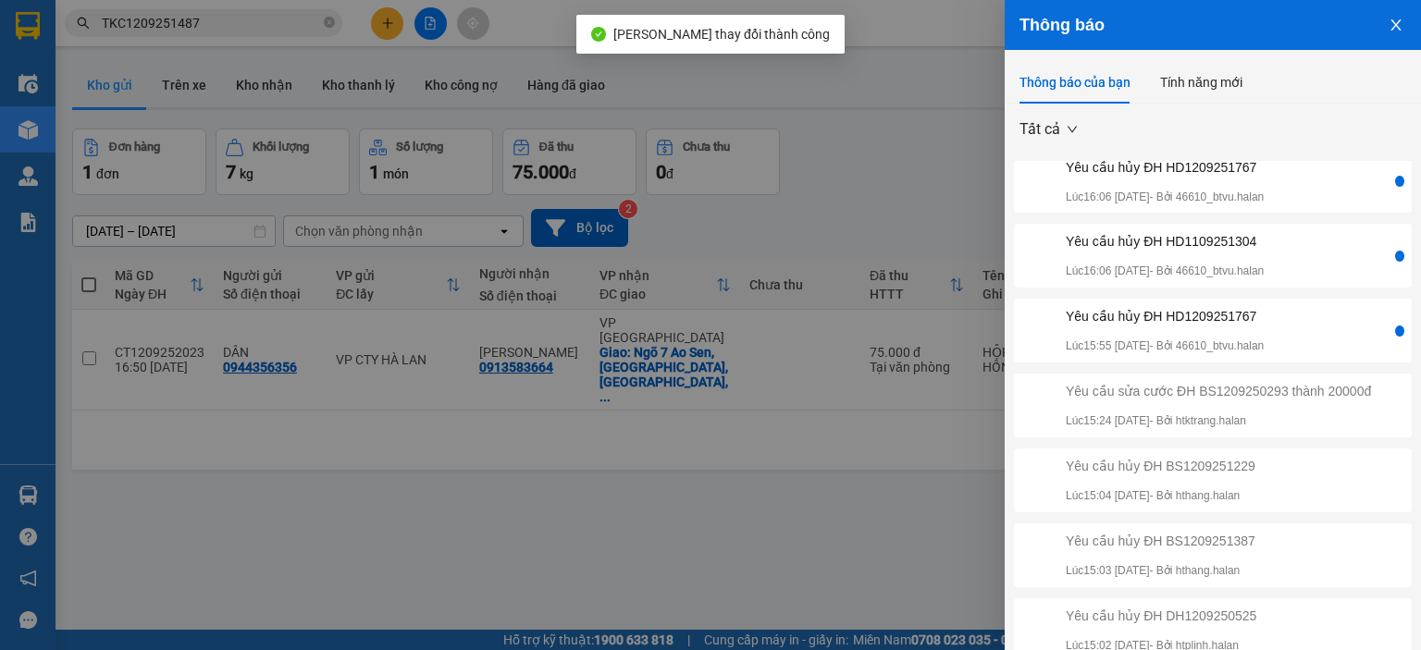
scroll to position [54, 0]
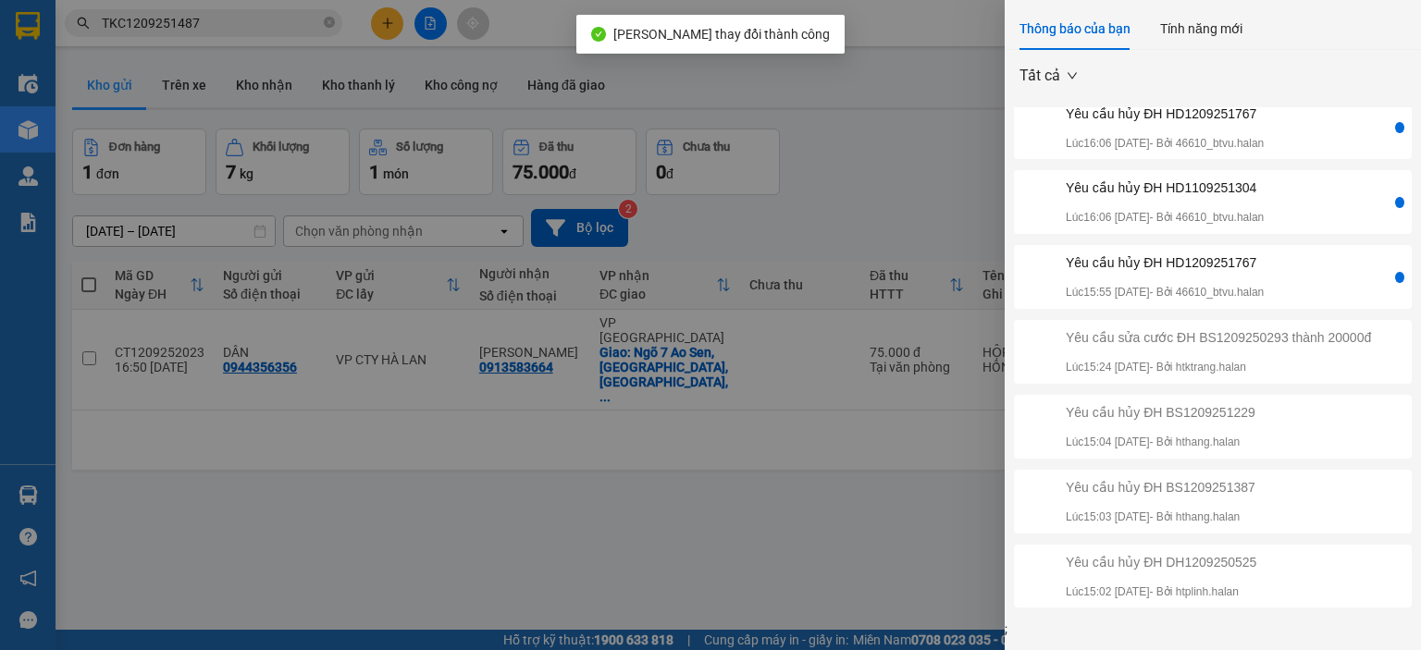
click at [1247, 253] on div "Yêu cầu hủy ĐH HD1209251767 Lúc 15:55 [DATE] - Bởi 46610_btvu.halan" at bounding box center [1165, 277] width 198 height 49
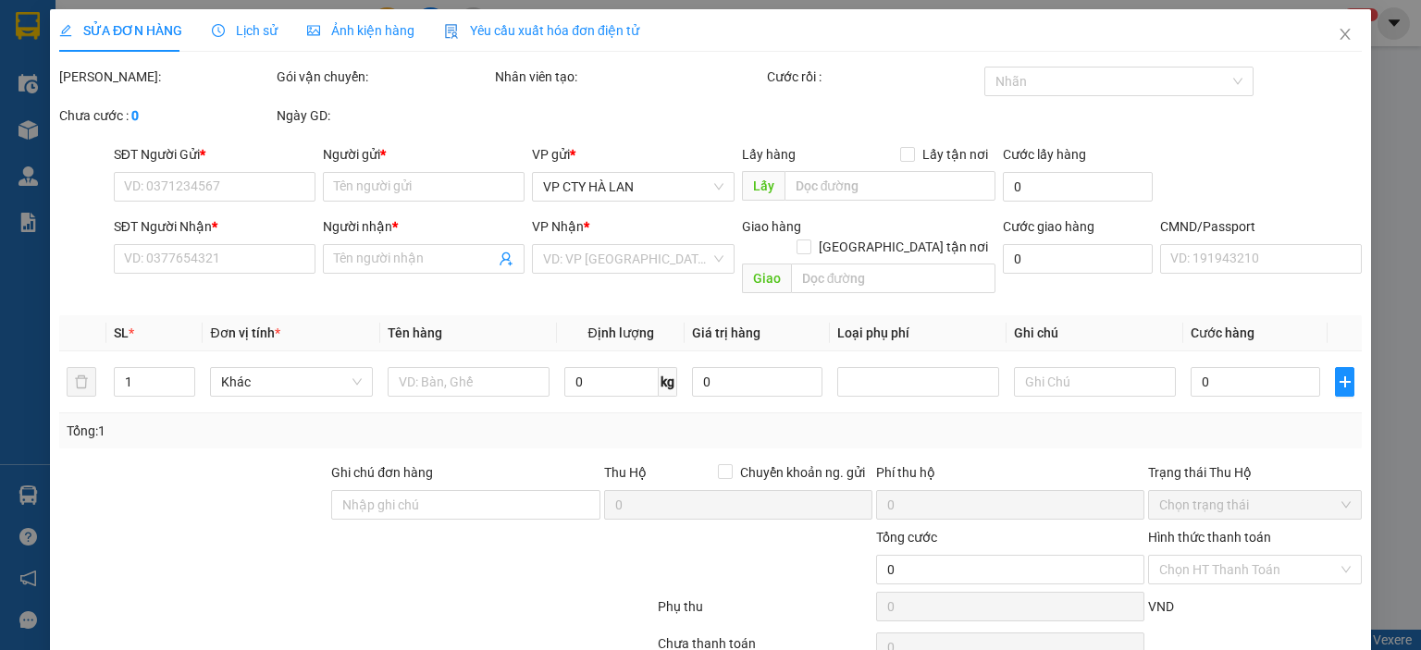
type input "0353530985"
type input "LOAN"
type input "0329045094"
type input "dương"
type input "50.000"
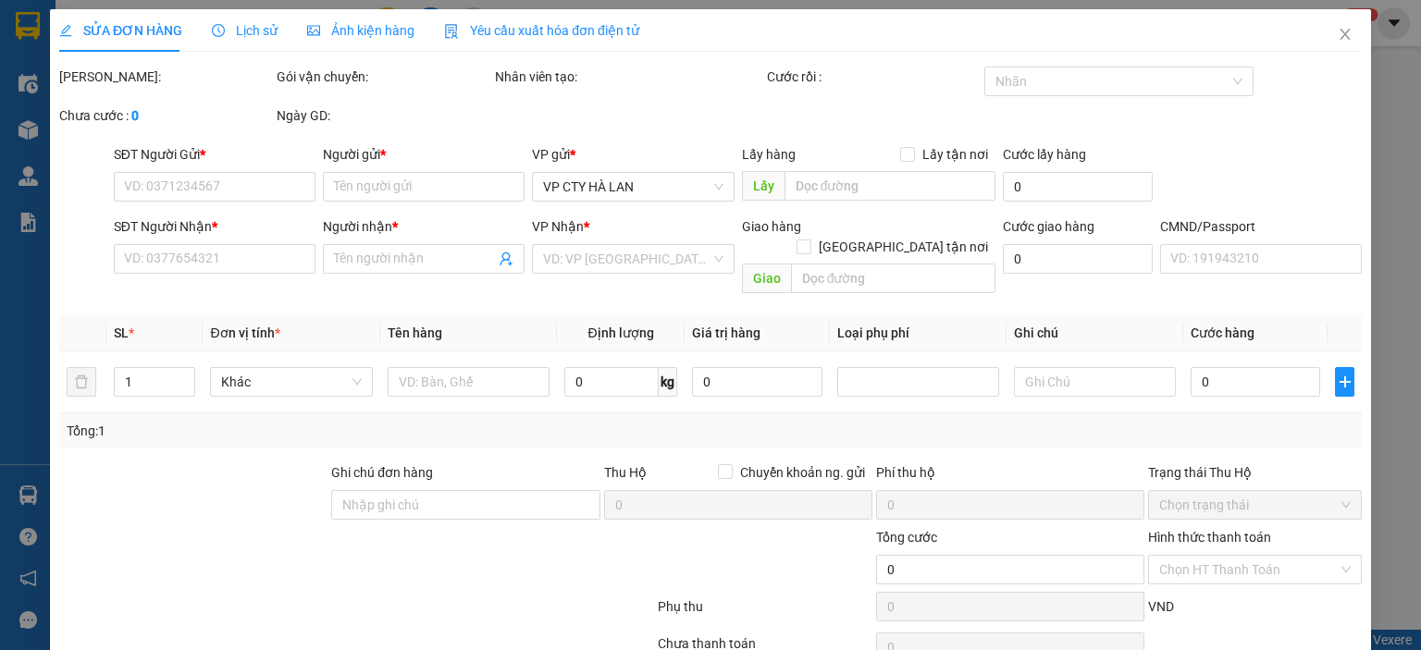
type input "50.000"
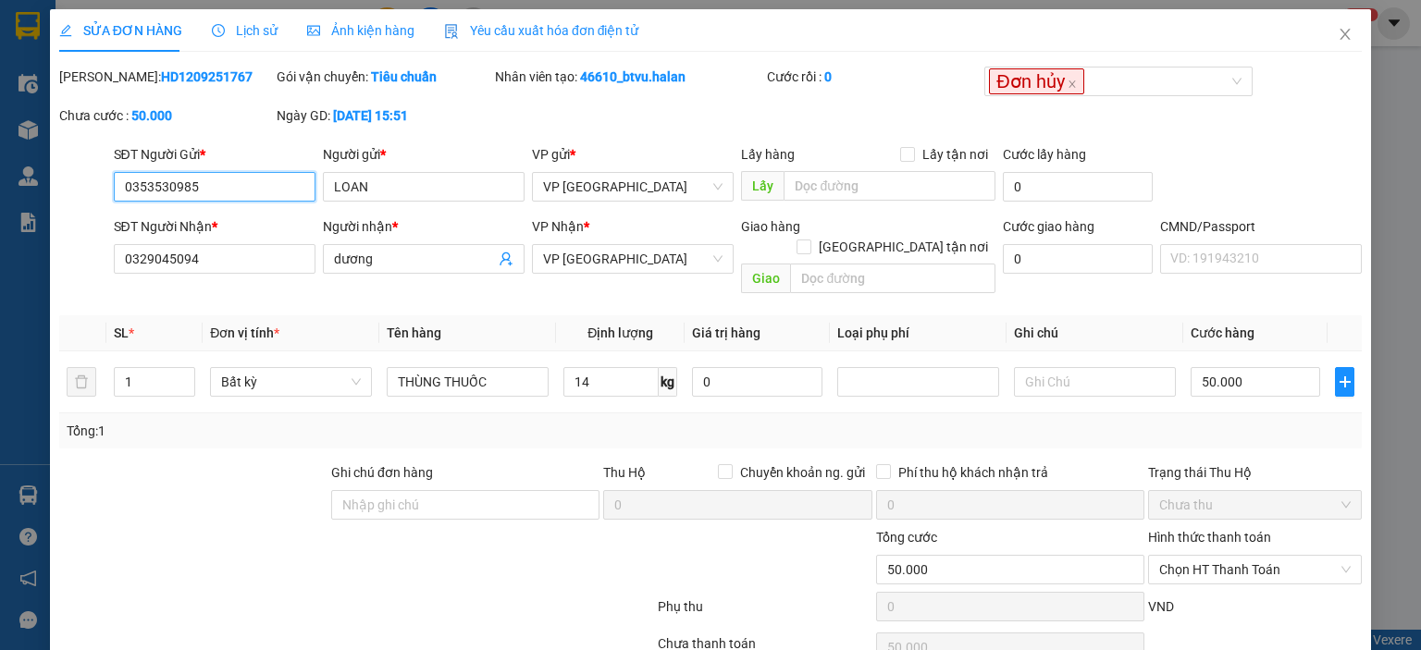
scroll to position [73, 0]
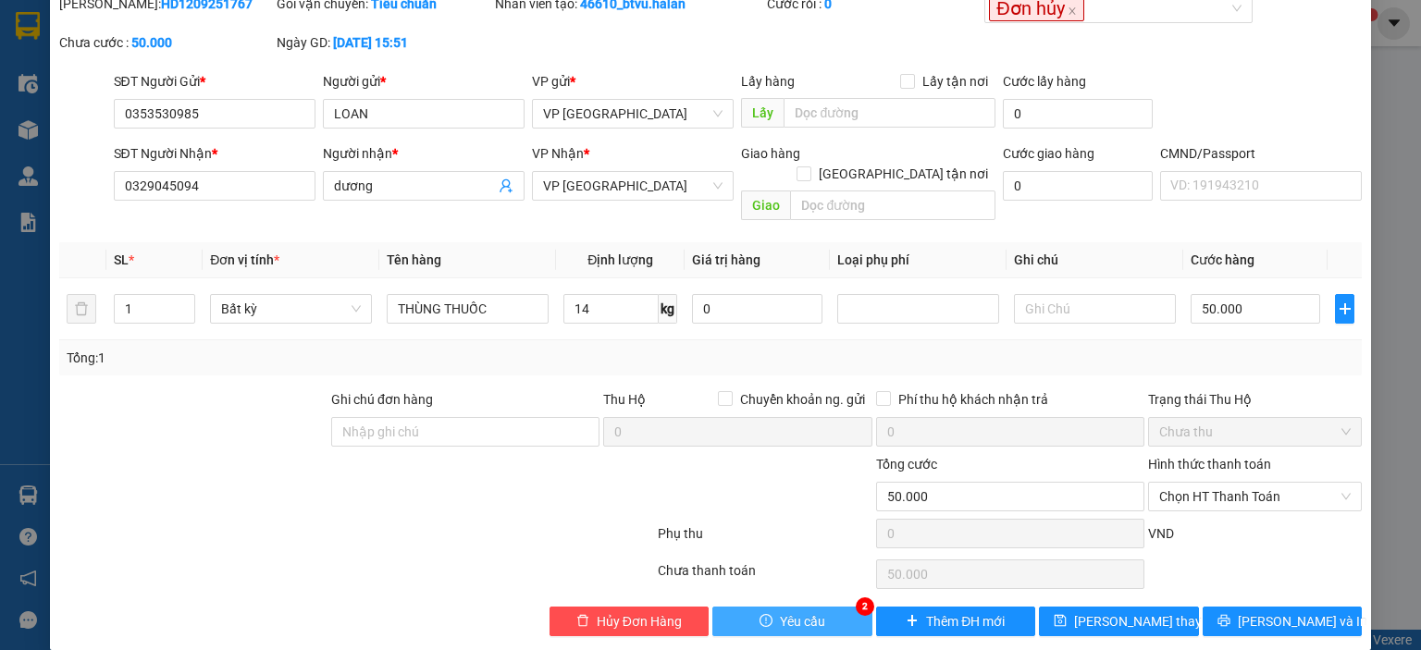
click at [760, 614] on icon "exclamation-circle" at bounding box center [766, 620] width 13 height 13
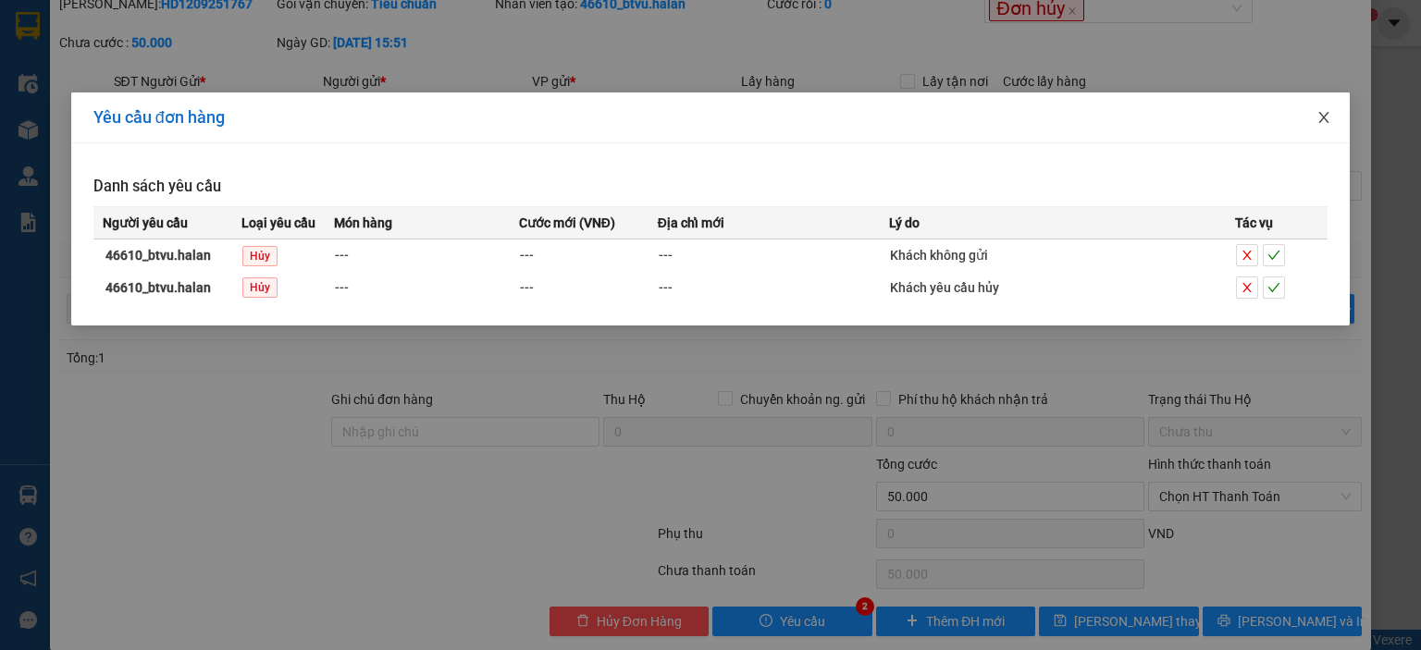
click at [1321, 118] on icon "close" at bounding box center [1324, 117] width 15 height 15
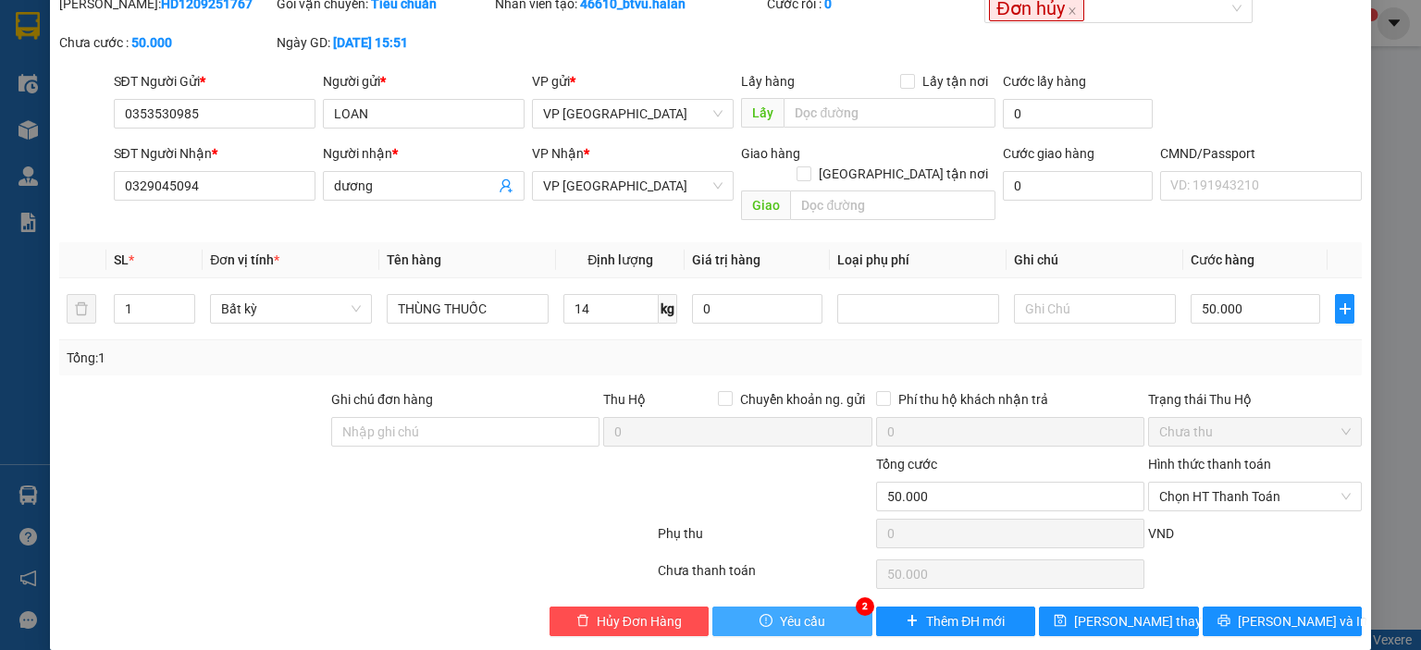
scroll to position [0, 0]
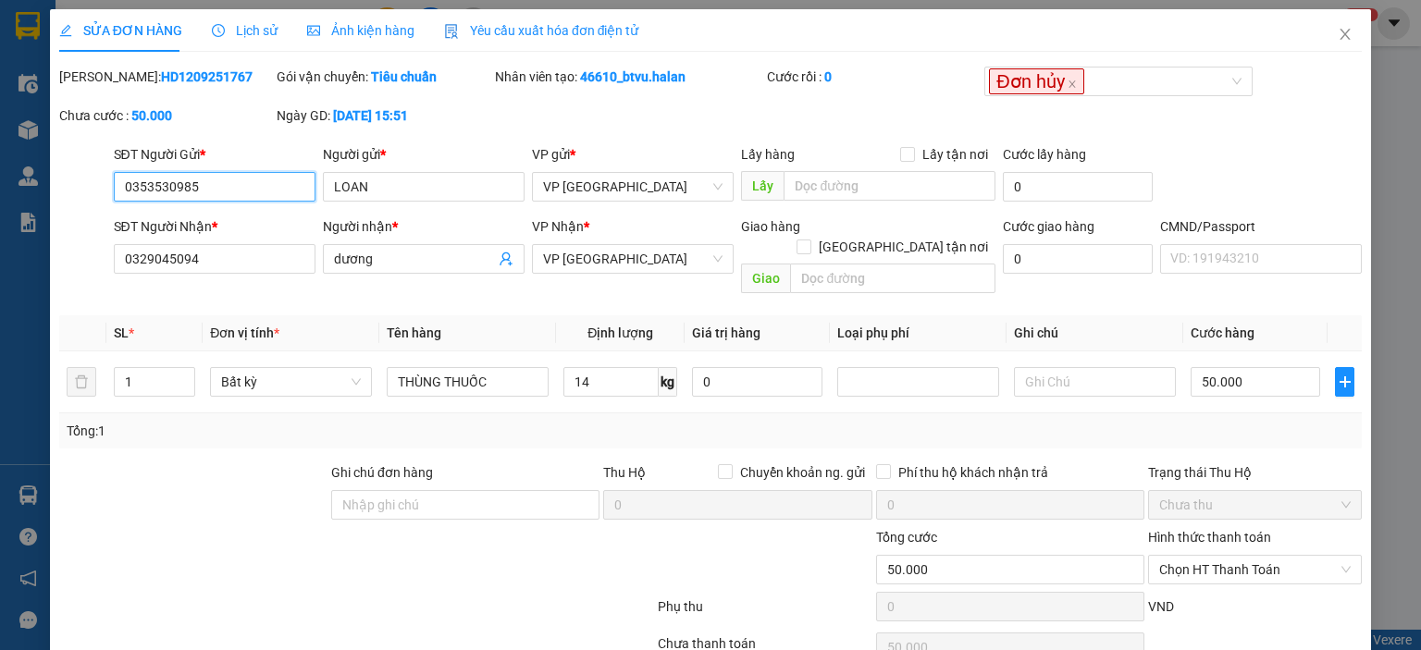
drag, startPoint x: 257, startPoint y: 192, endPoint x: 93, endPoint y: 188, distance: 164.7
click at [93, 188] on div "SĐT Người Gửi * 0353530985 0353530985 Người gửi * LOAN VP gửi * VP [GEOGRAPHIC_…" at bounding box center [710, 176] width 1306 height 65
click at [1338, 34] on icon "close" at bounding box center [1345, 34] width 15 height 15
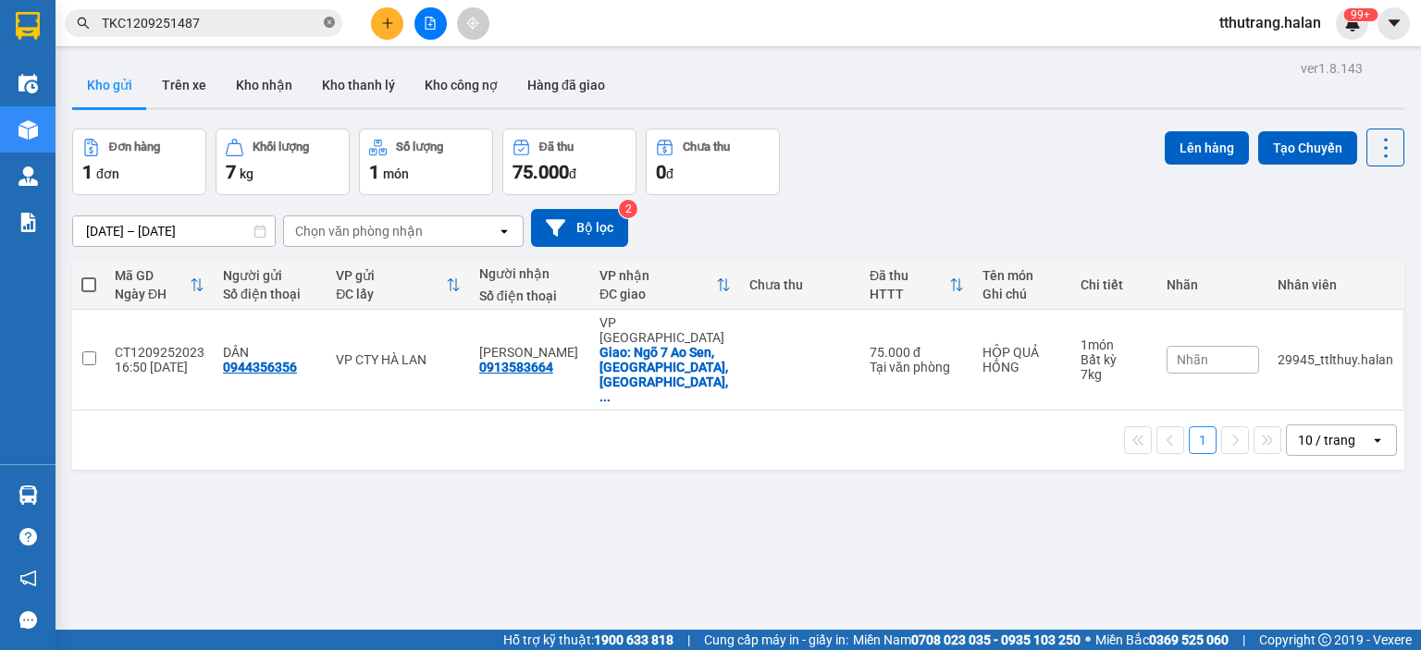
click at [324, 18] on icon "close-circle" at bounding box center [329, 22] width 11 height 11
click at [244, 25] on input "text" at bounding box center [211, 23] width 218 height 20
paste input "0353530985"
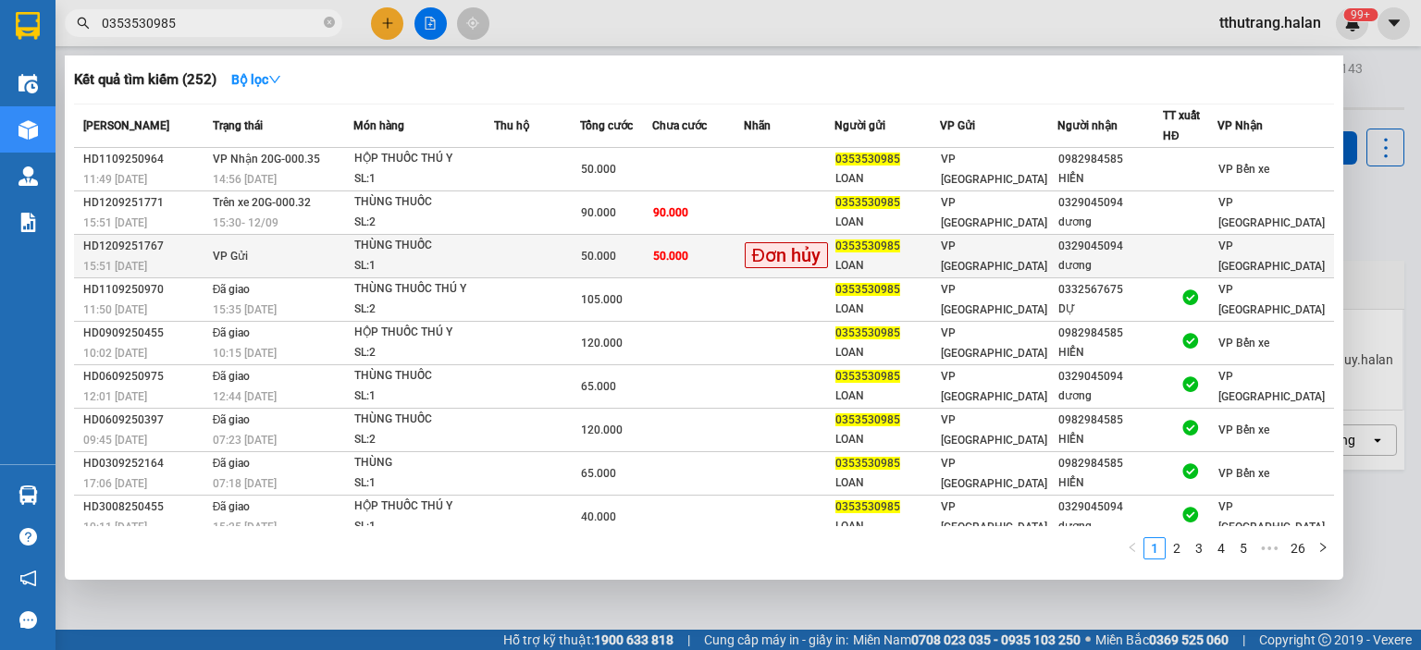
type input "0353530985"
click at [538, 258] on td at bounding box center [537, 256] width 86 height 43
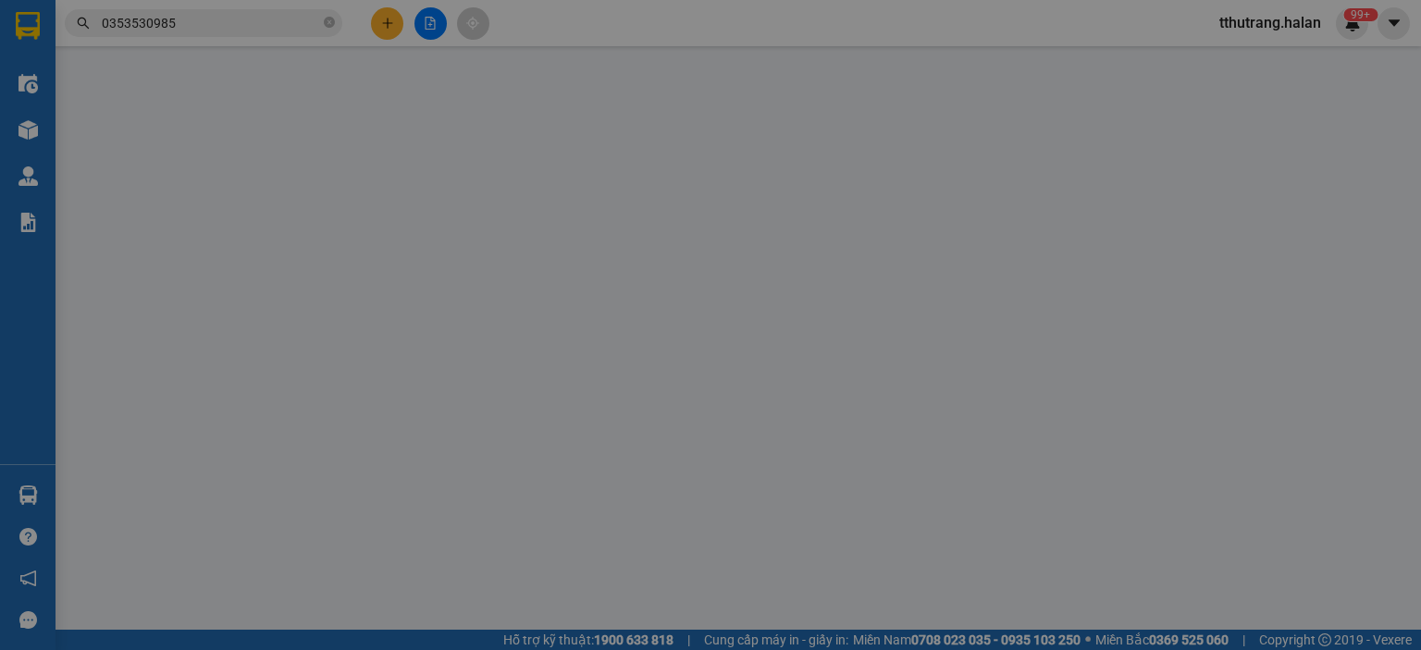
type input "0353530985"
type input "LOAN"
type input "0329045094"
type input "dương"
type input "50.000"
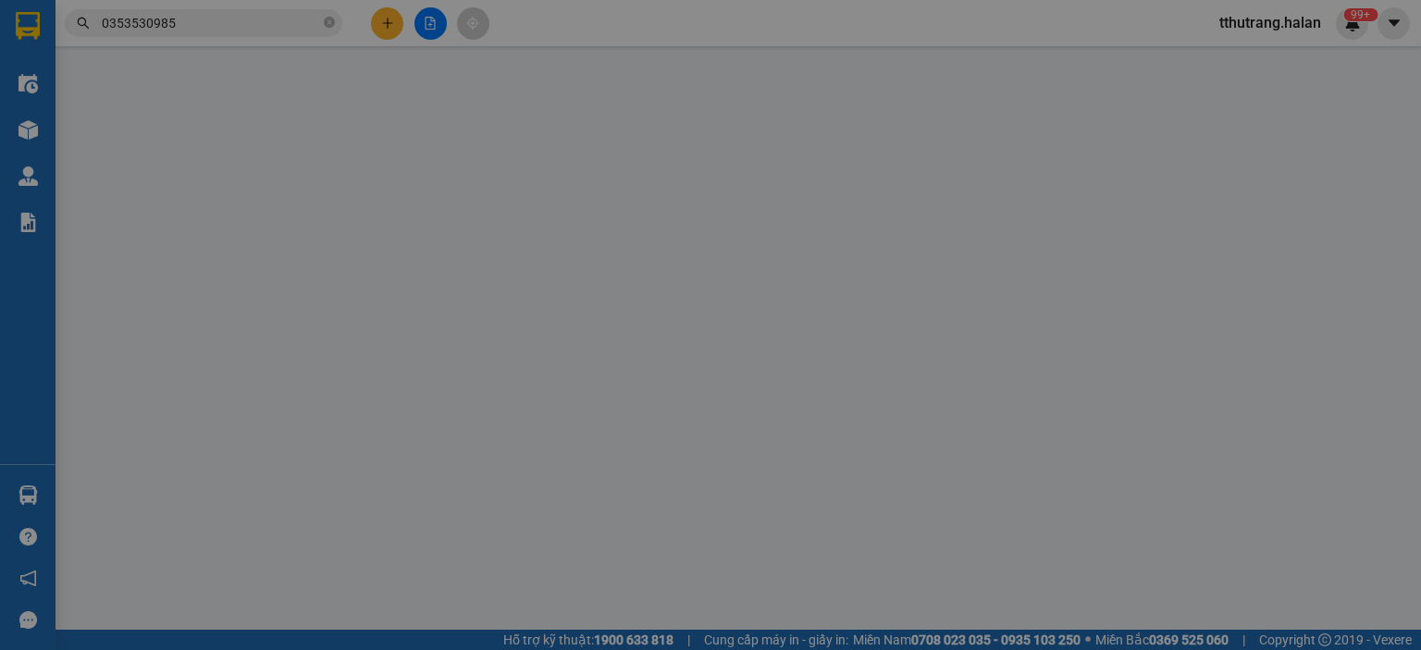
type input "50.000"
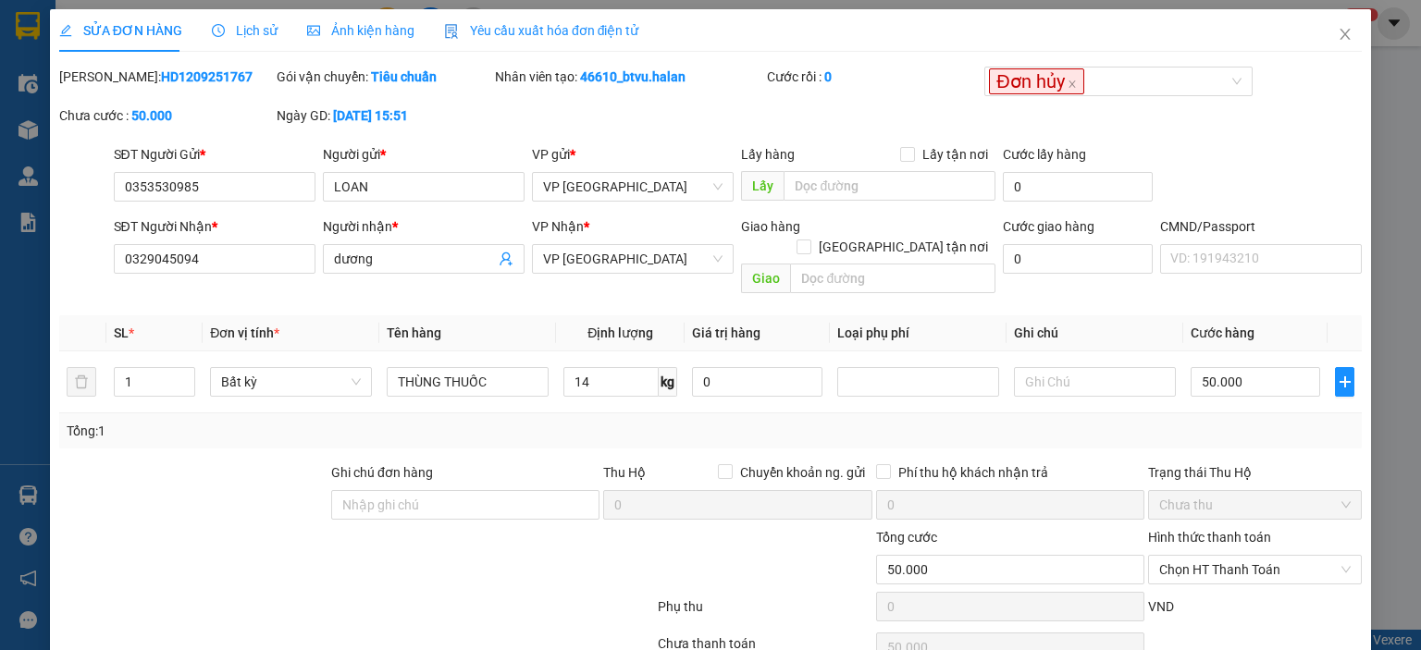
drag, startPoint x: 208, startPoint y: 72, endPoint x: 109, endPoint y: 77, distance: 99.1
click at [109, 77] on div "[PERSON_NAME]: HD1209251767" at bounding box center [166, 77] width 214 height 20
drag, startPoint x: 242, startPoint y: 187, endPoint x: 150, endPoint y: 227, distance: 100.7
click at [81, 199] on div "SĐT Người Gửi * 0353530985 0353530985 Người gửi * LOAN VP gửi * VP [GEOGRAPHIC_…" at bounding box center [710, 176] width 1306 height 65
drag, startPoint x: 699, startPoint y: 79, endPoint x: 581, endPoint y: 82, distance: 117.6
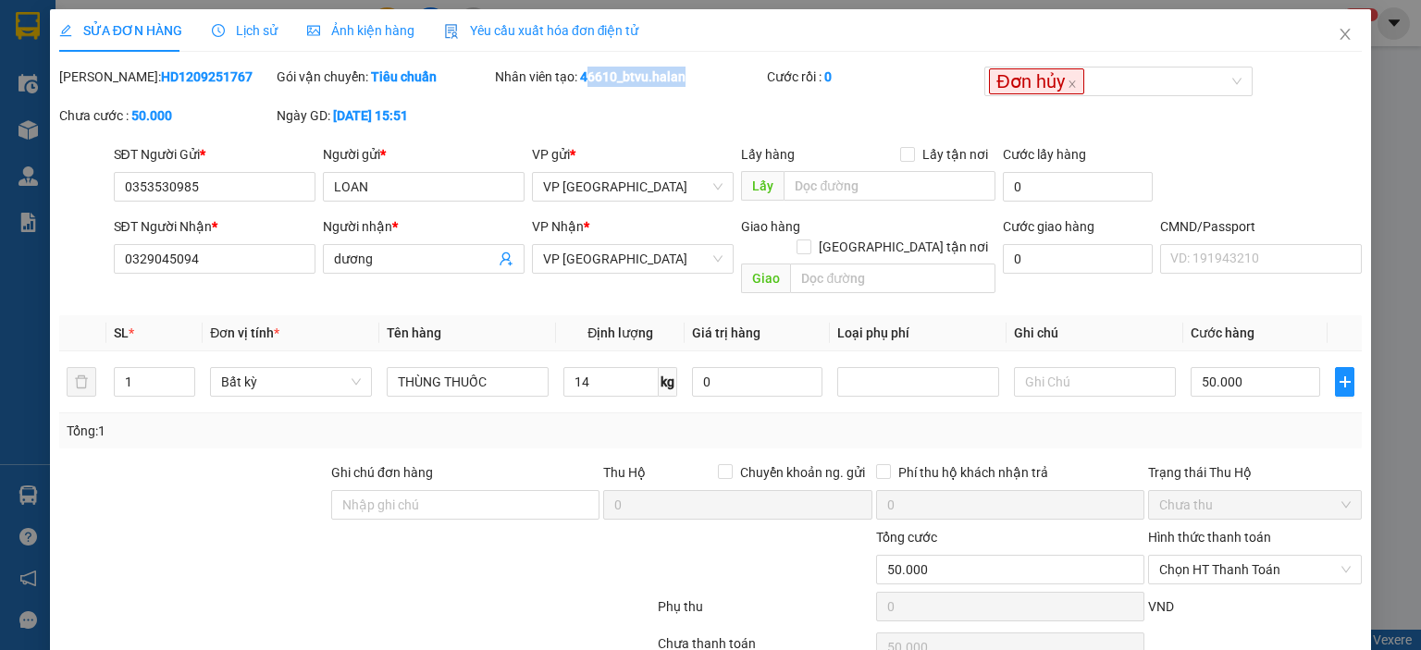
click at [581, 82] on div "Nhân viên tạo: 46610_btvu.halan" at bounding box center [629, 77] width 268 height 20
click at [688, 99] on div "Nhân viên tạo: 46610_btvu.halan" at bounding box center [629, 86] width 272 height 39
drag, startPoint x: 698, startPoint y: 80, endPoint x: 577, endPoint y: 83, distance: 120.3
click at [577, 83] on div "Nhân viên tạo: 46610_btvu.halan" at bounding box center [629, 77] width 268 height 20
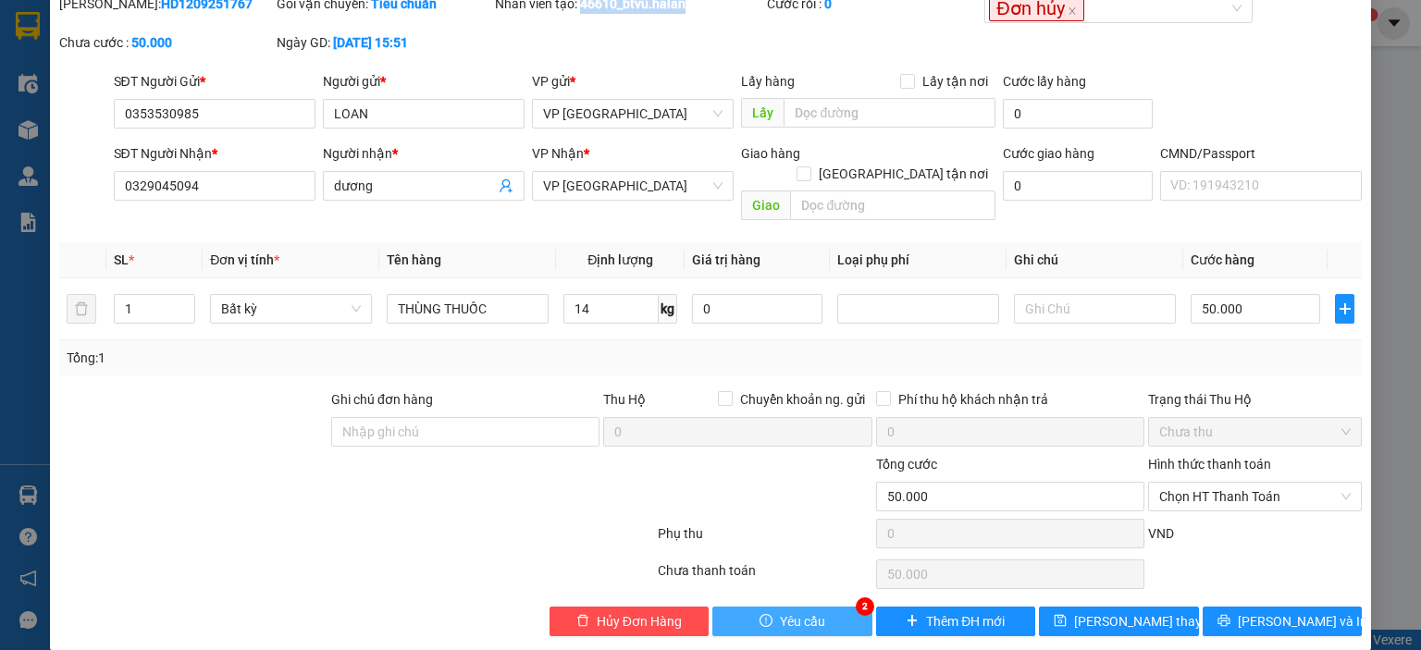
click at [810, 612] on span "Yêu cầu" at bounding box center [802, 622] width 45 height 20
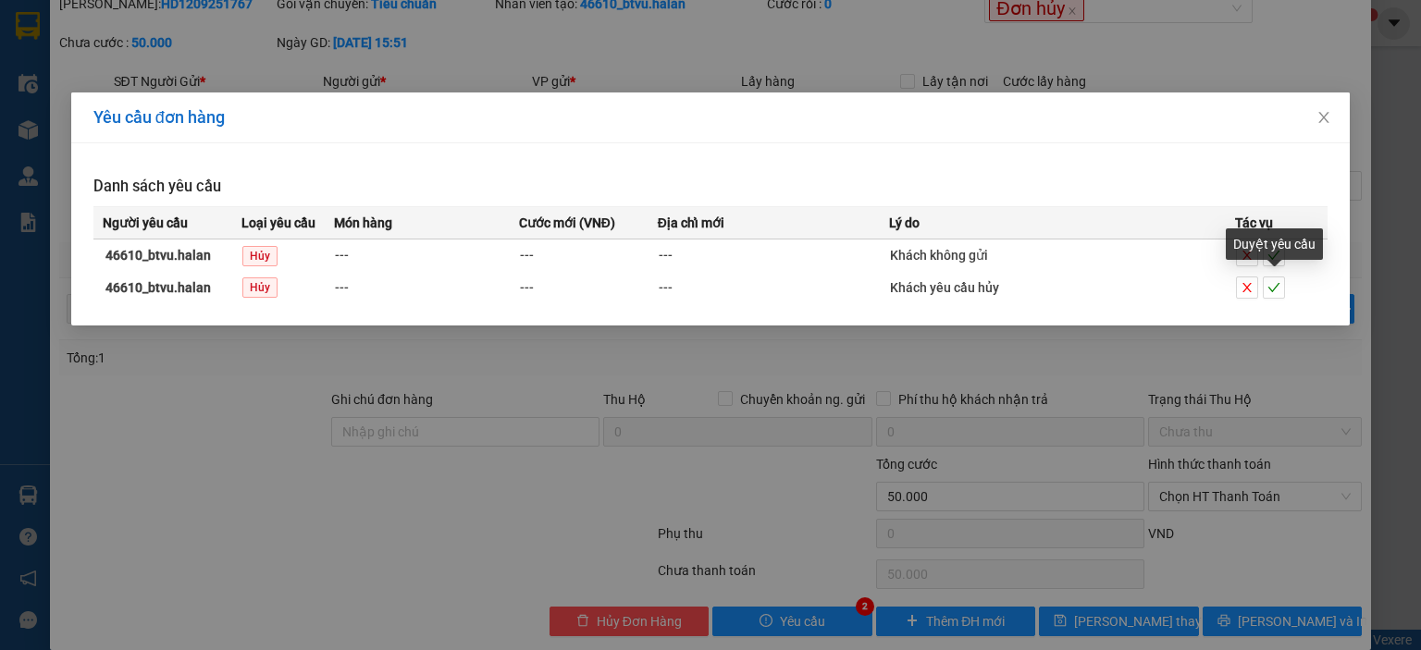
click at [1269, 244] on div "Duyệt yêu cầu" at bounding box center [1274, 244] width 97 height 31
click at [1263, 141] on div "Yêu cầu đơn hàng" at bounding box center [710, 118] width 1279 height 51
click at [1275, 251] on icon "check" at bounding box center [1274, 255] width 13 height 13
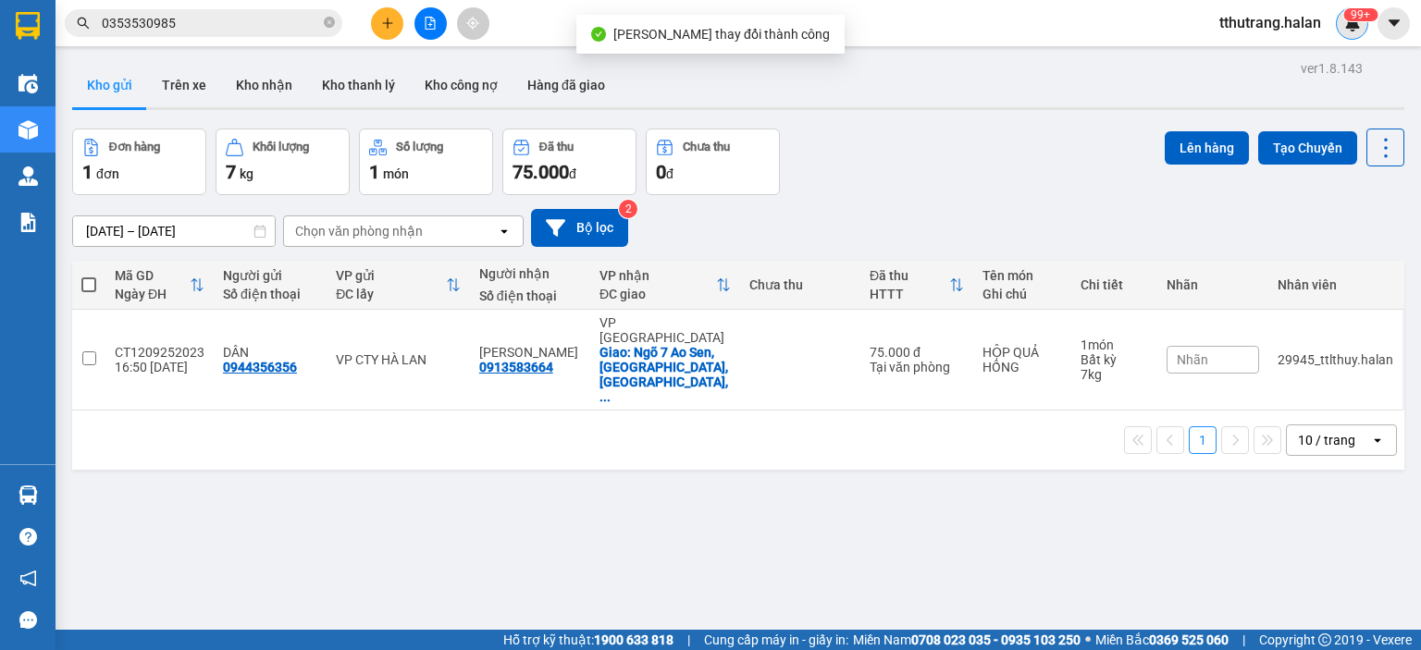
click at [1357, 21] on img at bounding box center [1352, 23] width 17 height 17
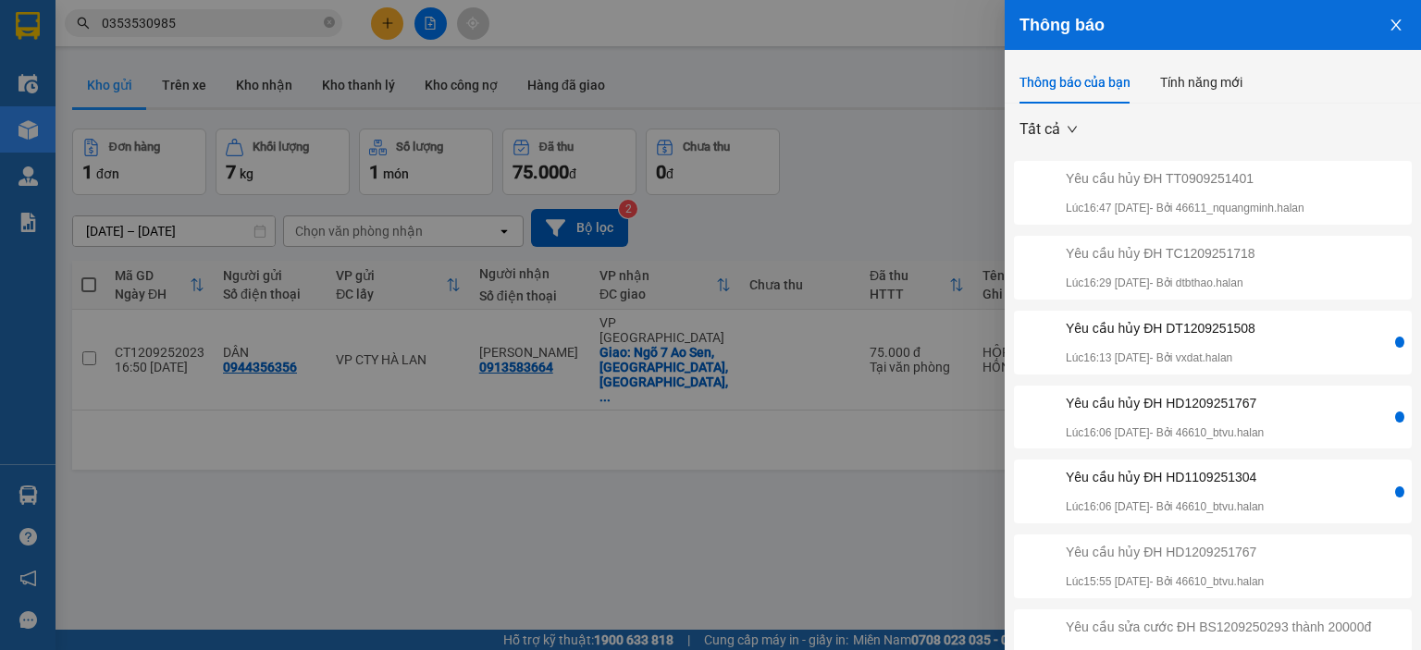
click at [1264, 488] on div "Yêu cầu hủy ĐH HD1109251304" at bounding box center [1165, 477] width 198 height 20
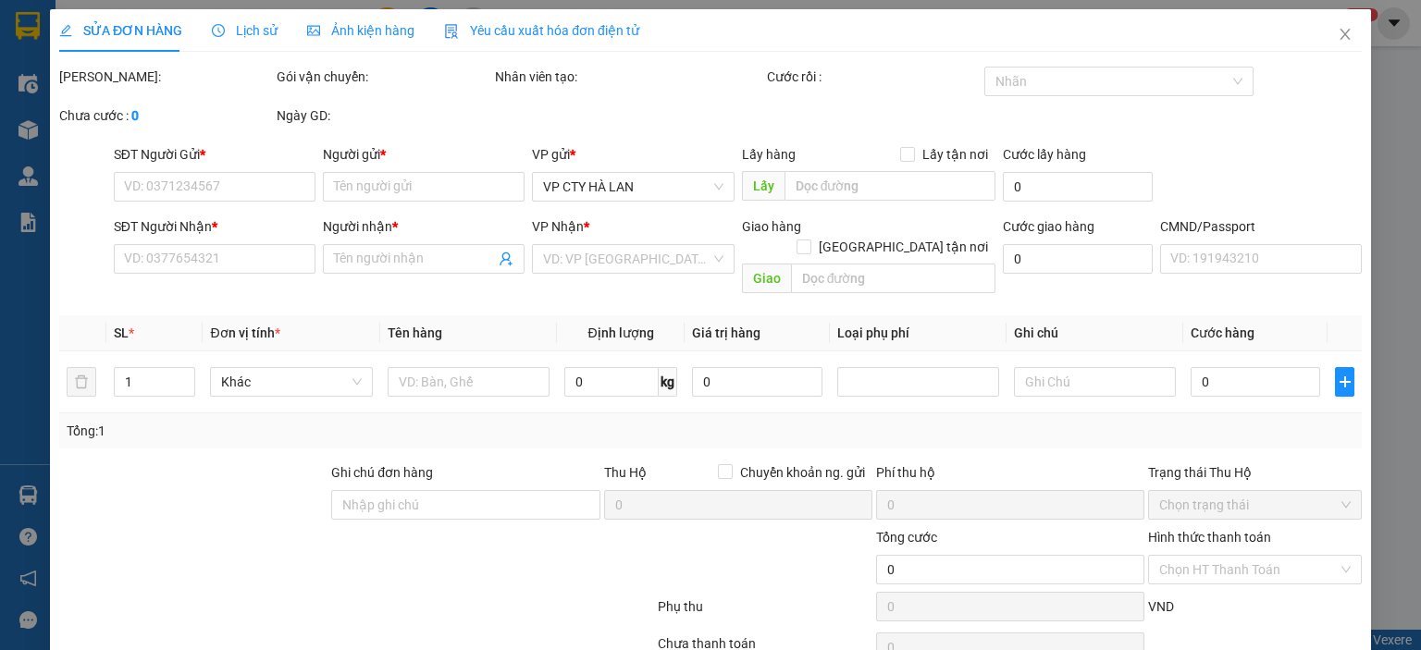
type input "0898688833"
type input "TUẤN ANH"
type input "0989793482"
type input "TUẤN"
type input "35.000"
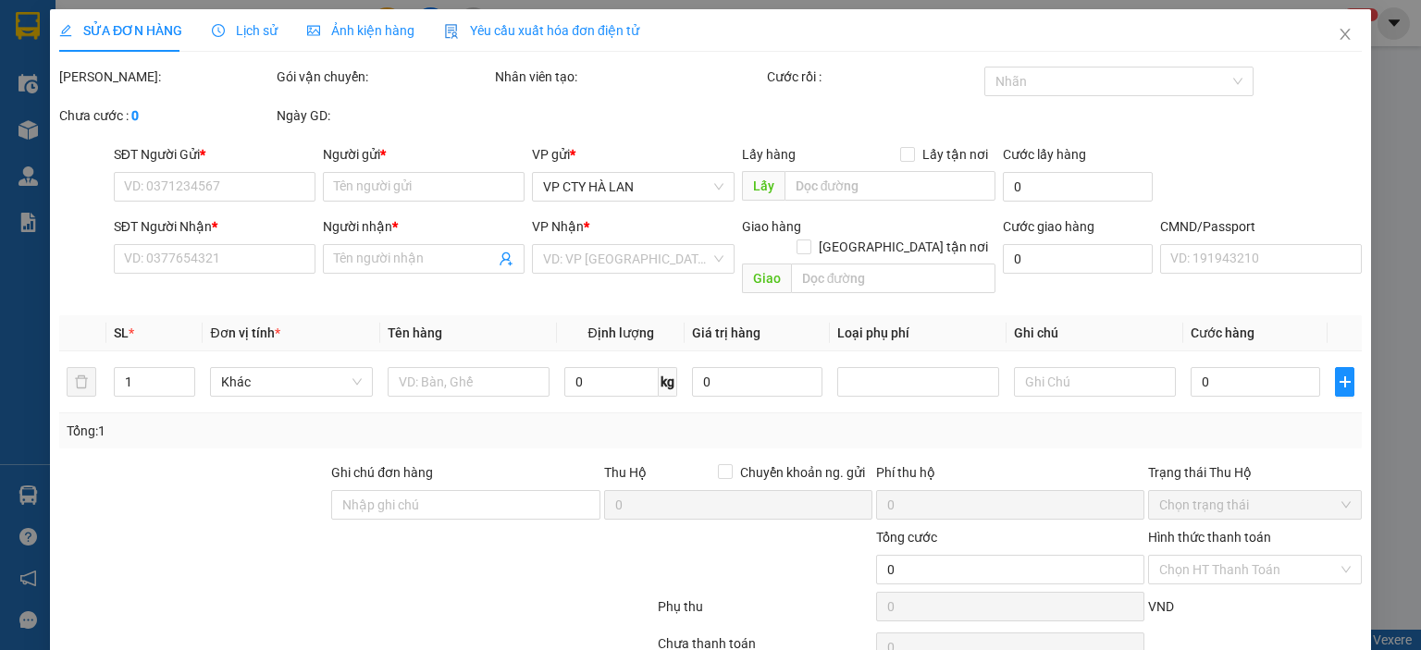
type input "35.000"
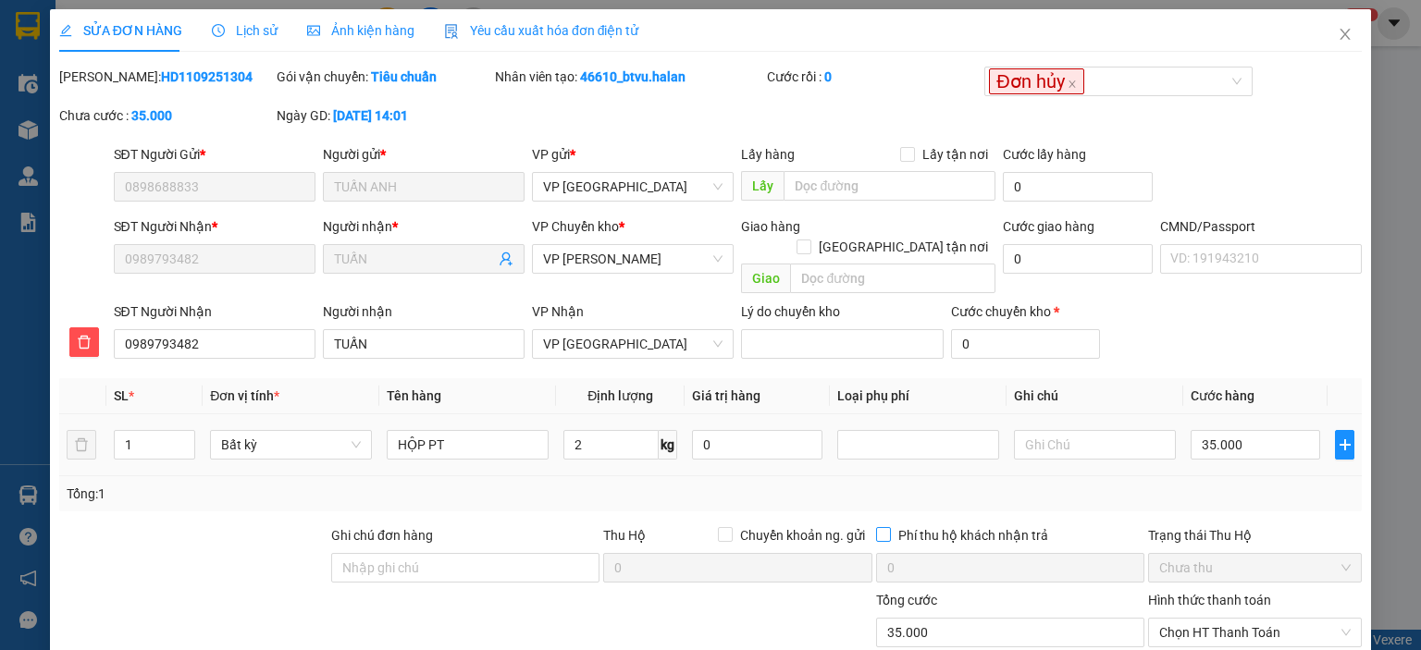
scroll to position [136, 0]
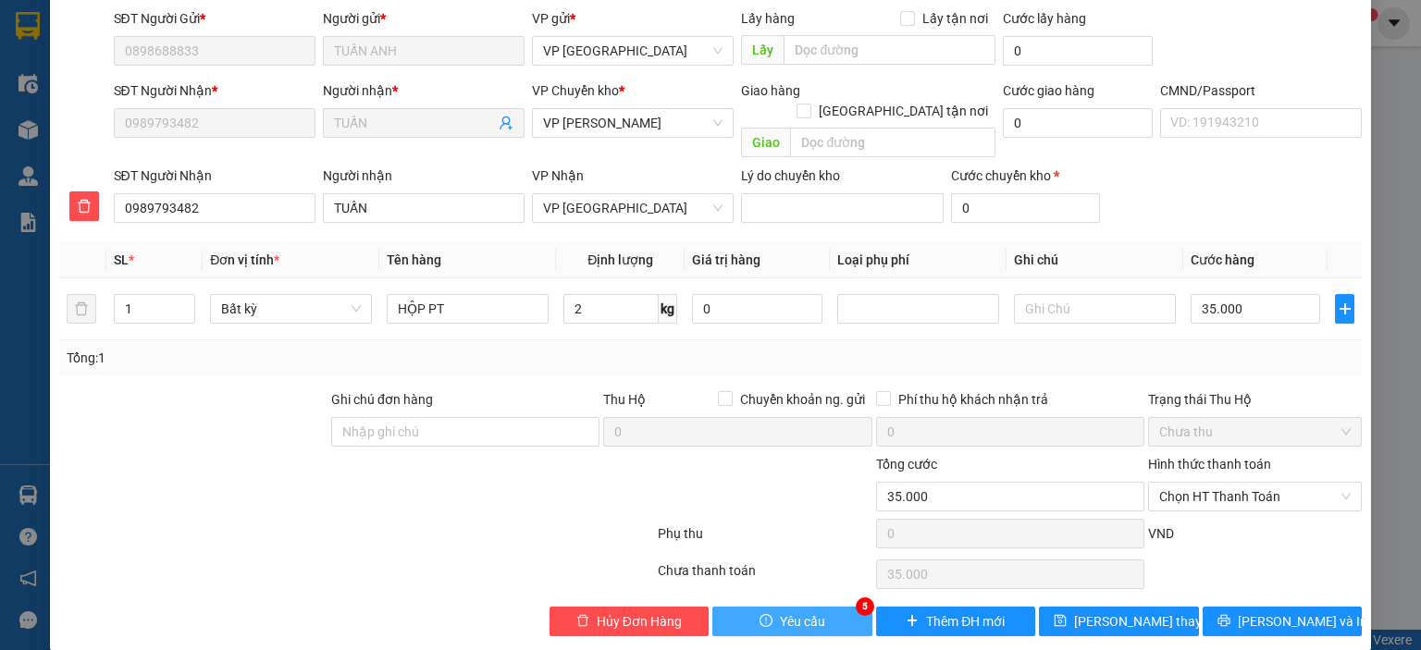
click at [789, 607] on button "Yêu cầu" at bounding box center [792, 622] width 160 height 30
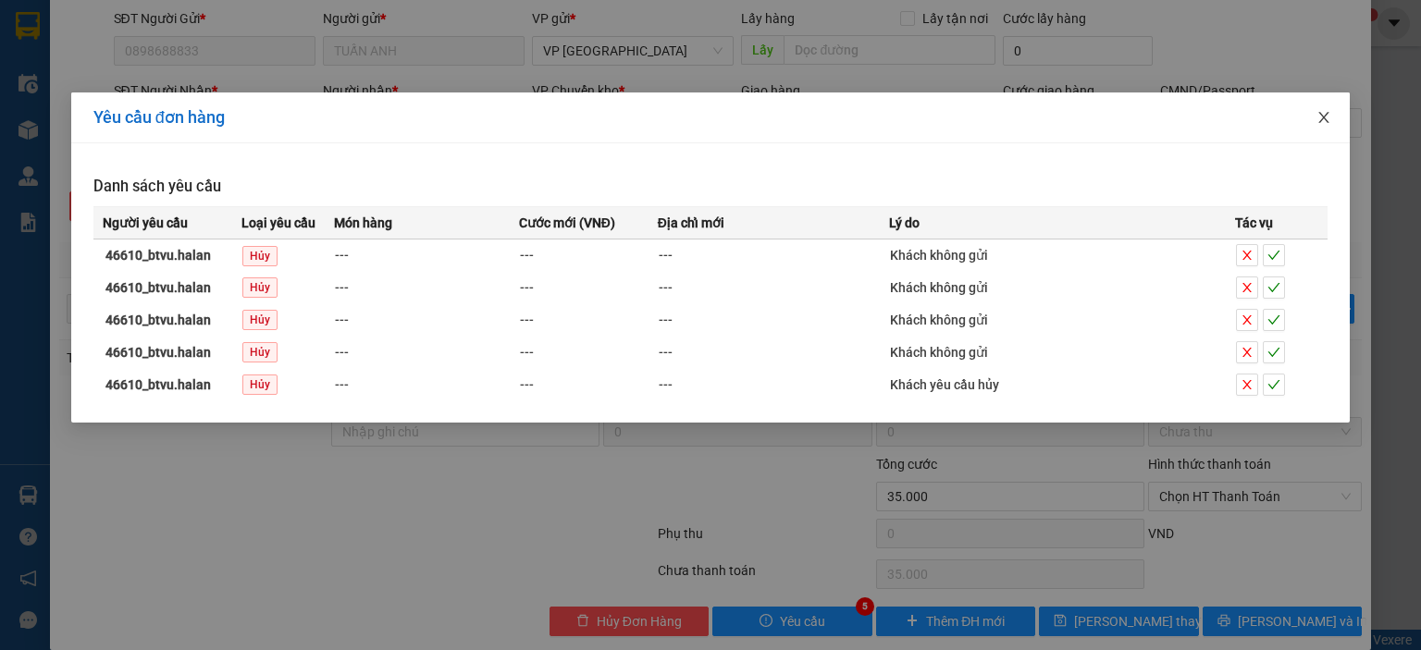
click at [1320, 122] on icon "close" at bounding box center [1324, 117] width 10 height 11
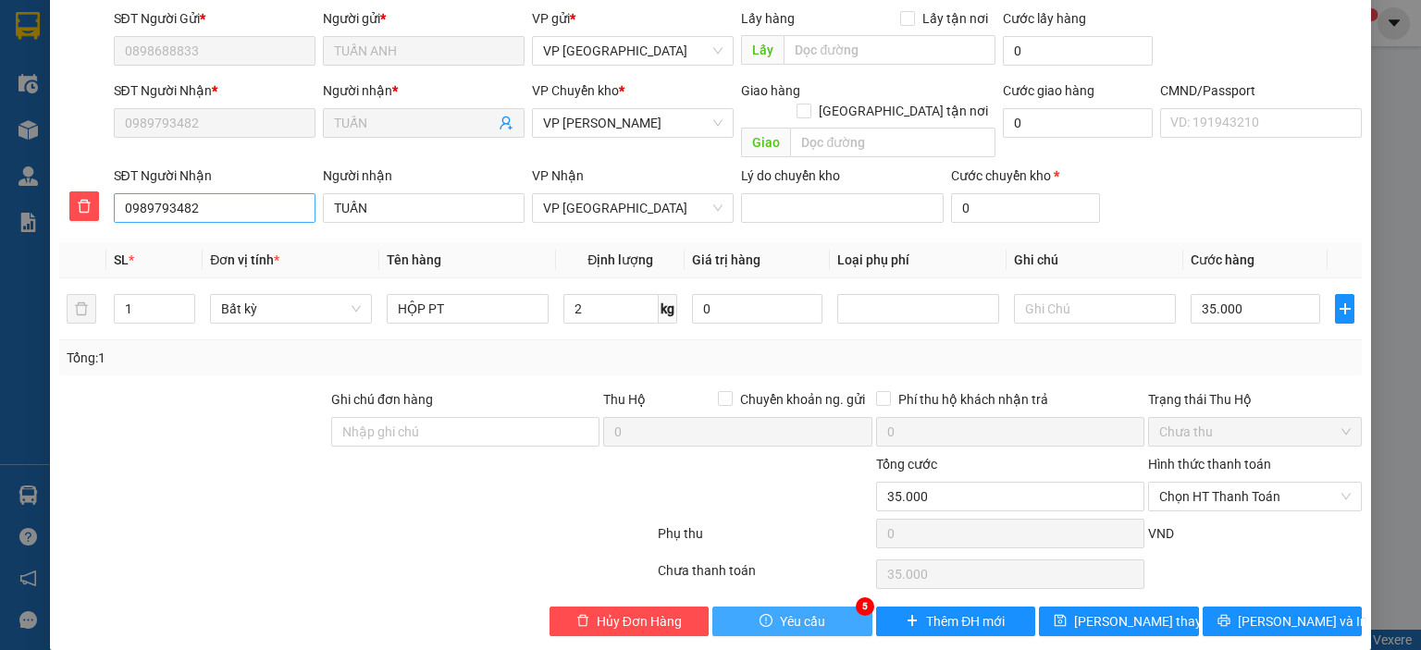
scroll to position [0, 0]
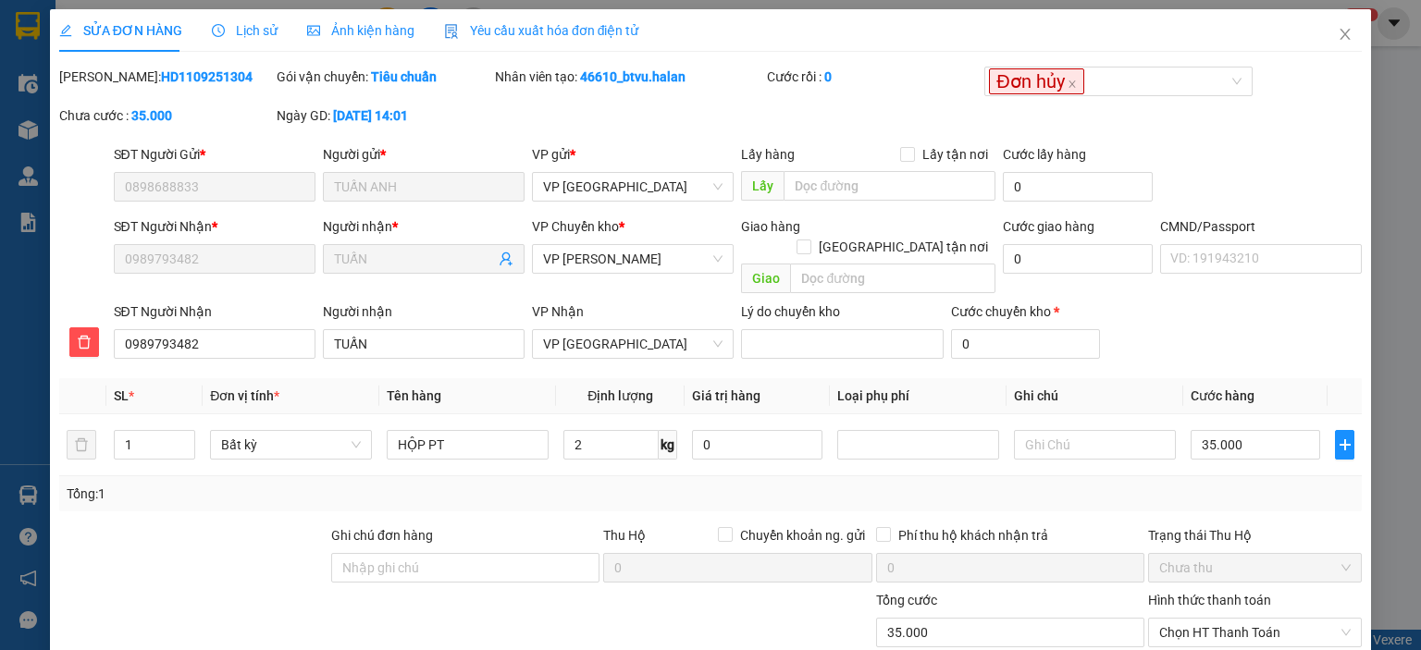
click at [210, 74] on div "[PERSON_NAME]: HD1109251304" at bounding box center [166, 77] width 214 height 20
click at [1338, 35] on icon "close" at bounding box center [1345, 34] width 15 height 15
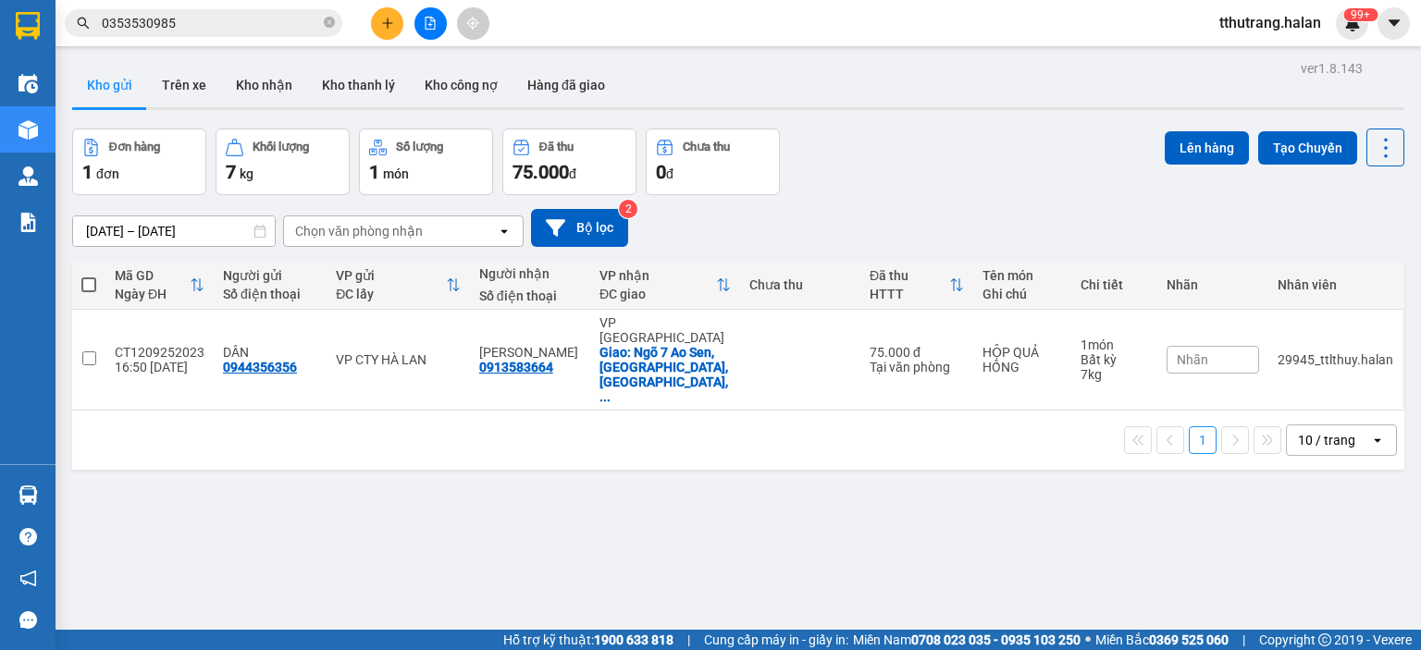
click at [322, 18] on span "0353530985" at bounding box center [204, 23] width 278 height 28
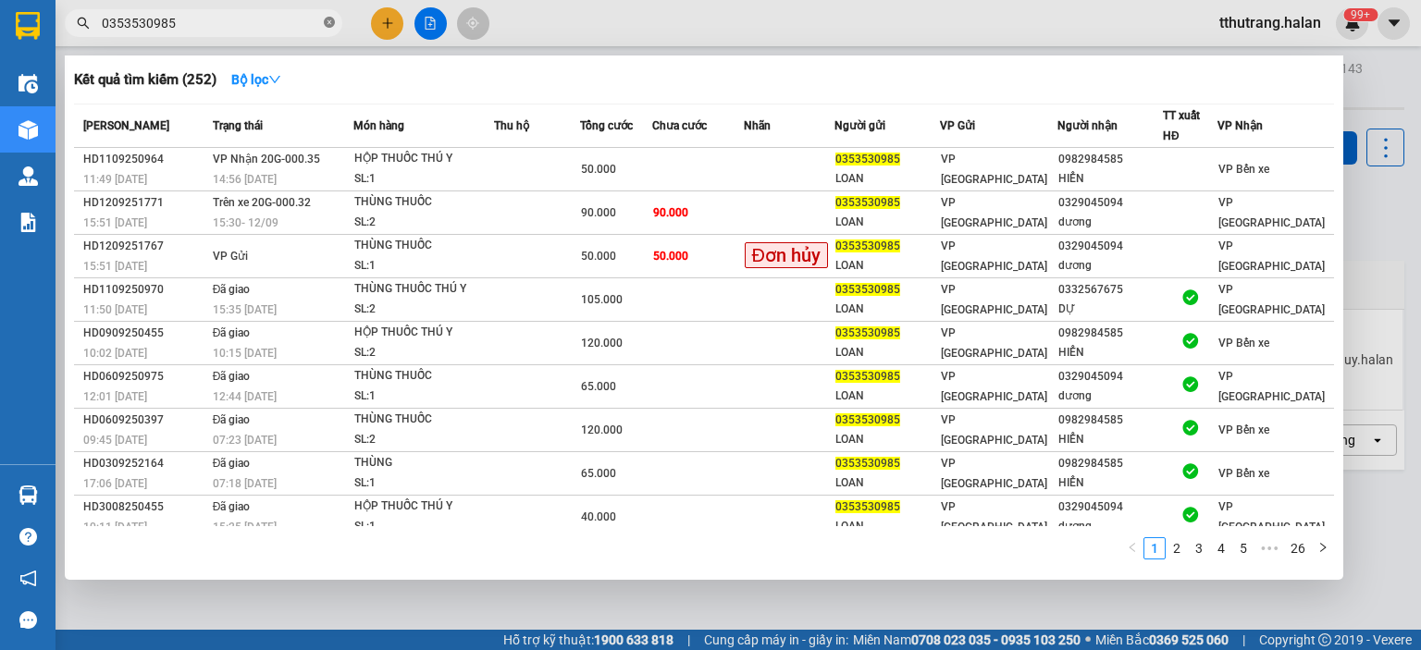
click at [326, 24] on icon "close-circle" at bounding box center [329, 22] width 11 height 11
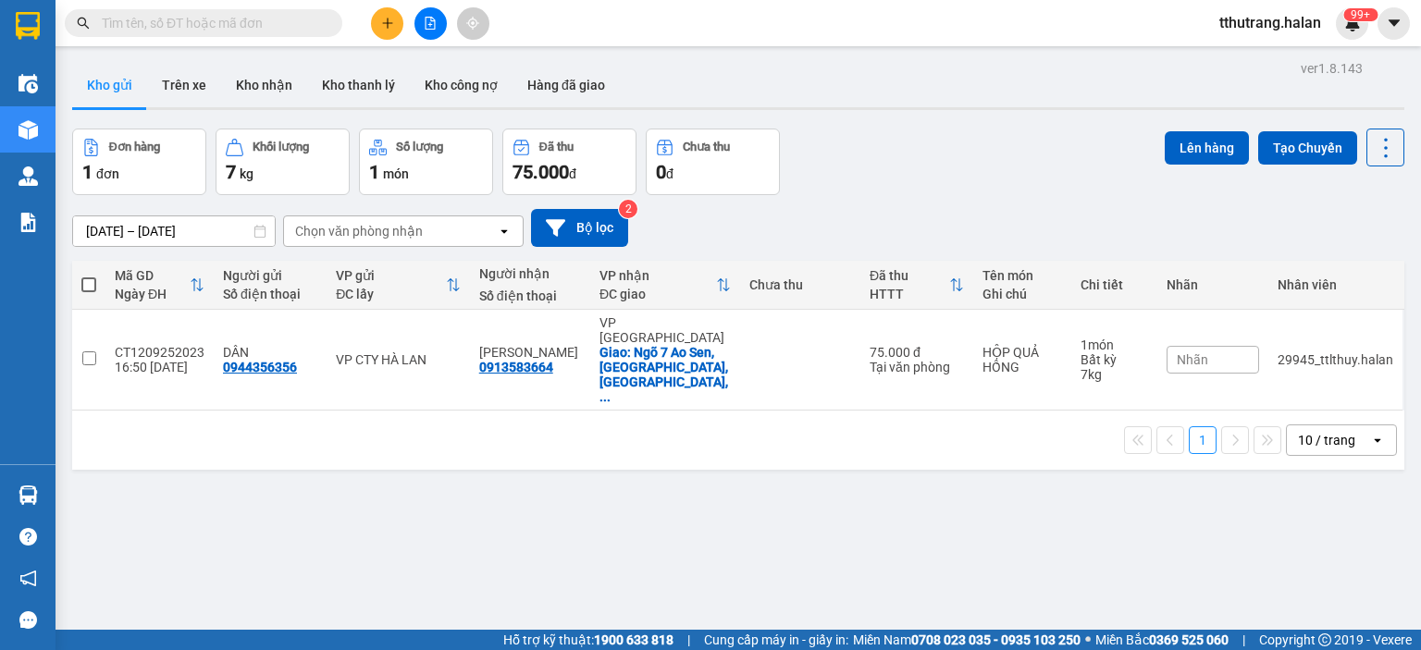
paste input "0898688833"
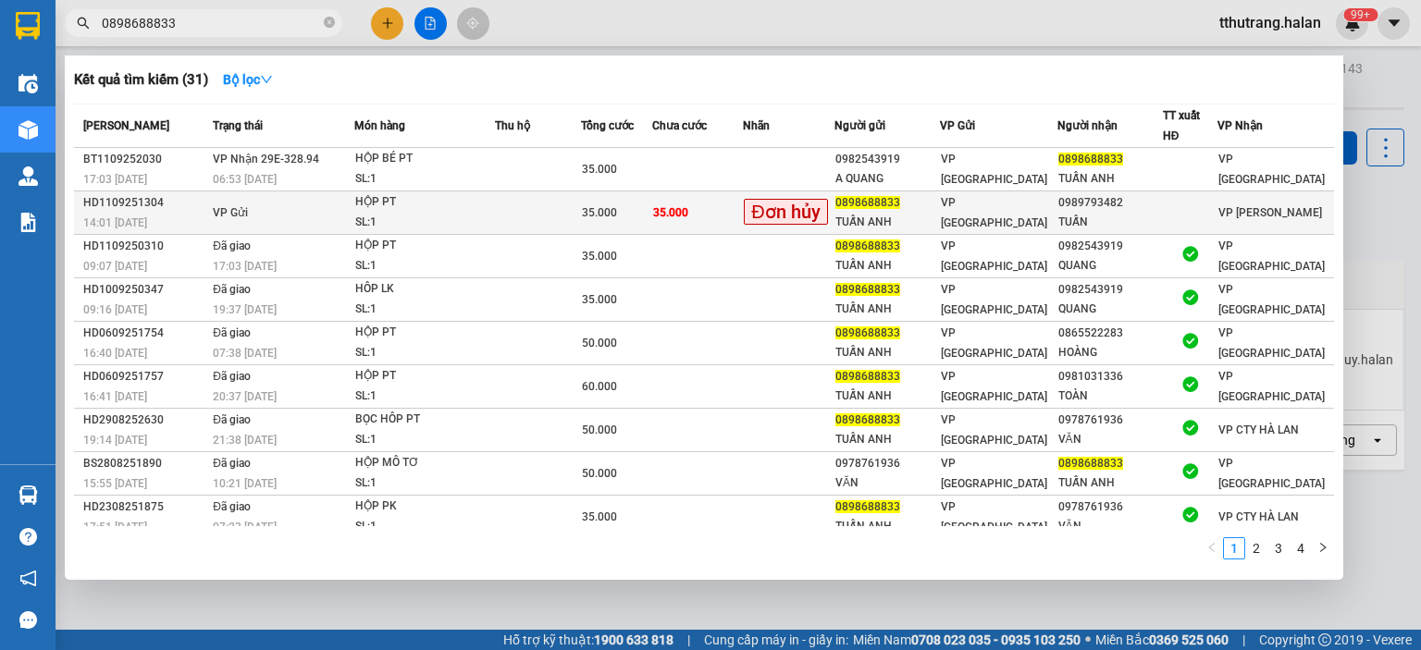
type input "0898688833"
click at [552, 217] on td at bounding box center [538, 213] width 86 height 43
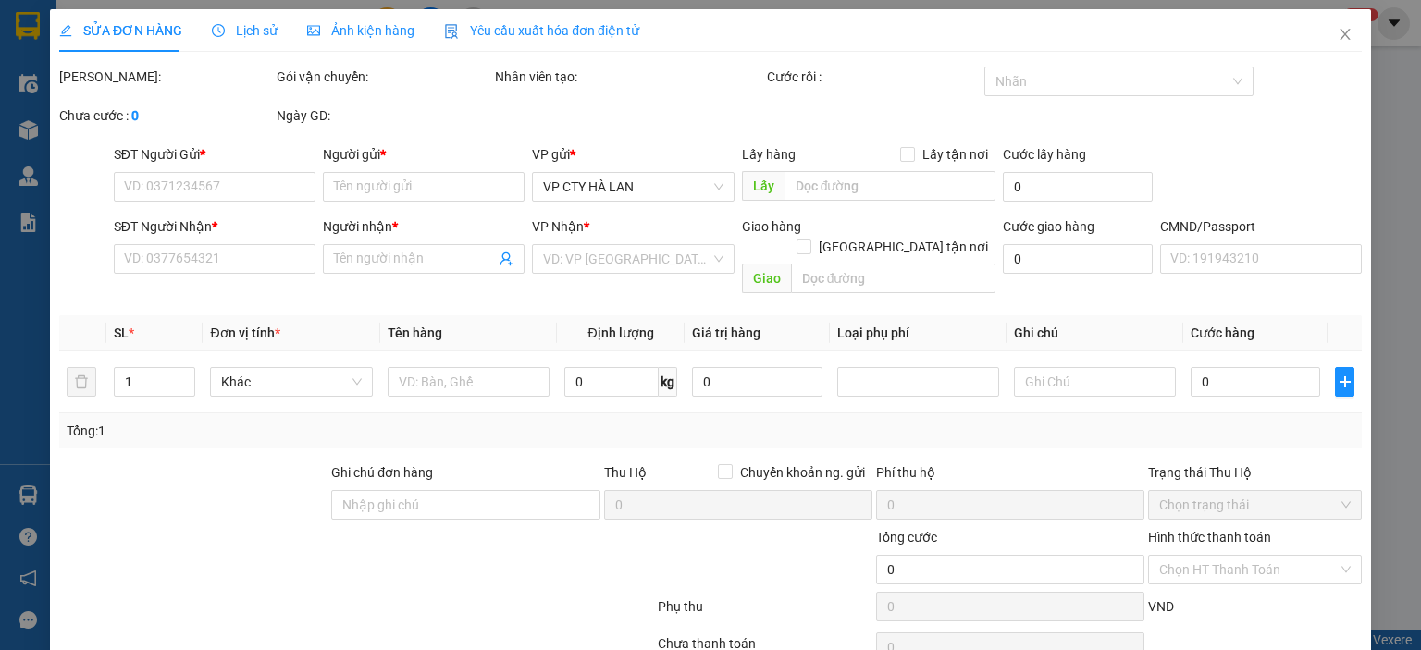
type input "0898688833"
type input "TUẤN ANH"
type input "0989793482"
type input "TUẤN"
type input "35.000"
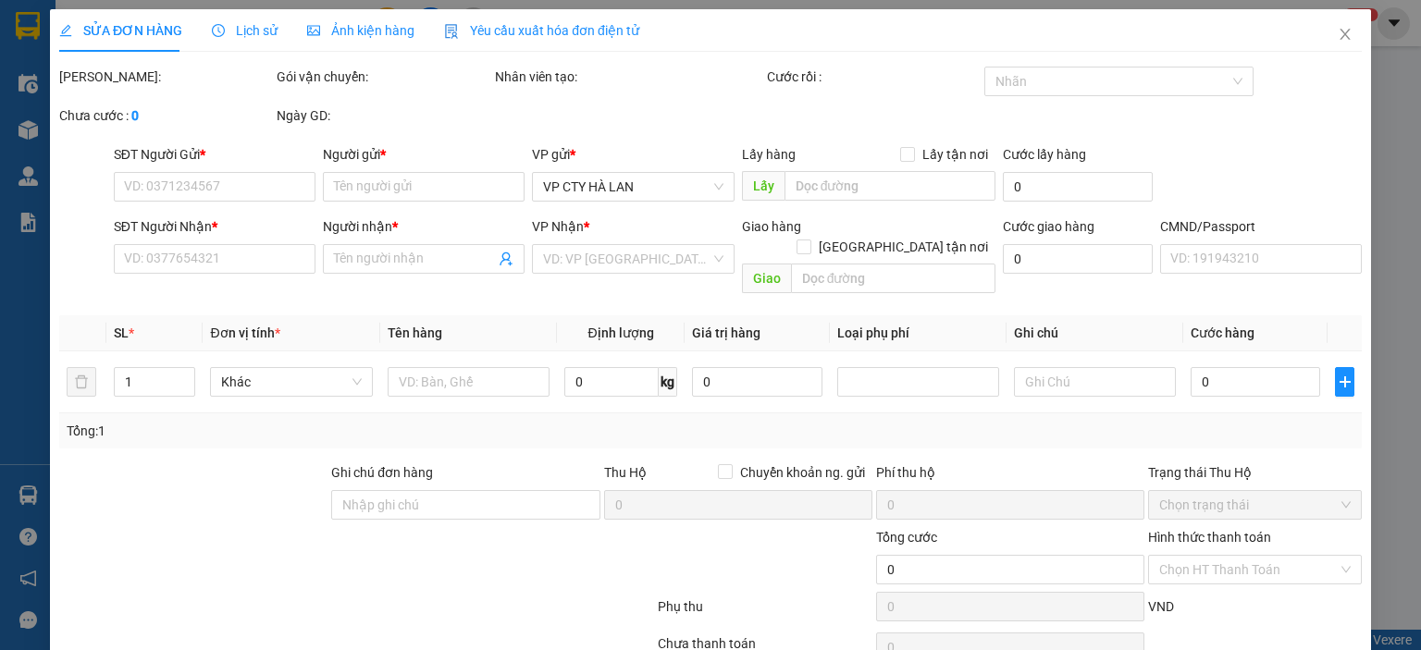
type input "35.000"
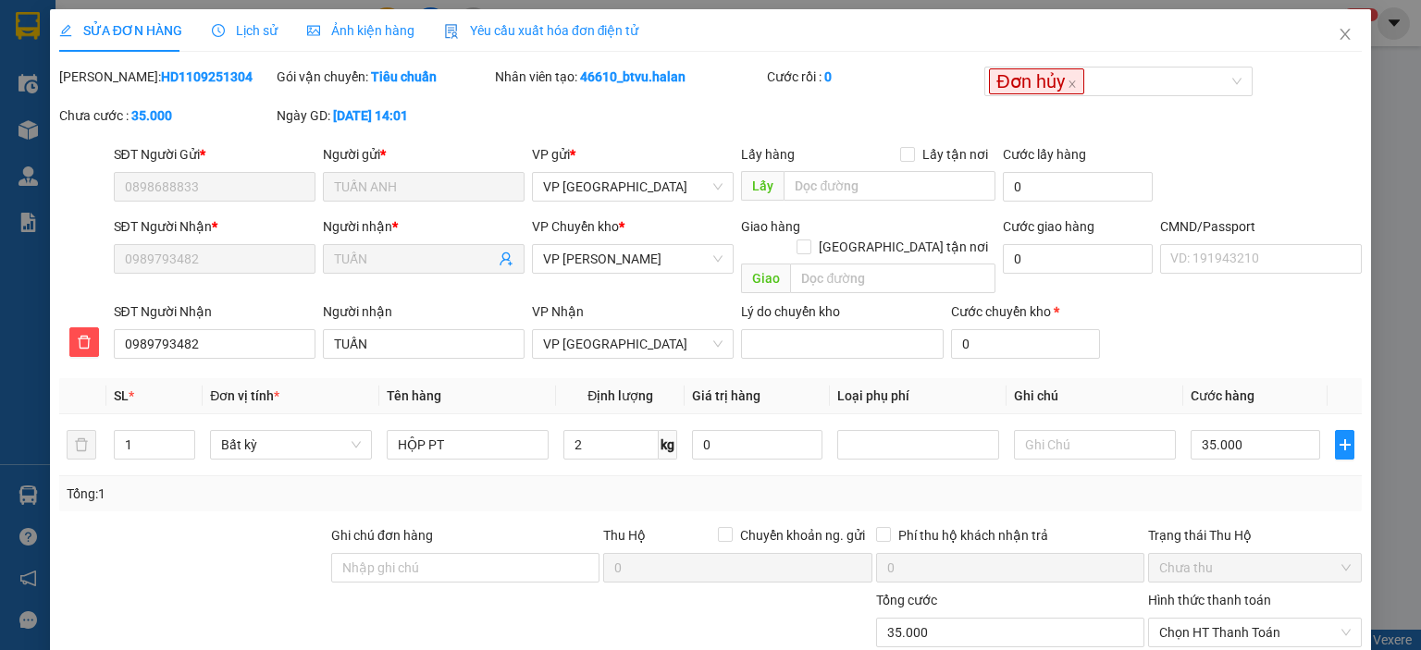
drag, startPoint x: 218, startPoint y: 71, endPoint x: 105, endPoint y: 77, distance: 113.0
click at [105, 77] on div "[PERSON_NAME]: HD1109251304" at bounding box center [166, 77] width 214 height 20
click at [701, 124] on div "[PERSON_NAME]: HD1109251304 Gói vận chuyển: Tiêu chuẩn Nhân viên tạo: 46610_btv…" at bounding box center [710, 106] width 1306 height 78
drag, startPoint x: 648, startPoint y: 78, endPoint x: 579, endPoint y: 80, distance: 68.5
click at [579, 80] on div "Nhân viên tạo: 46610_btvu.halan" at bounding box center [629, 77] width 268 height 20
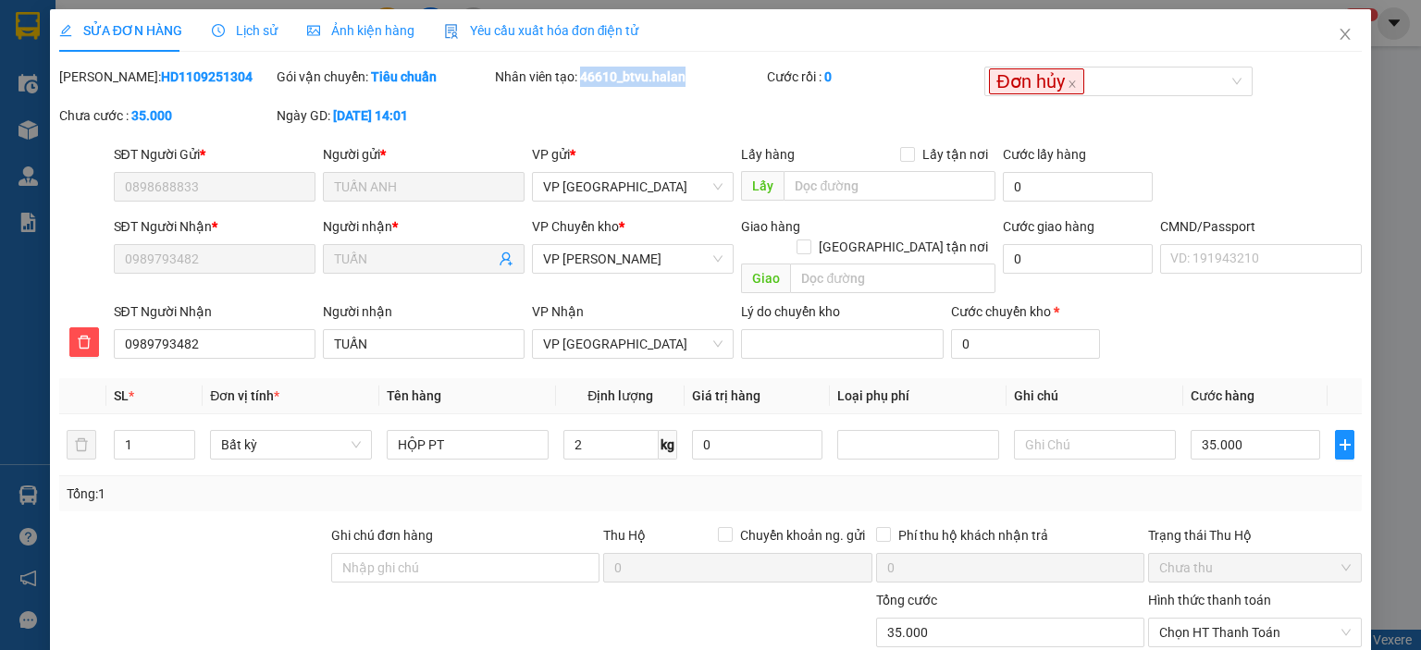
scroll to position [136, 0]
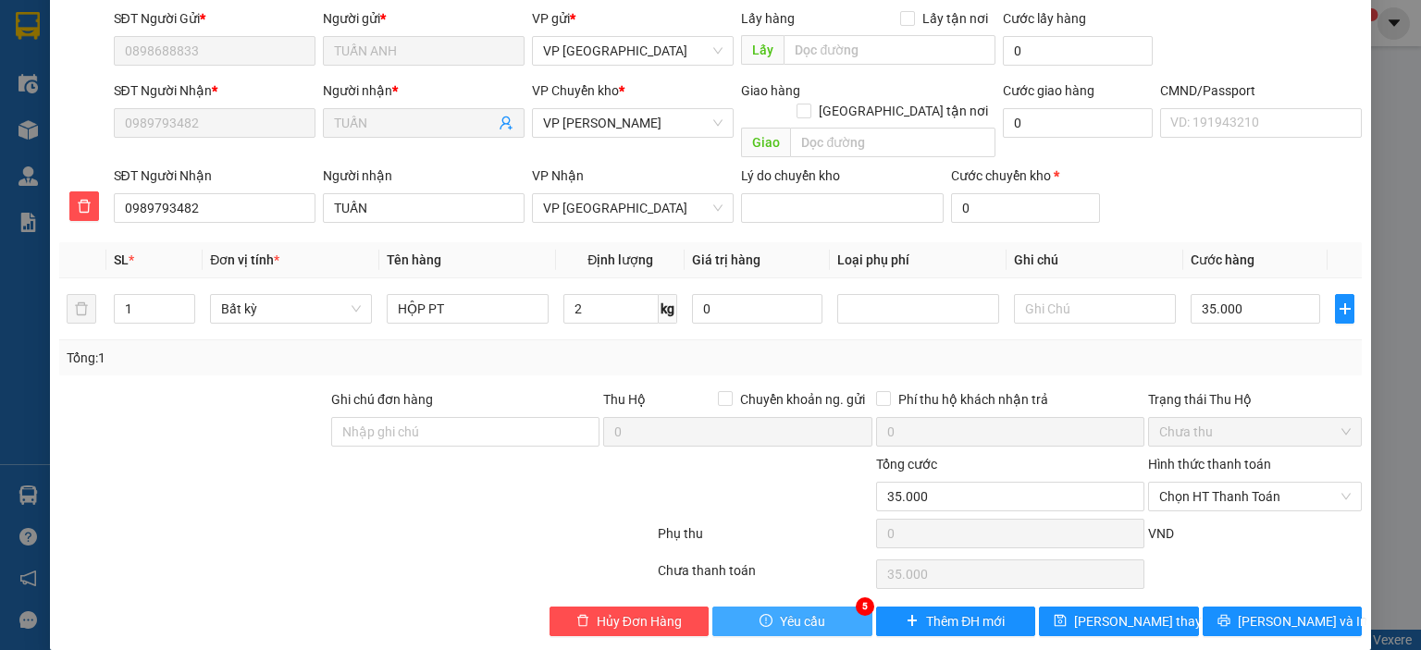
click at [792, 612] on span "Yêu cầu" at bounding box center [802, 622] width 45 height 20
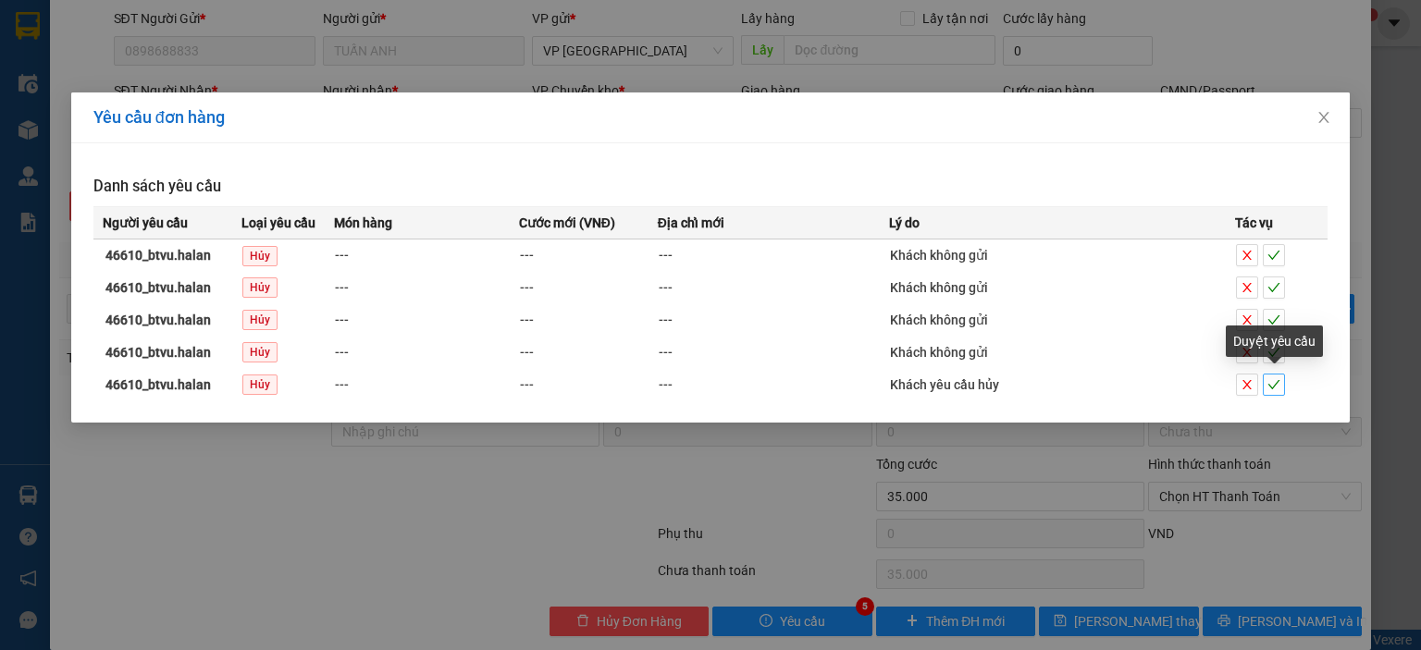
click at [1269, 384] on icon "check" at bounding box center [1274, 384] width 12 height 9
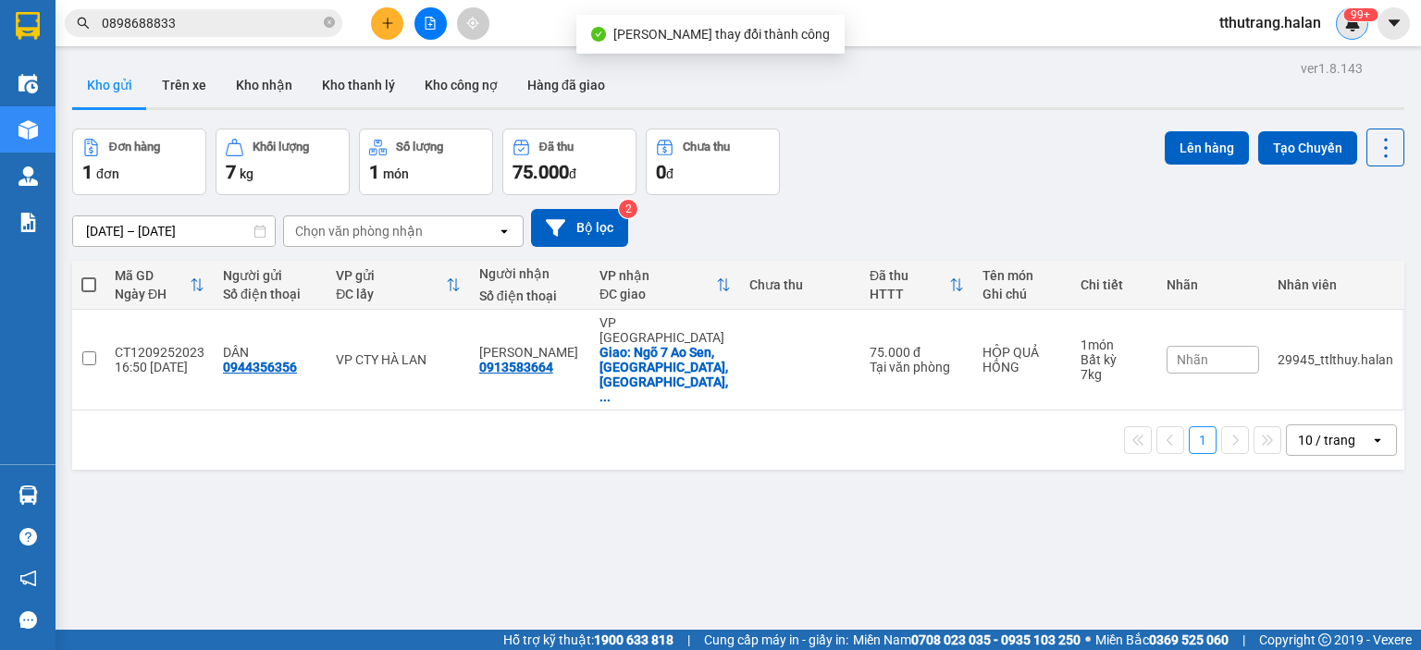
click at [1353, 19] on sup "99+" at bounding box center [1360, 14] width 34 height 13
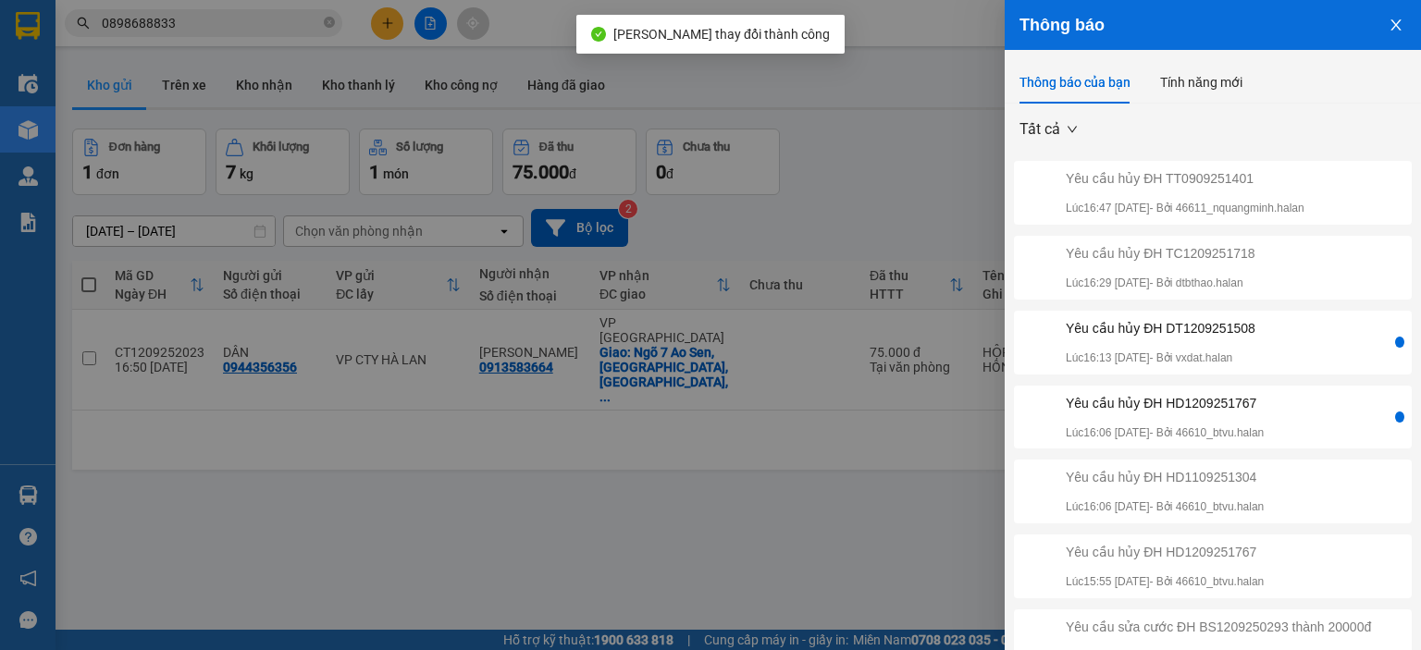
click at [1229, 333] on div "Yêu cầu hủy ĐH DT1209251508" at bounding box center [1161, 328] width 190 height 20
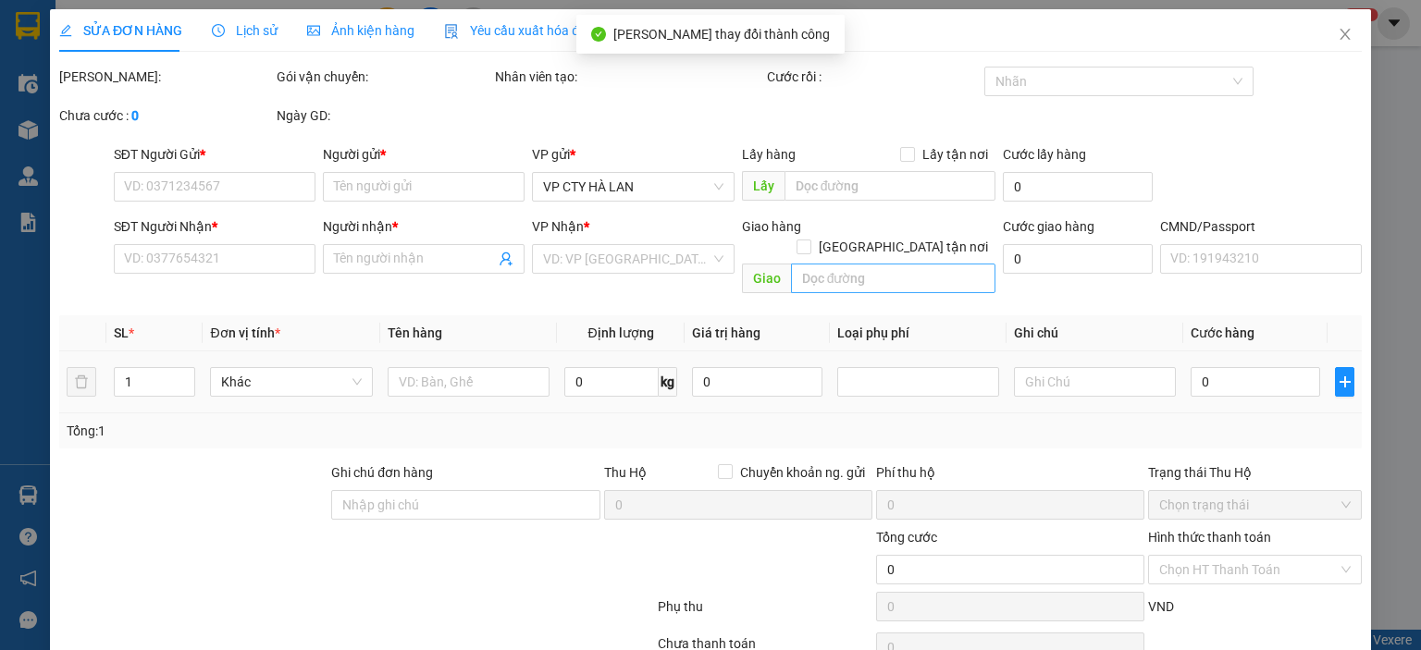
type input "0988147899"
type input "Ngọc"
type input "0972766288"
type input "BÌNH"
type input "20.000"
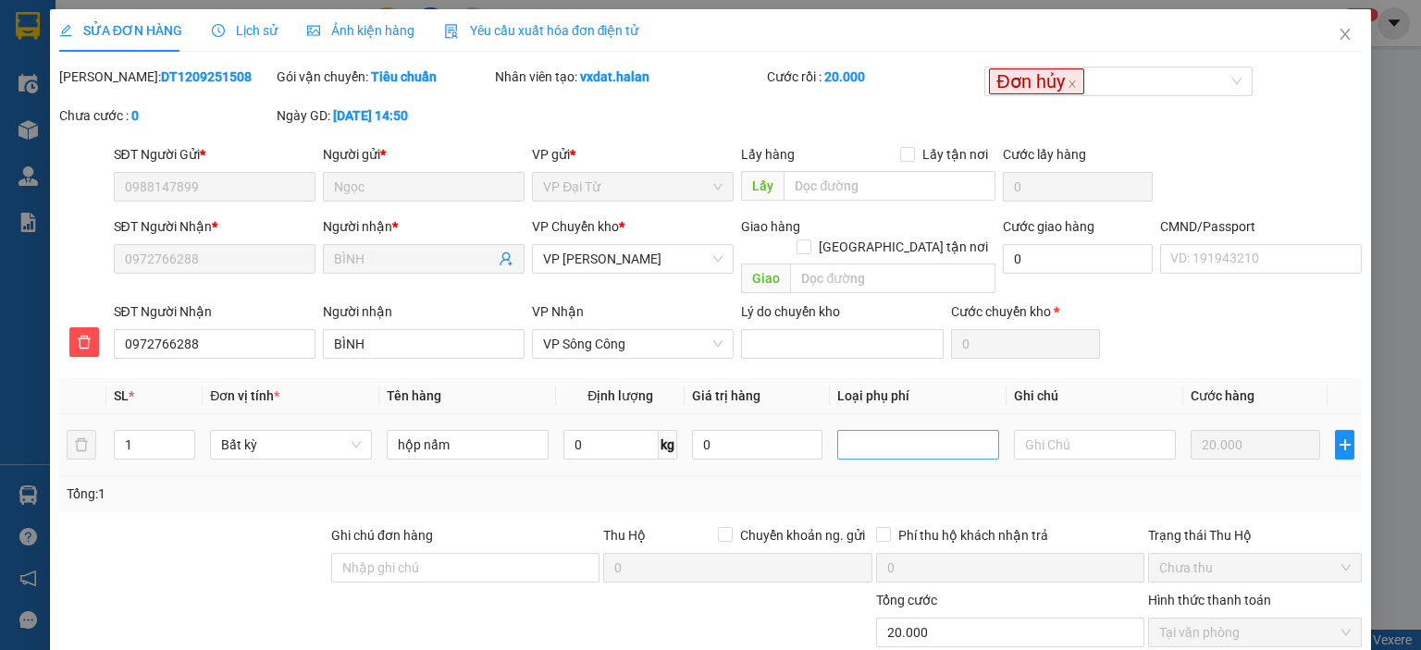
scroll to position [136, 0]
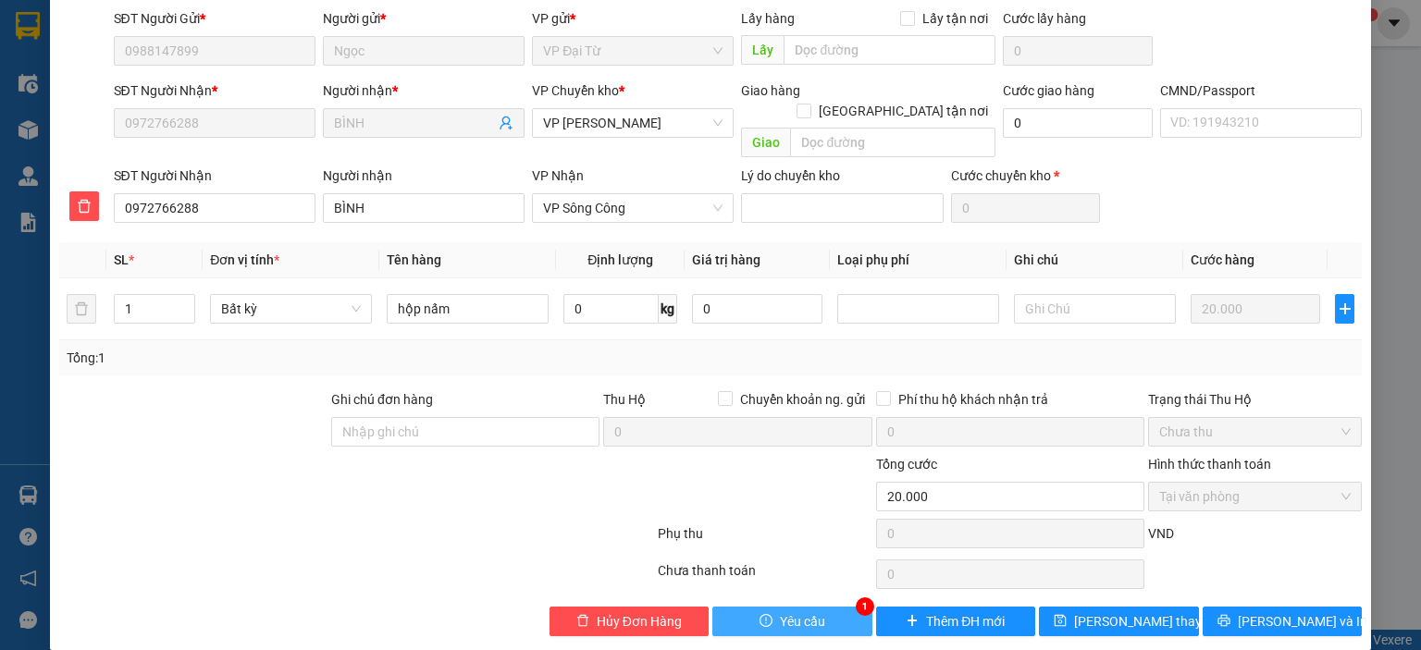
click at [824, 607] on button "Yêu cầu" at bounding box center [792, 622] width 160 height 30
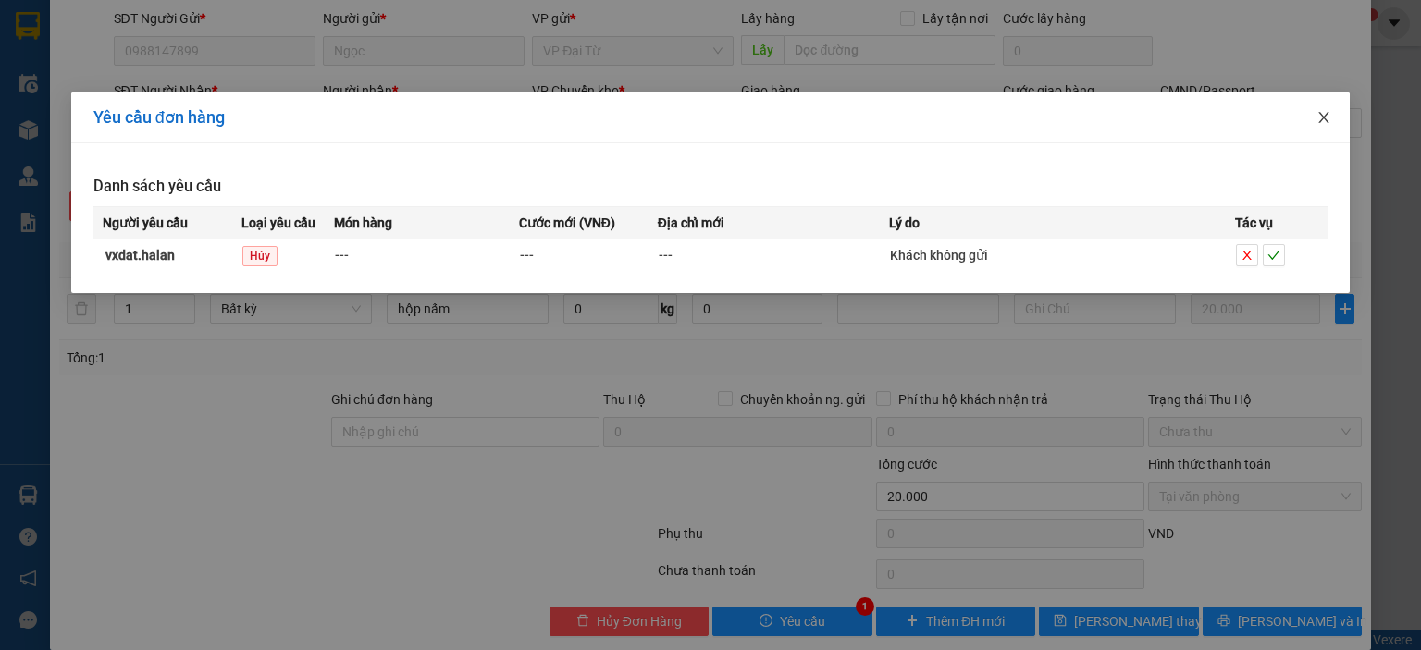
click at [1314, 121] on span "Close" at bounding box center [1324, 119] width 52 height 52
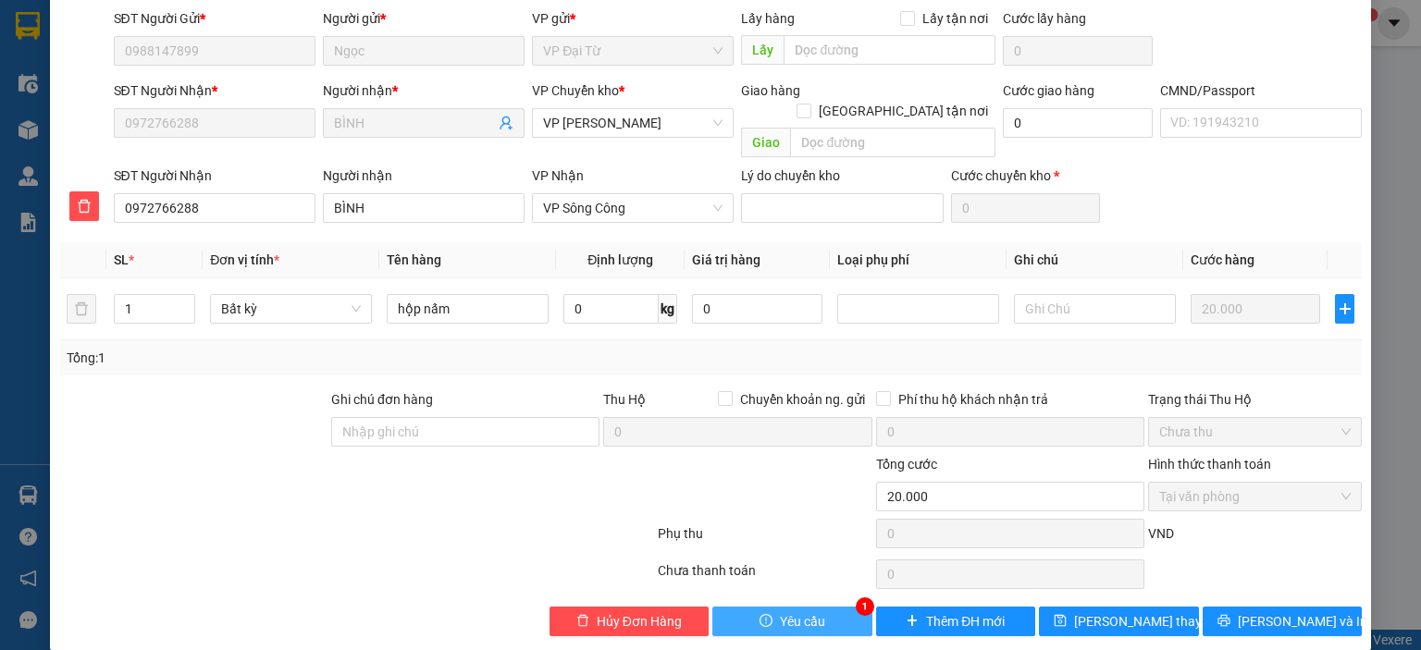
scroll to position [0, 0]
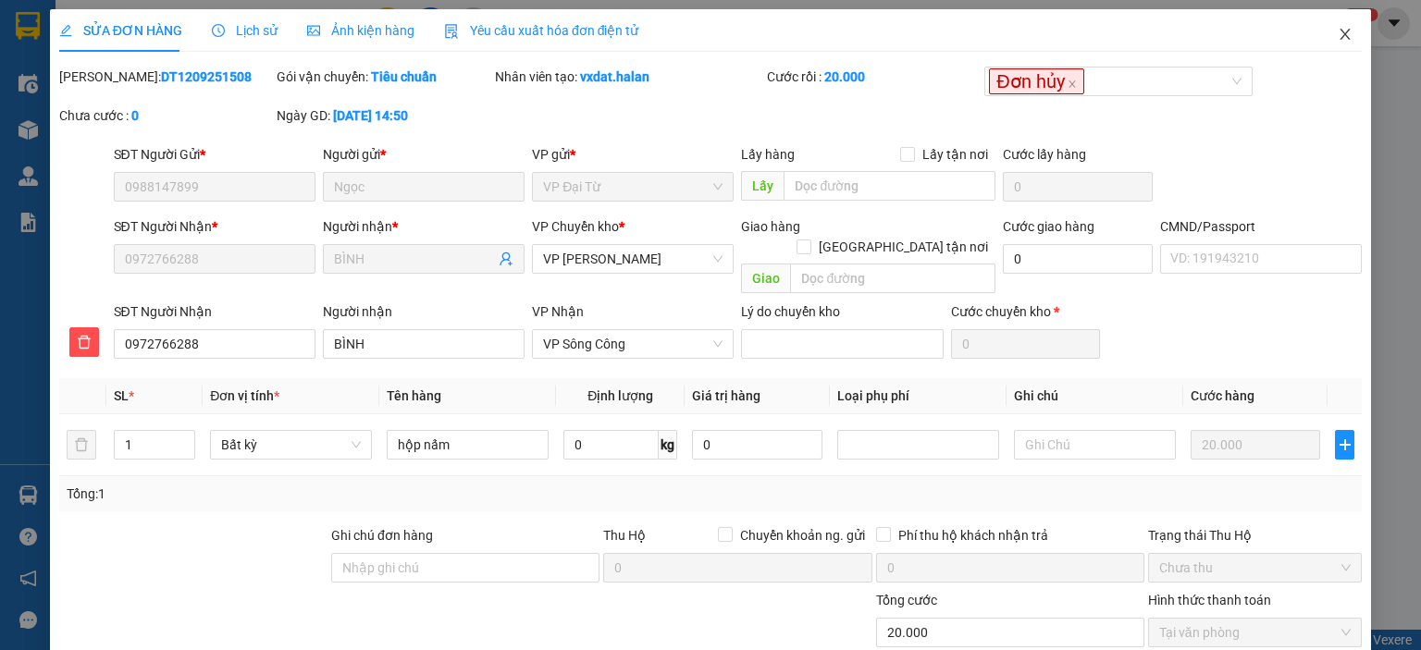
click at [1338, 32] on icon "close" at bounding box center [1345, 34] width 15 height 15
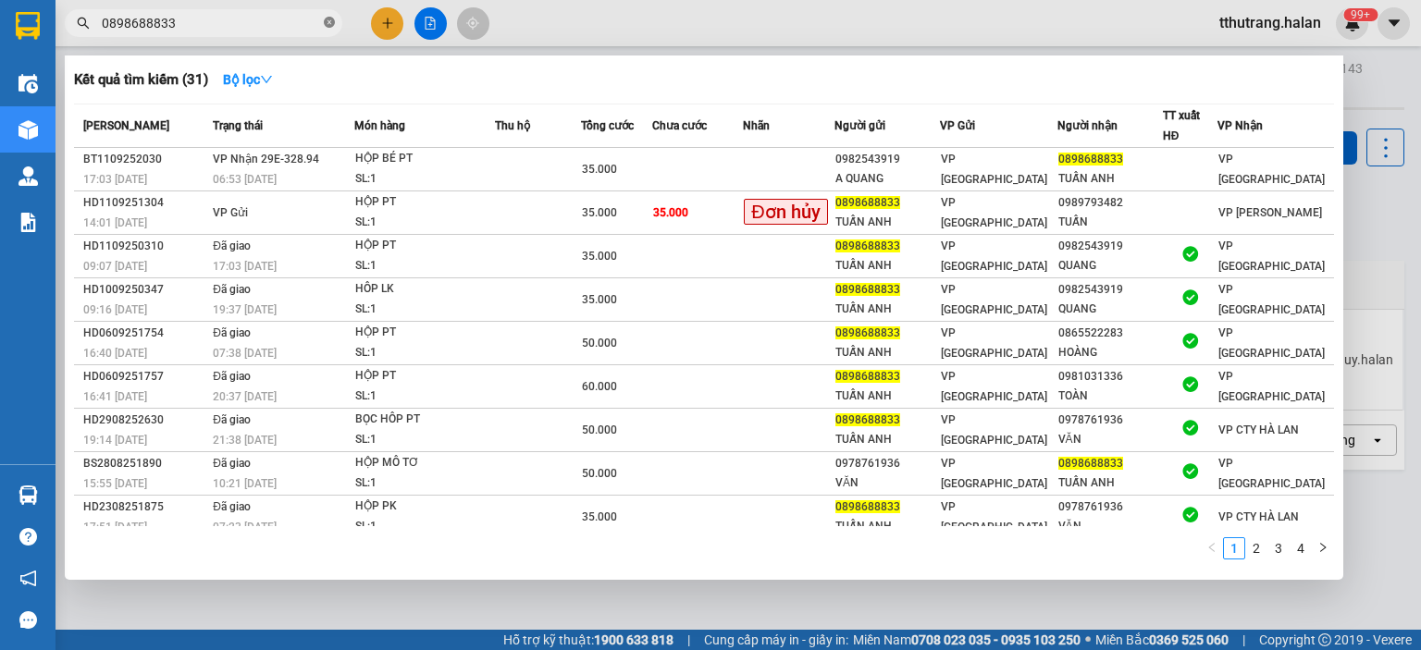
click at [329, 23] on icon "close-circle" at bounding box center [329, 22] width 11 height 11
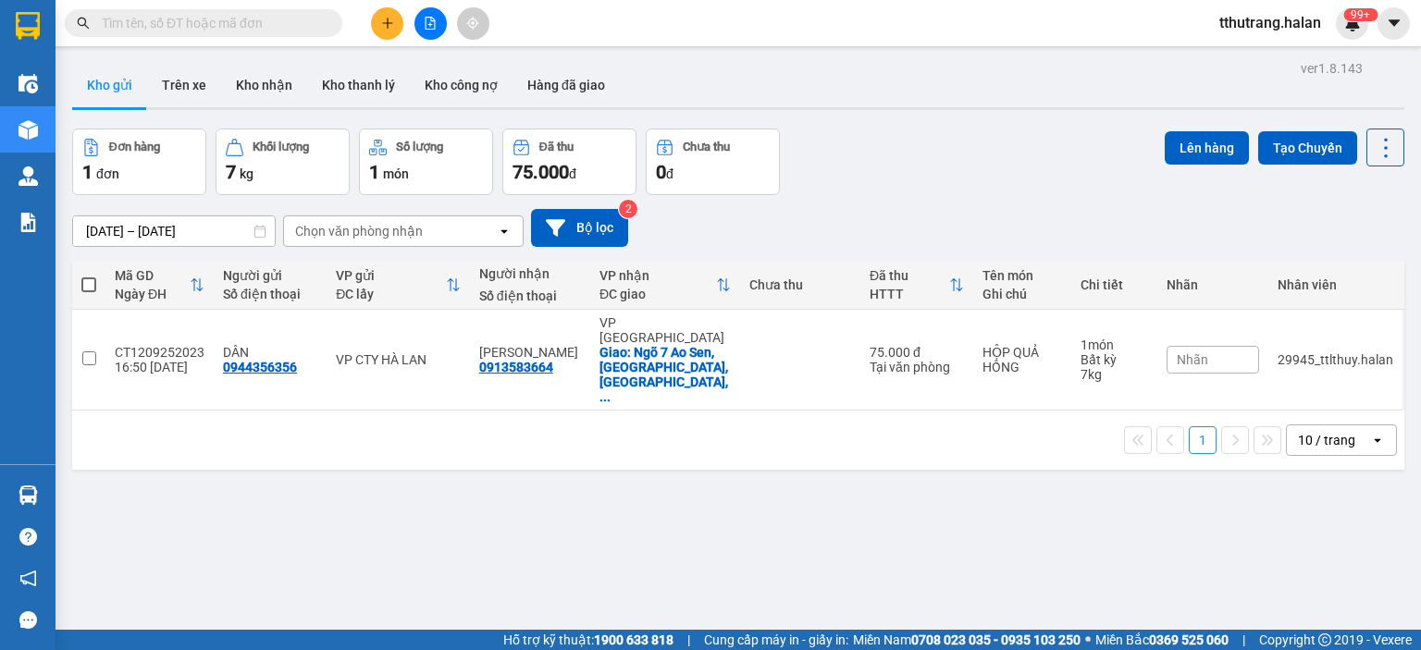
click at [266, 24] on input "text" at bounding box center [211, 23] width 218 height 20
paste input "0988147899"
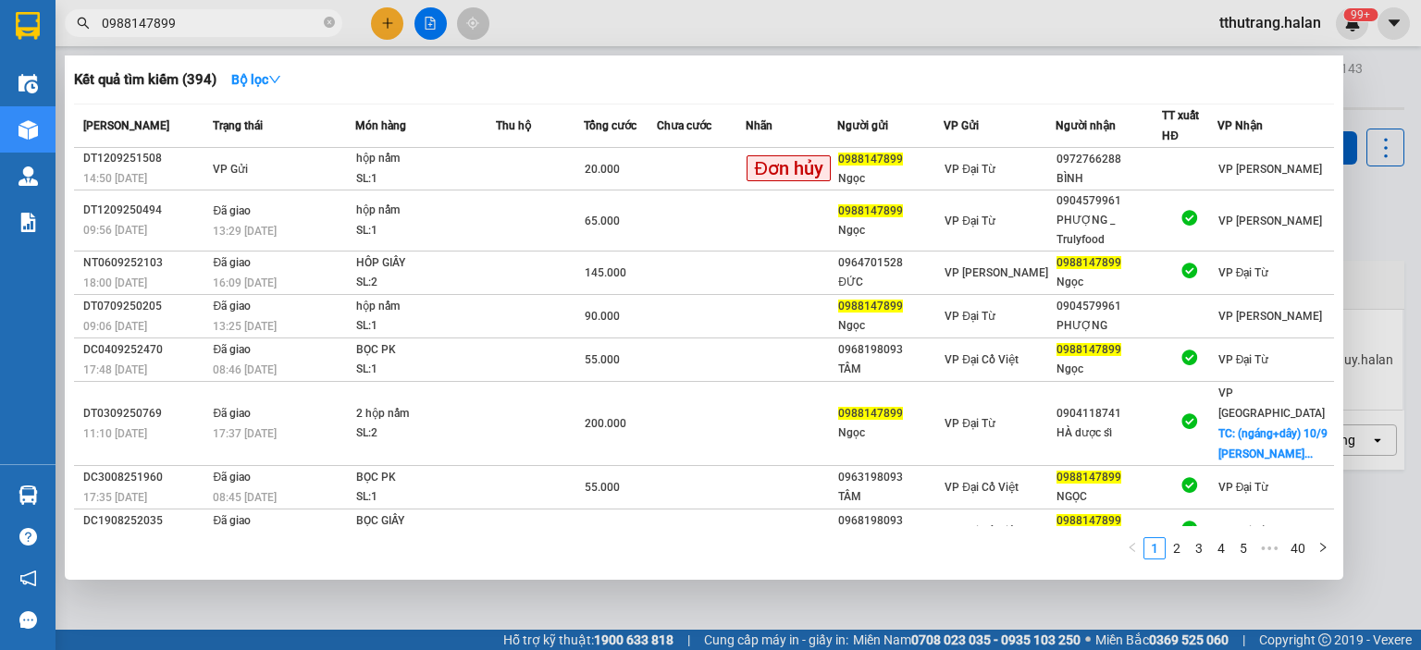
type input "0988147899"
drag, startPoint x: 680, startPoint y: 8, endPoint x: 689, endPoint y: 7, distance: 9.3
click at [680, 7] on div at bounding box center [710, 325] width 1421 height 650
